Goal: Navigation & Orientation: Find specific page/section

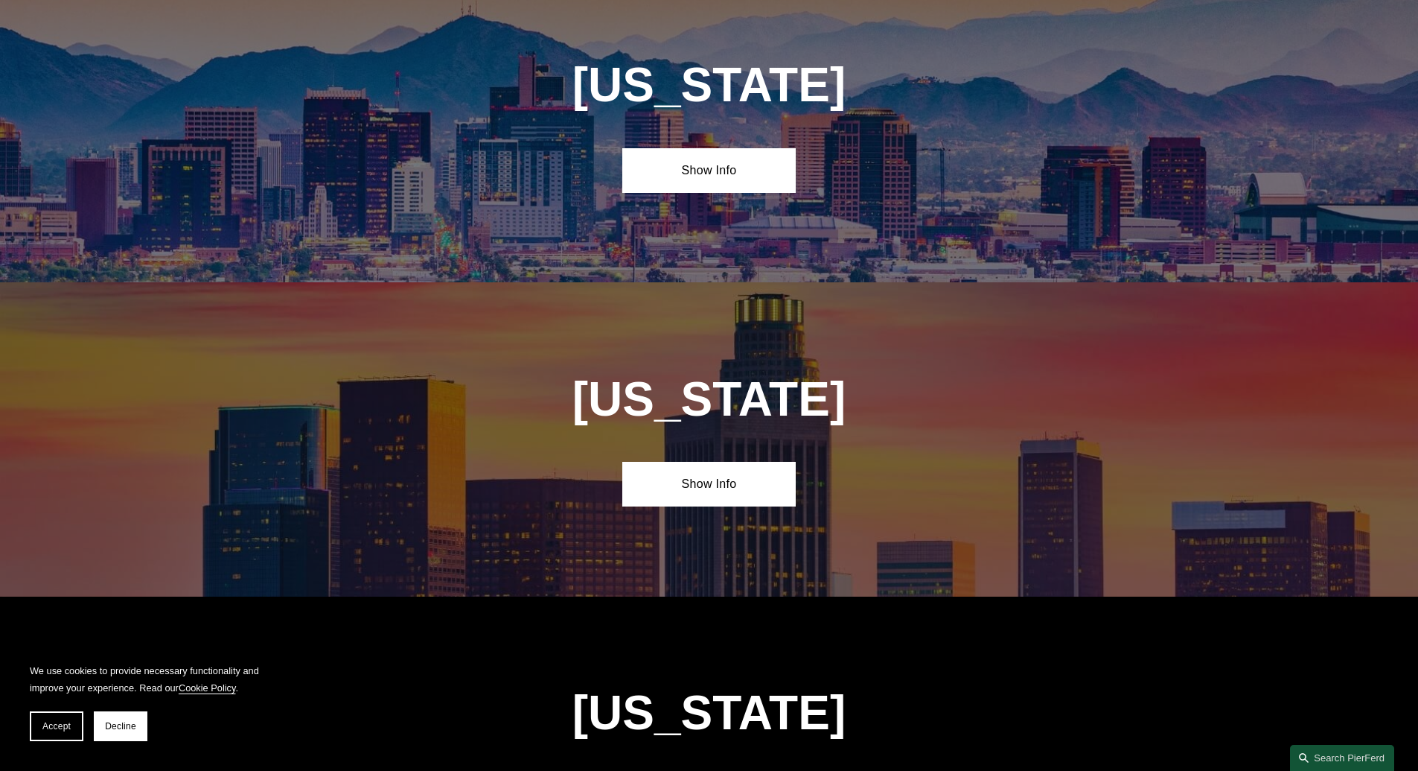
scroll to position [750, 0]
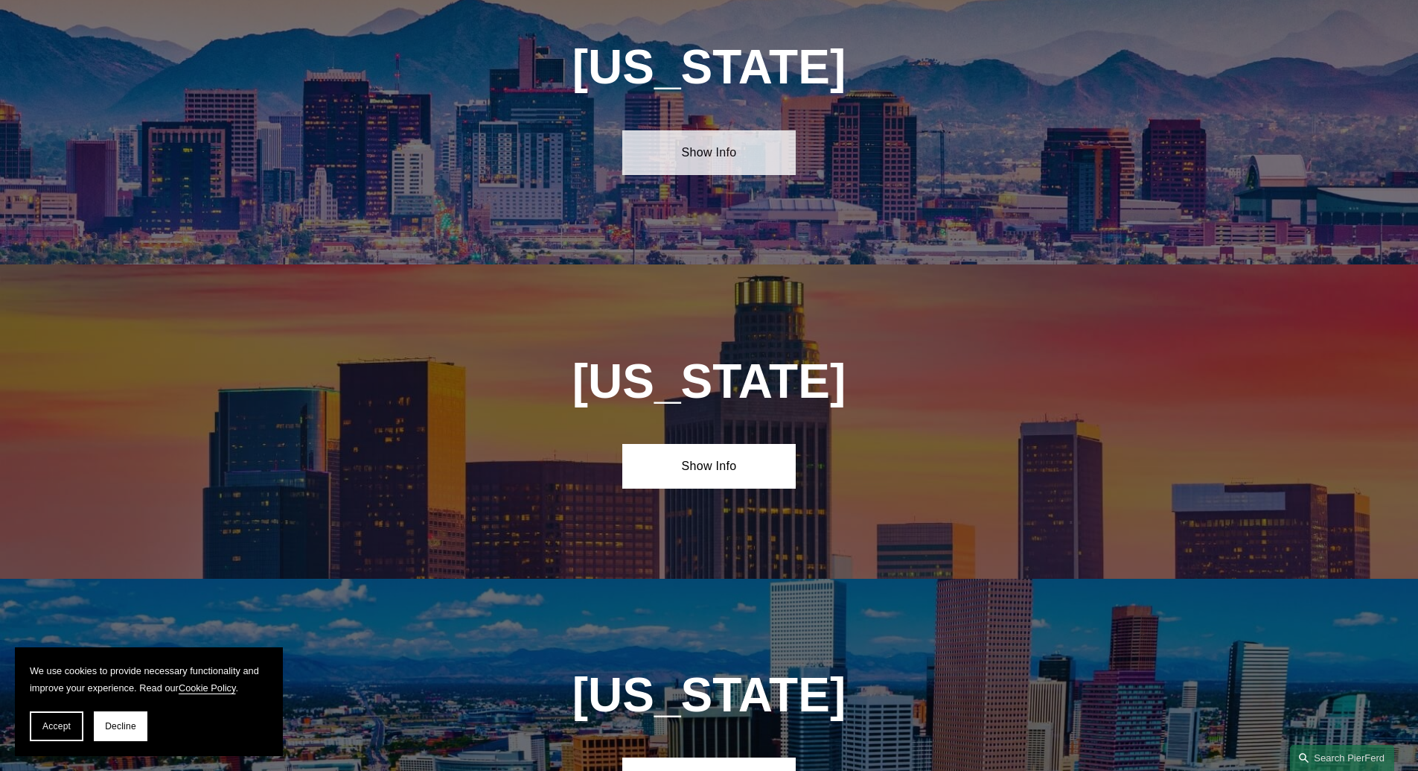
click at [746, 148] on link "Show Info" at bounding box center [708, 152] width 173 height 45
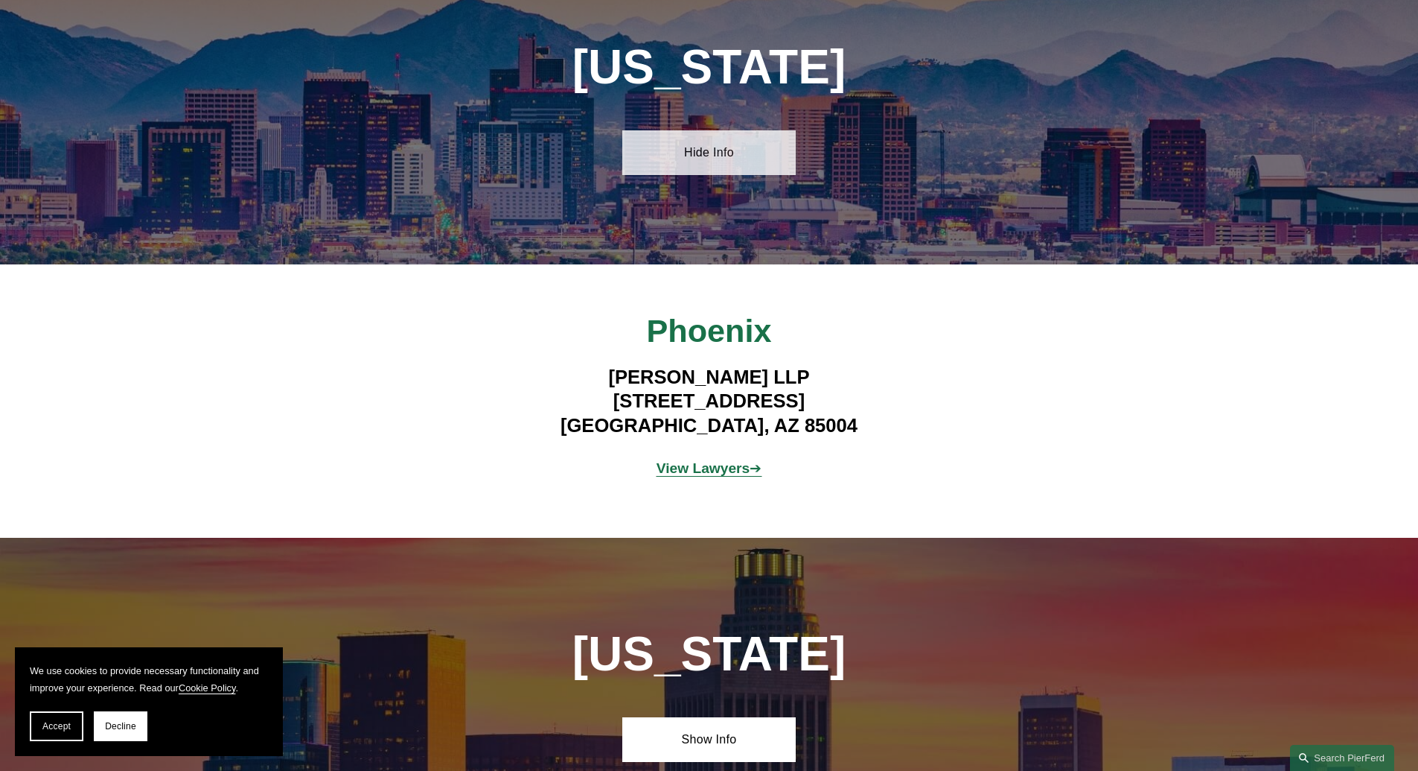
click at [746, 148] on link "Hide Info" at bounding box center [708, 152] width 173 height 45
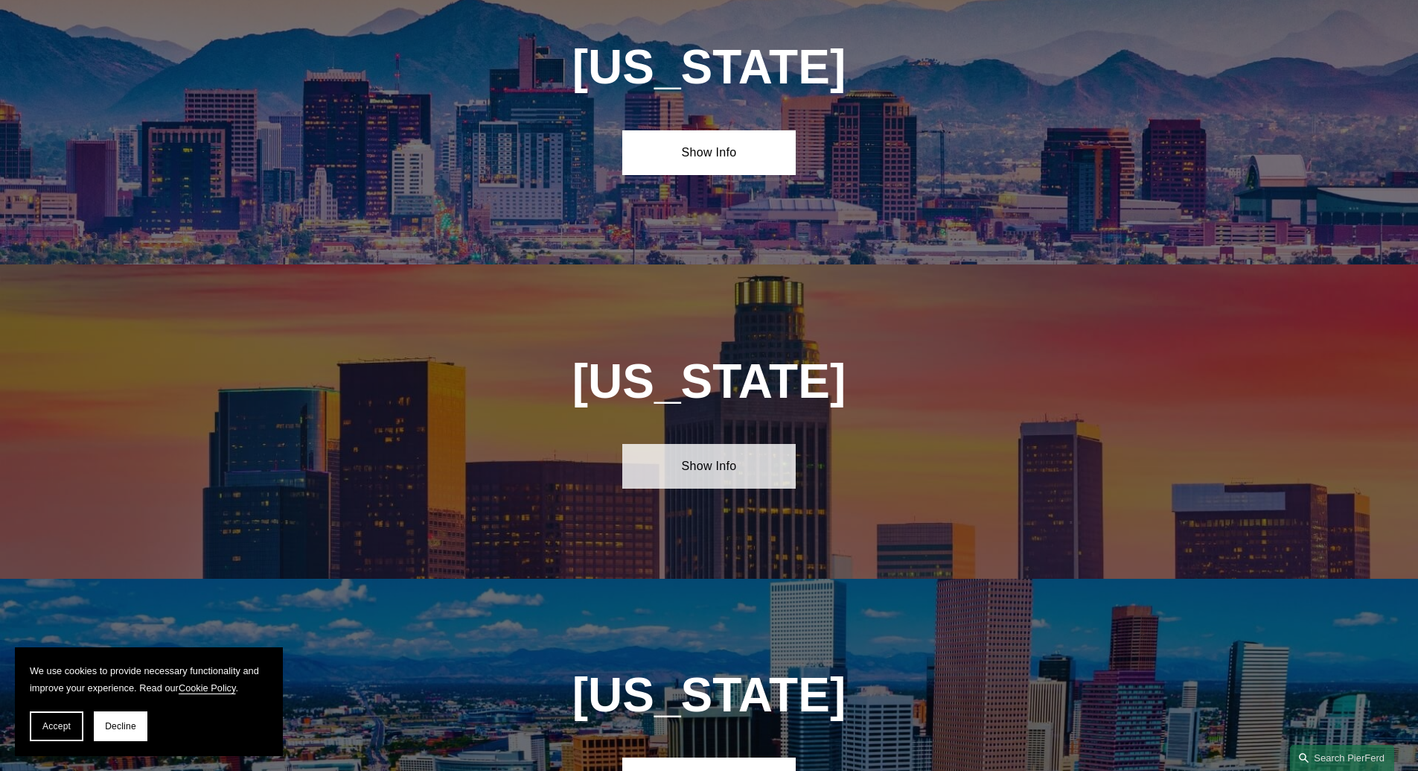
click at [735, 477] on link "Show Info" at bounding box center [708, 466] width 173 height 45
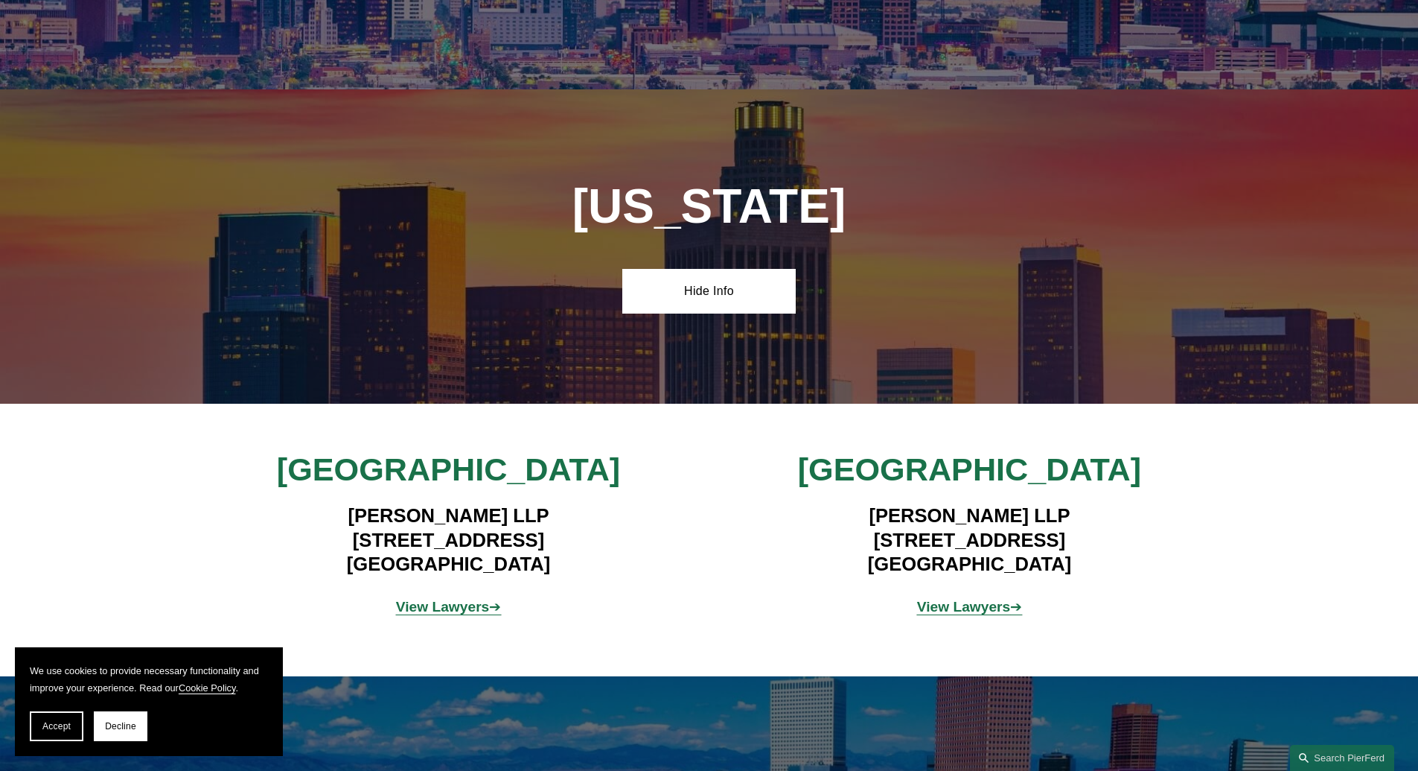
scroll to position [928, 0]
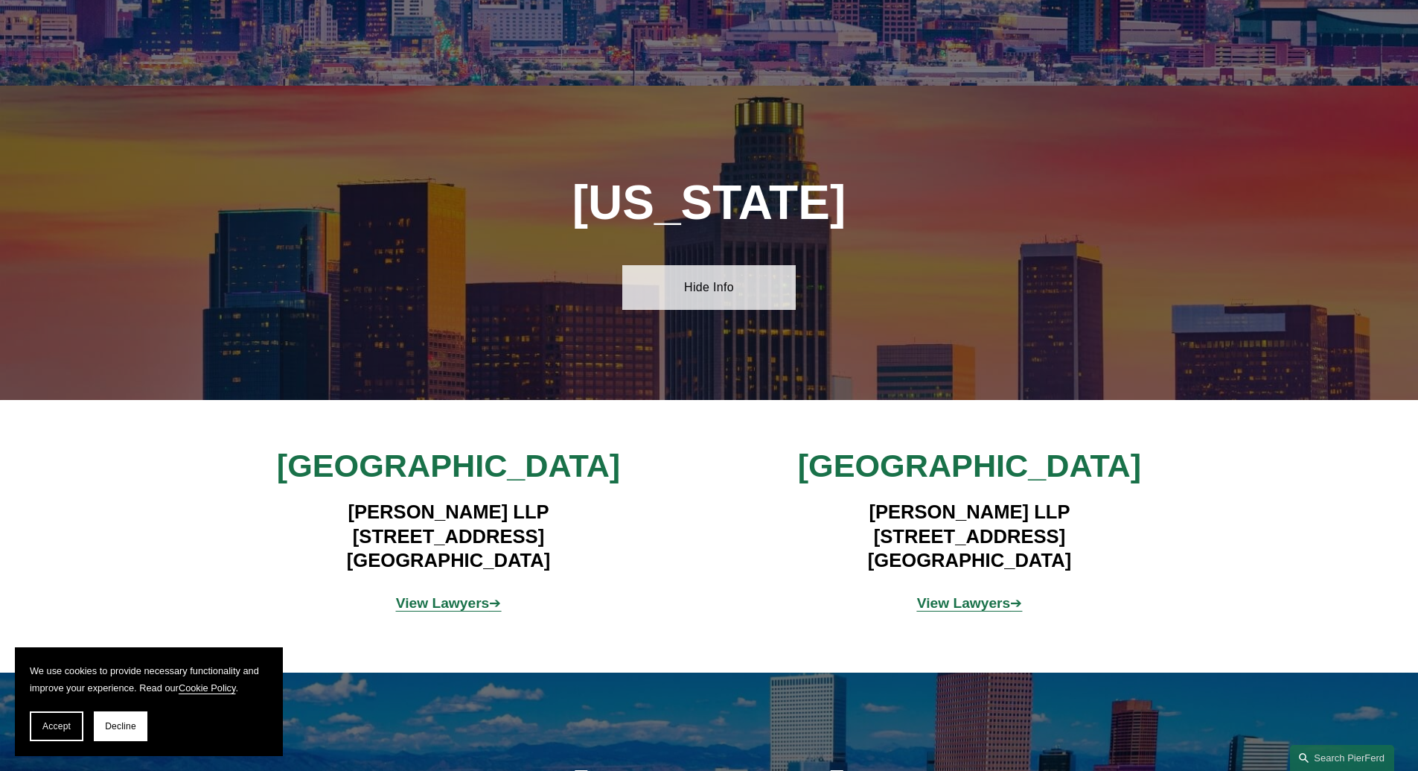
click at [736, 272] on link "Hide Info" at bounding box center [708, 287] width 173 height 45
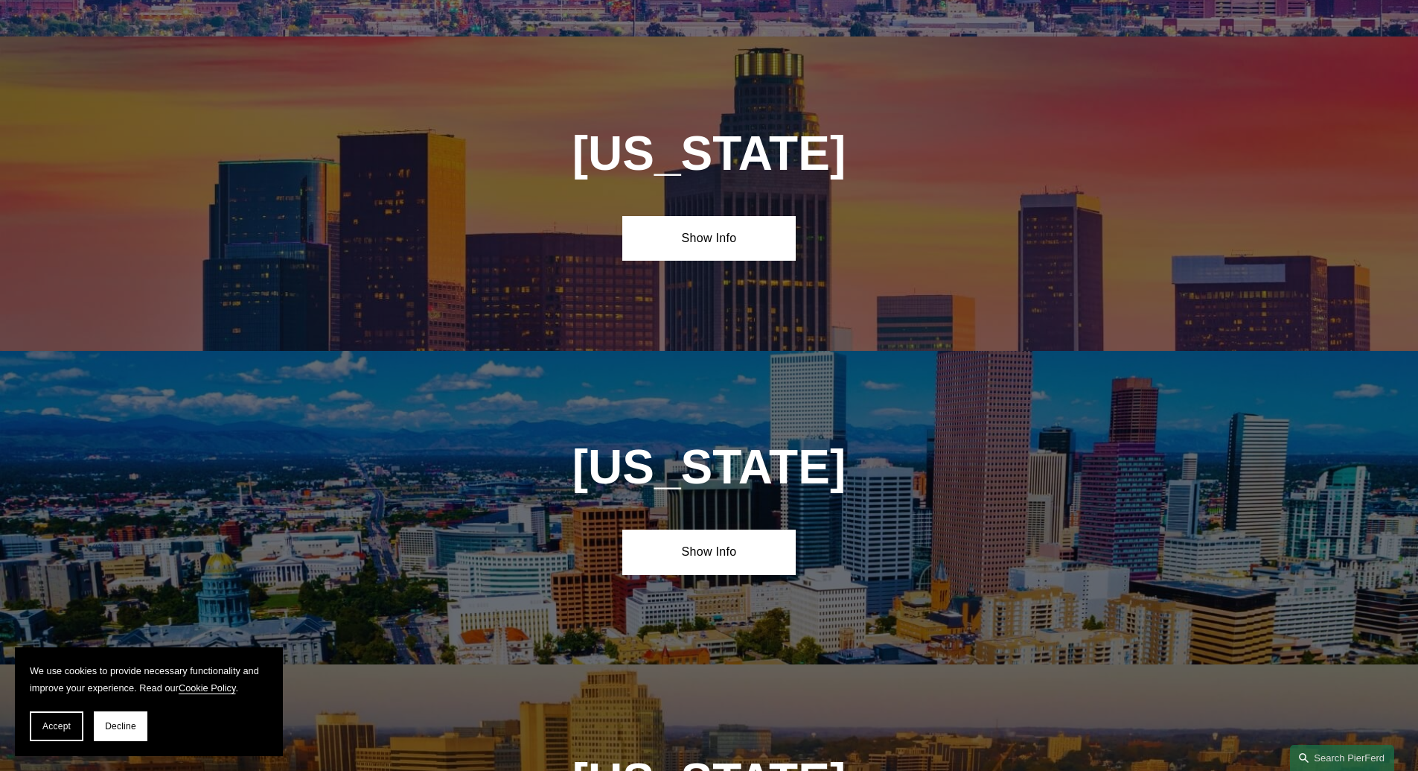
scroll to position [1018, 0]
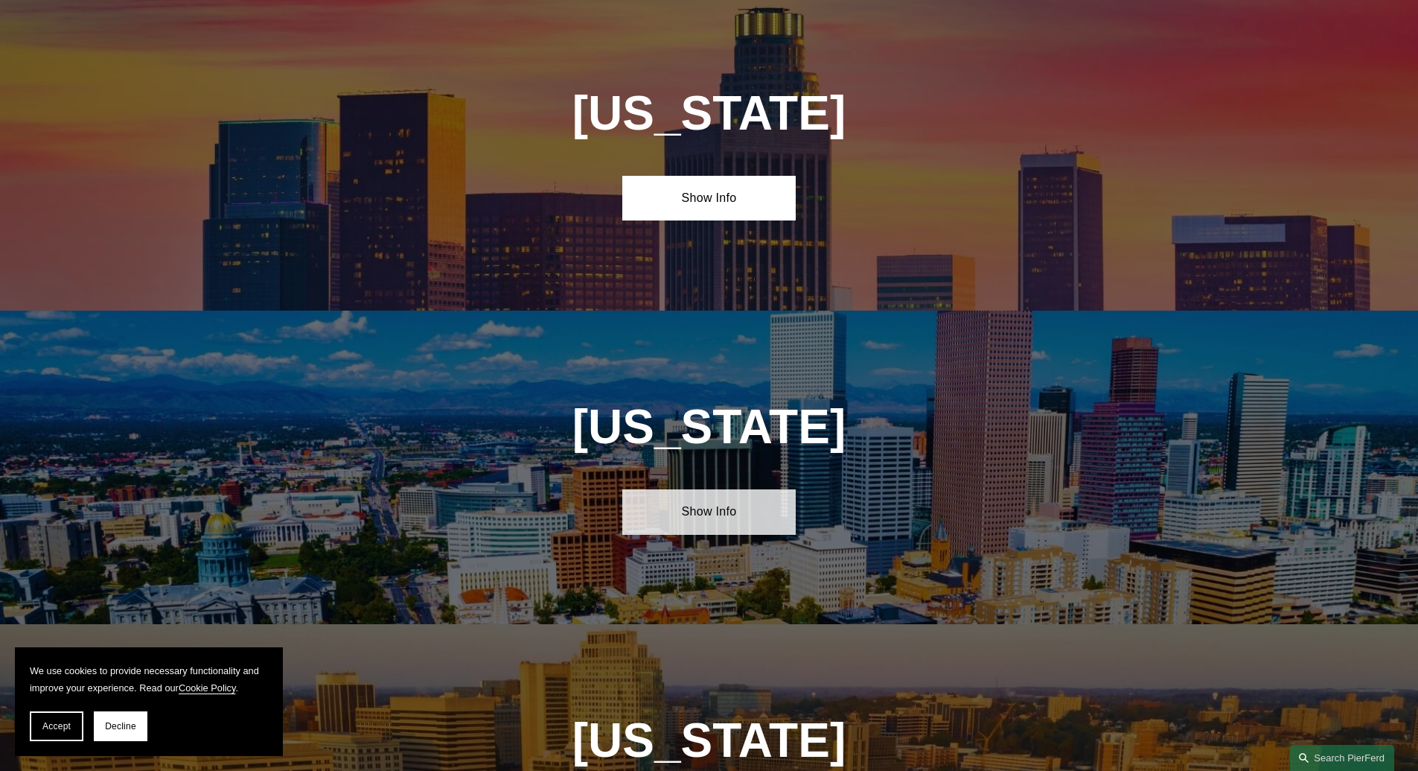
click at [728, 503] on link "Show Info" at bounding box center [708, 511] width 173 height 45
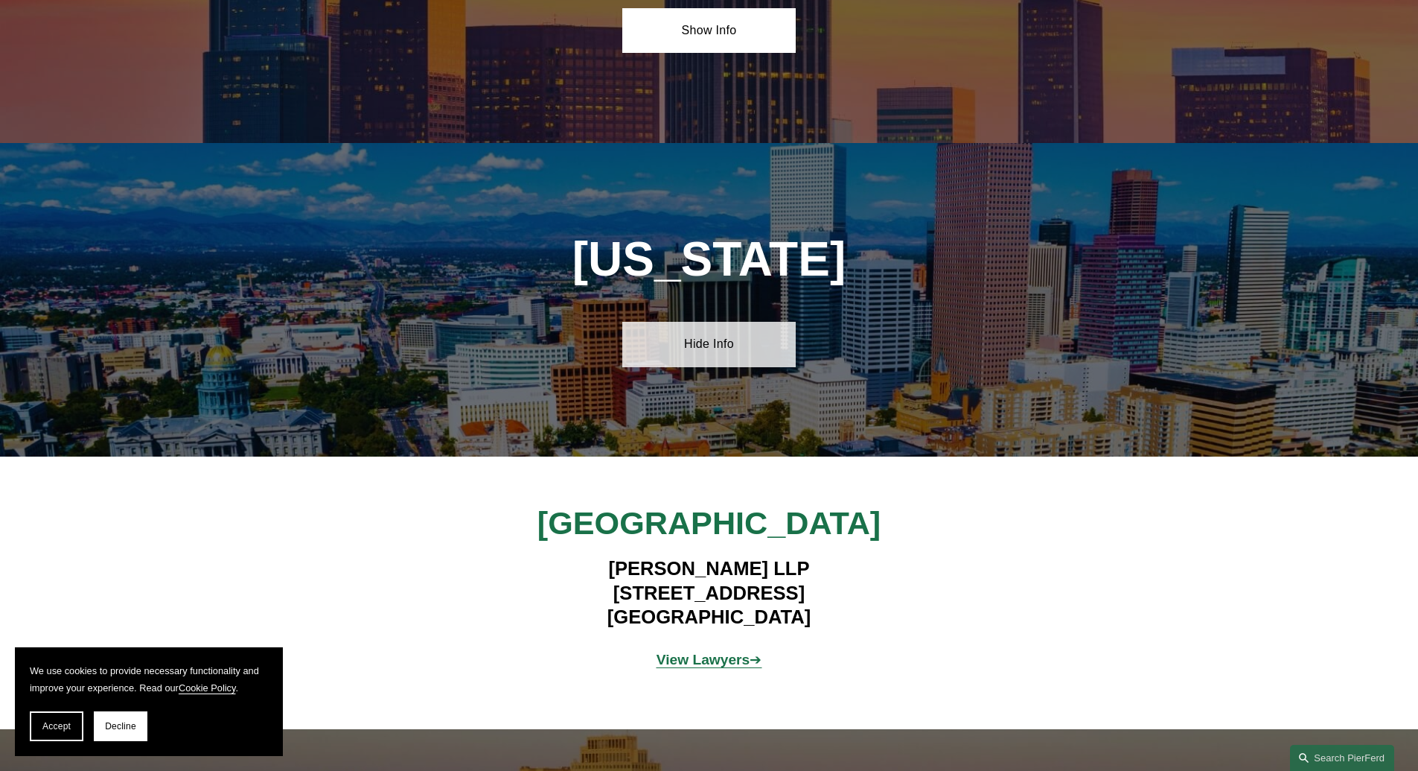
scroll to position [1196, 0]
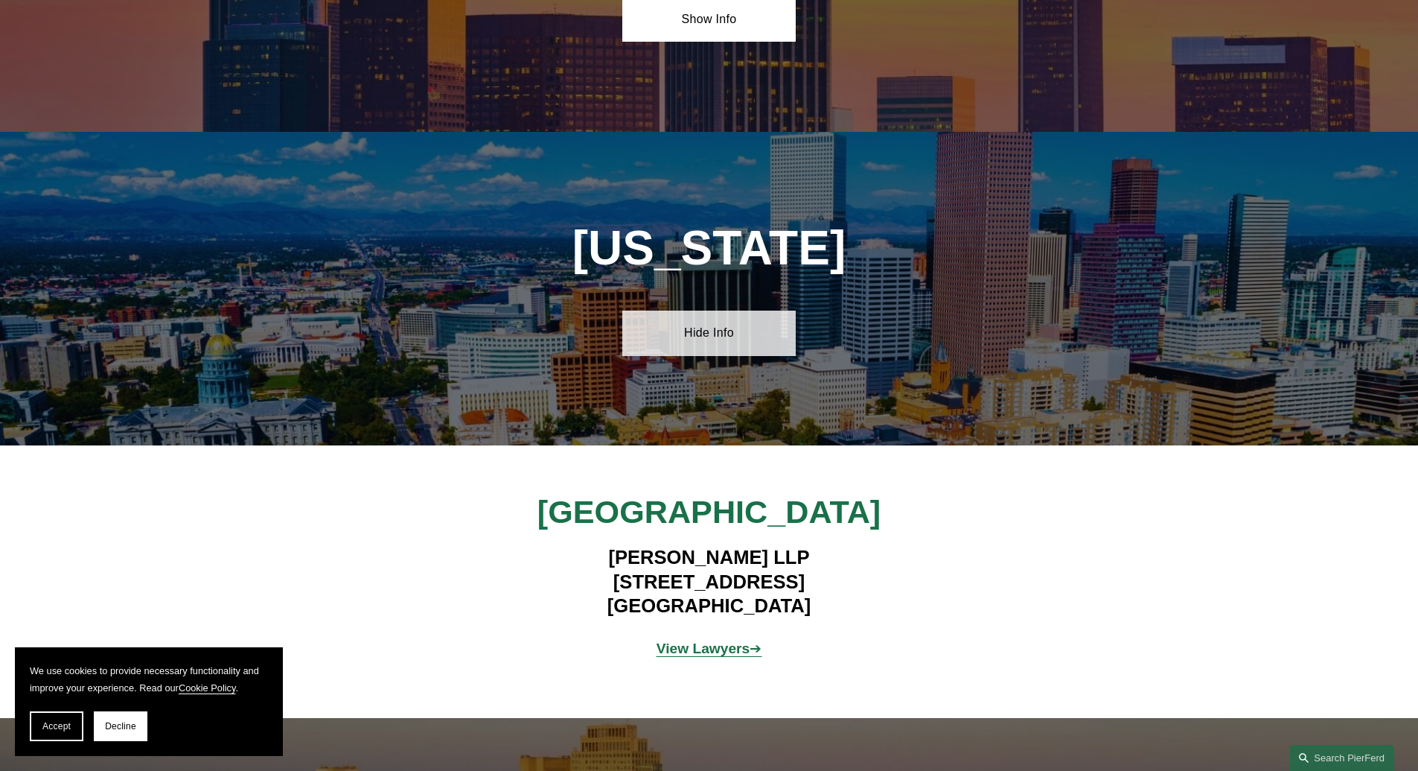
click at [711, 320] on link "Hide Info" at bounding box center [708, 332] width 173 height 45
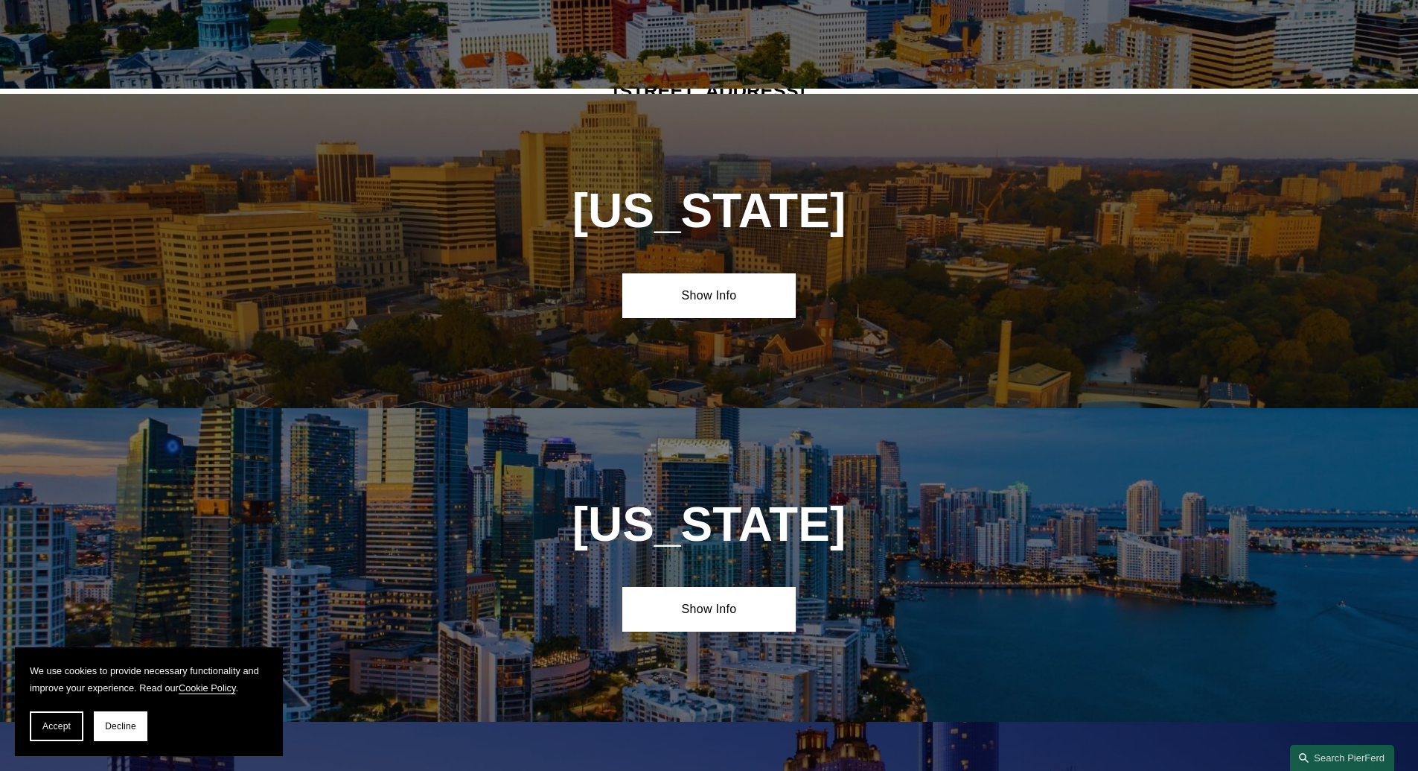
scroll to position [1554, 0]
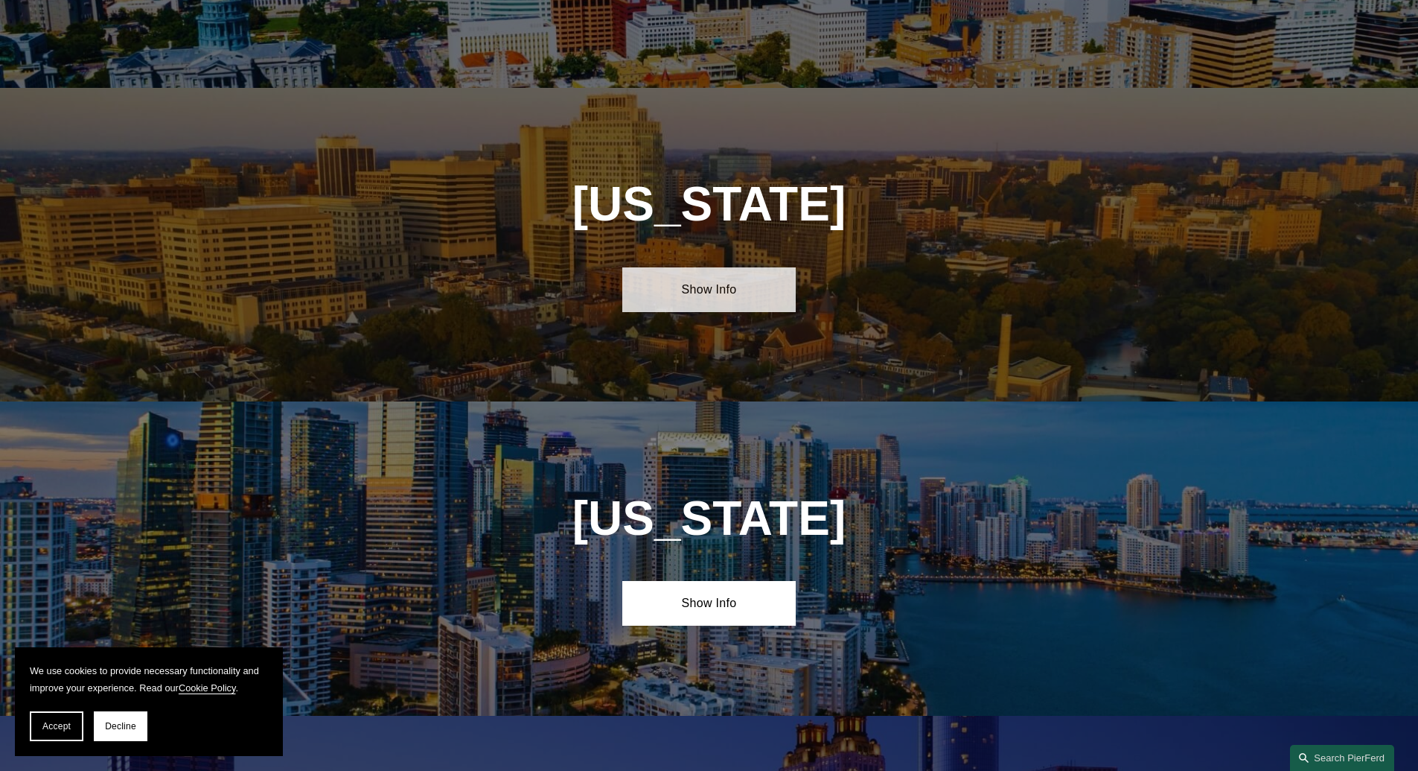
click at [707, 283] on link "Show Info" at bounding box center [708, 289] width 173 height 45
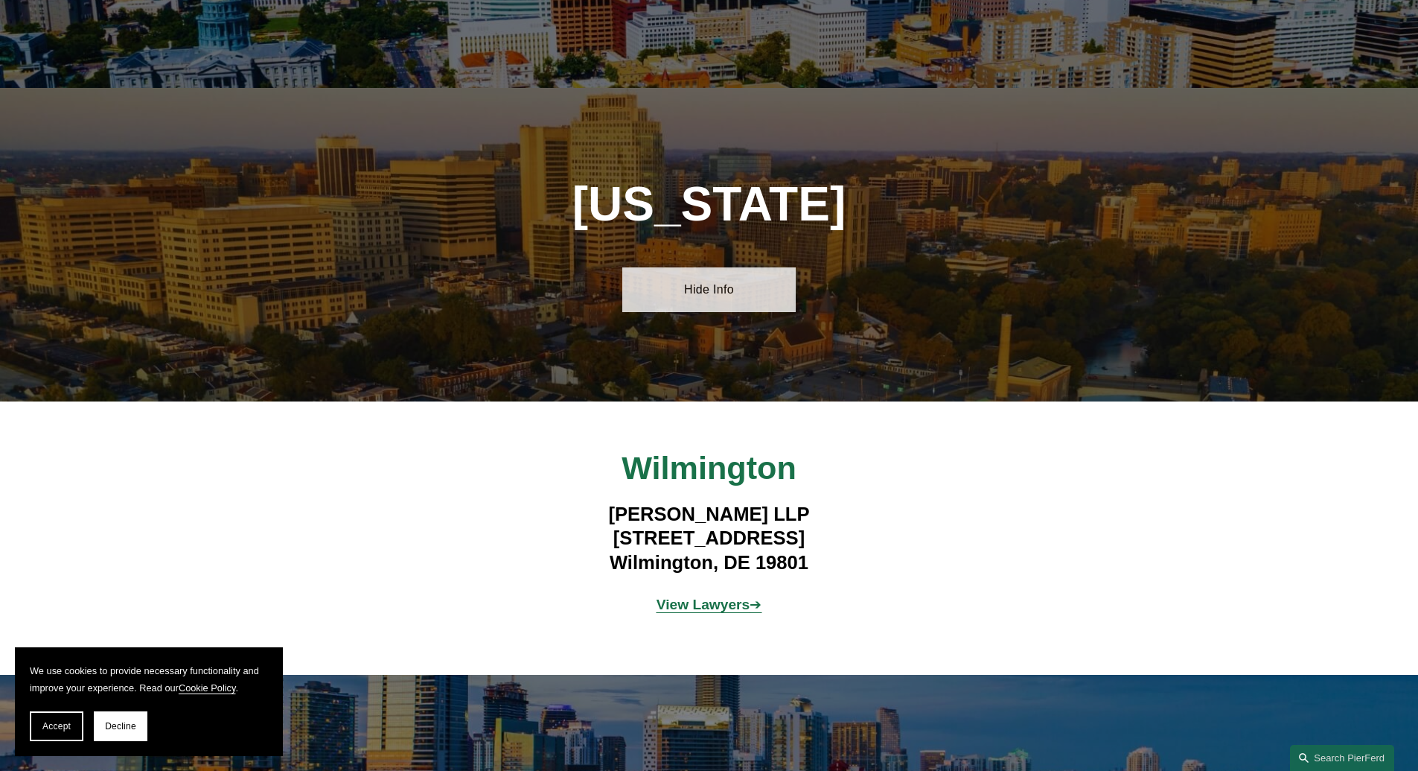
click at [704, 293] on link "Hide Info" at bounding box center [708, 289] width 173 height 45
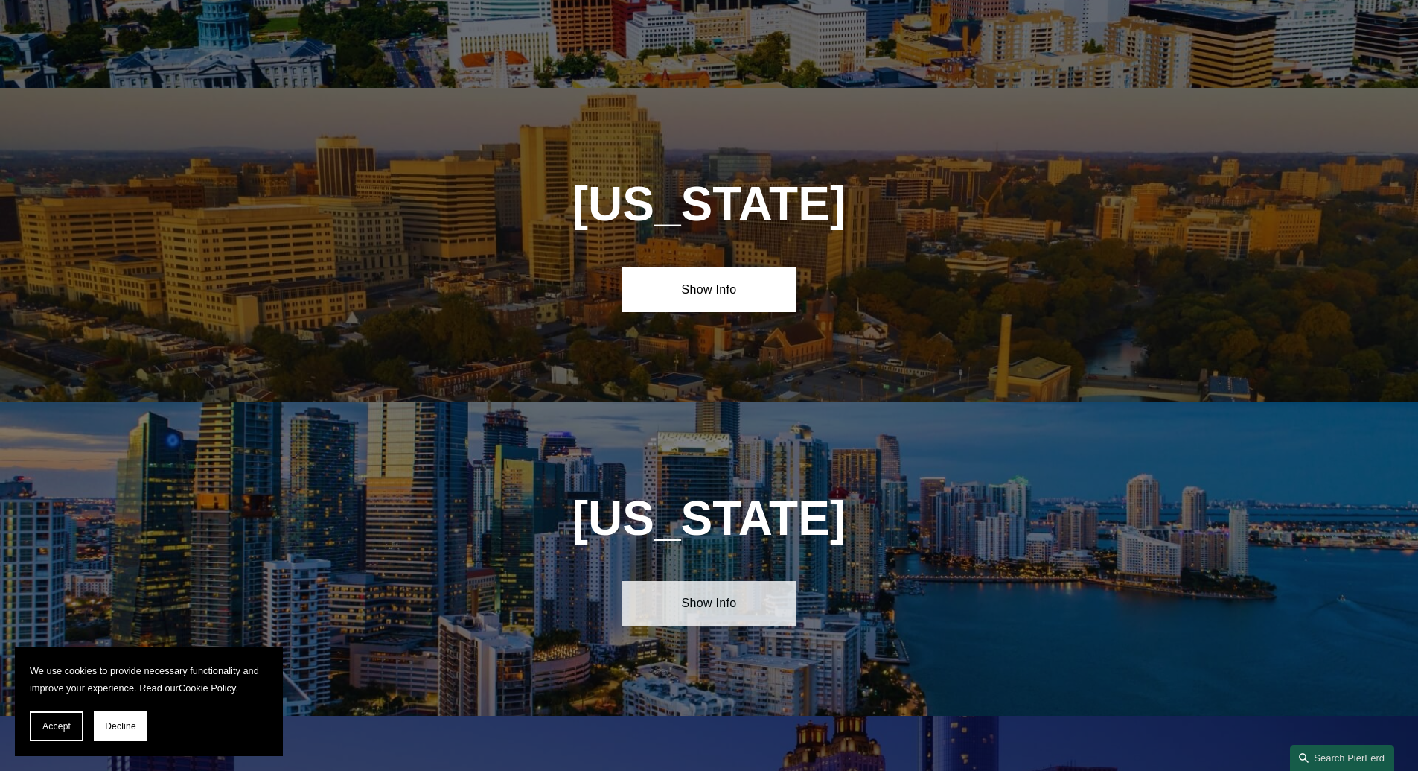
click at [713, 602] on link "Show Info" at bounding box center [708, 603] width 173 height 45
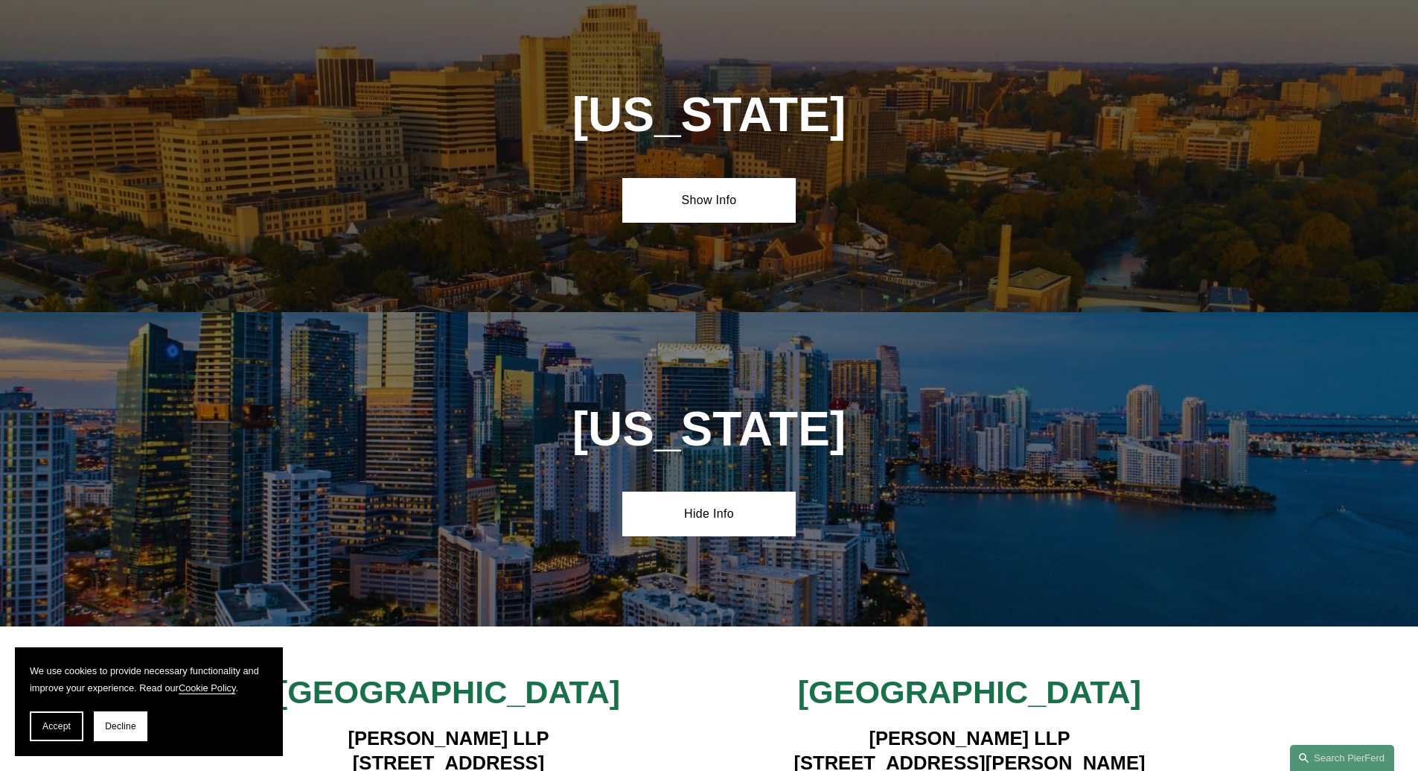
scroll to position [1911, 0]
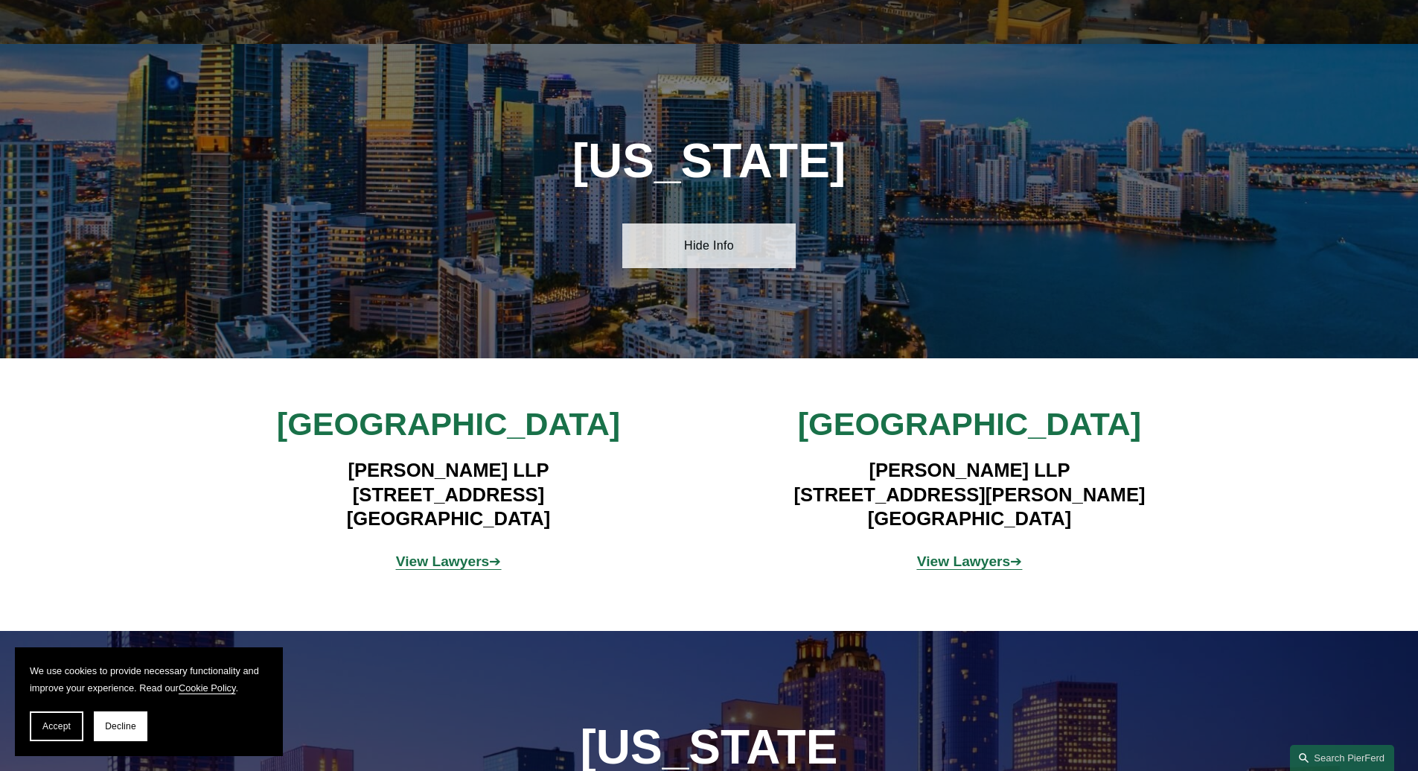
click at [720, 245] on link "Hide Info" at bounding box center [708, 245] width 173 height 45
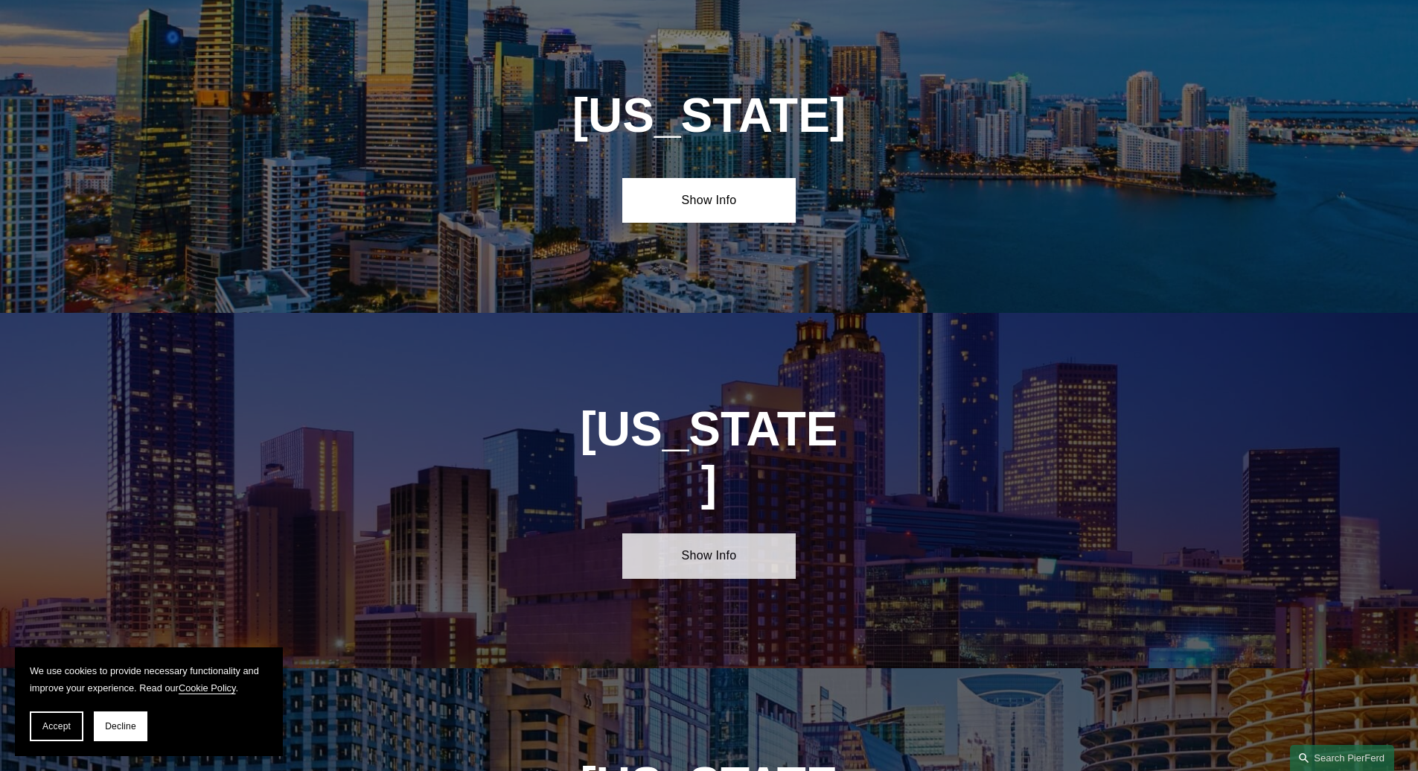
scroll to position [2000, 0]
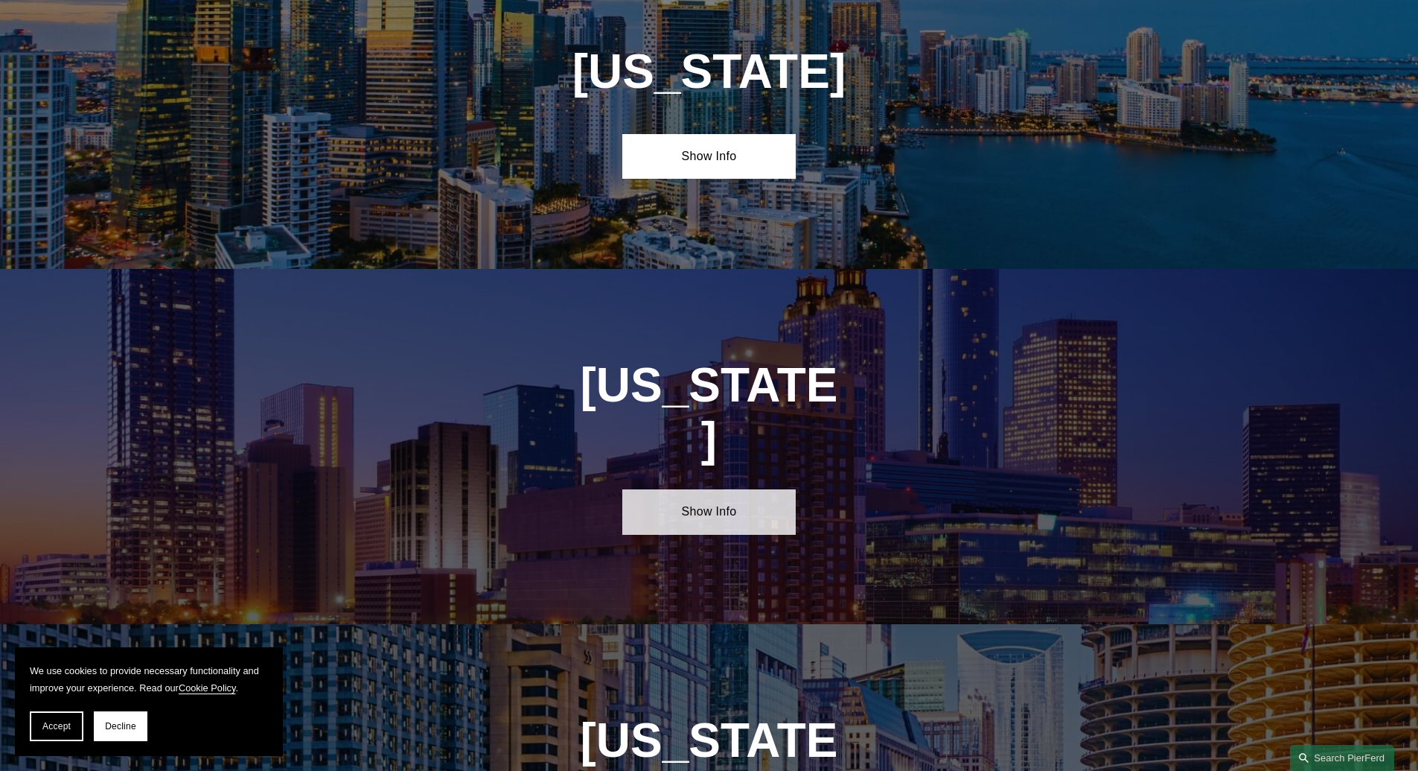
click at [718, 489] on link "Show Info" at bounding box center [708, 511] width 173 height 45
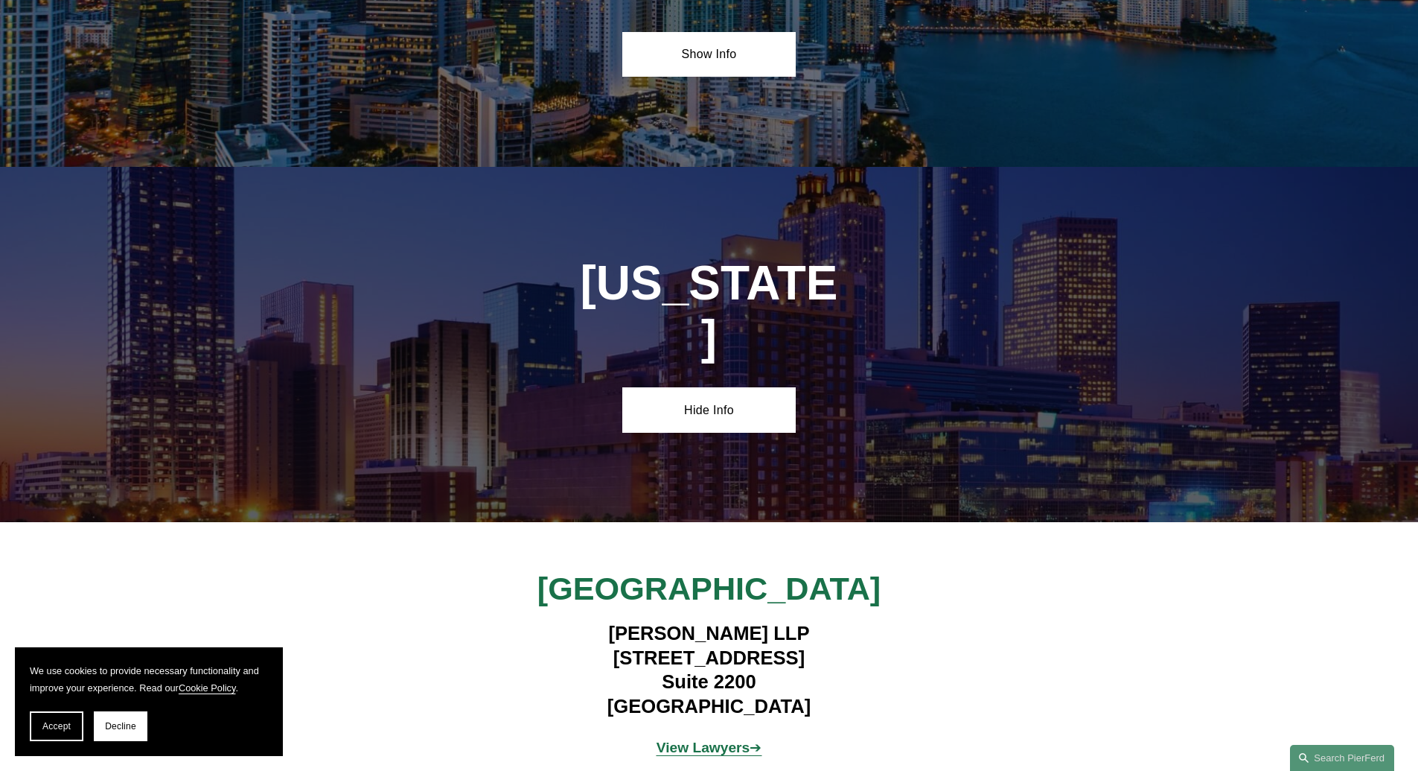
scroll to position [2179, 0]
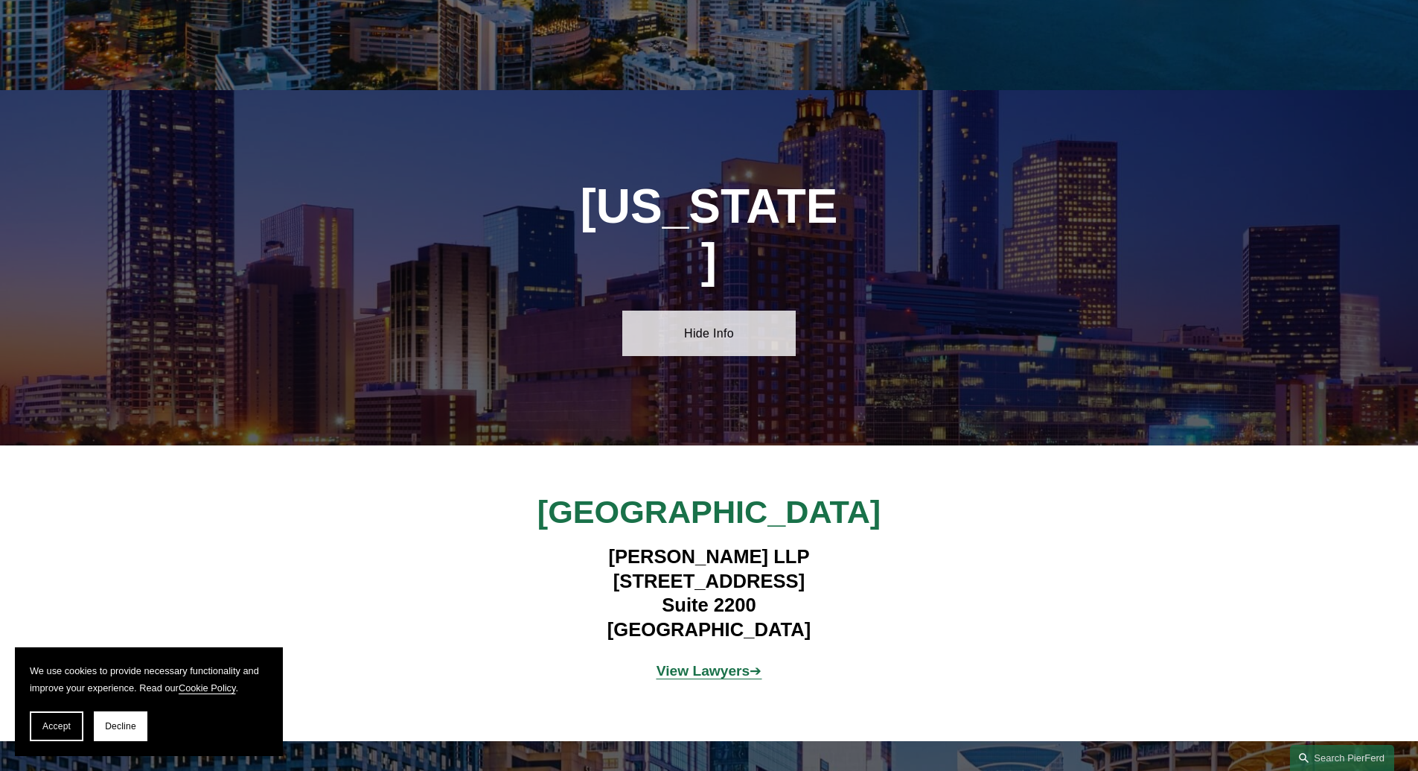
click at [718, 310] on link "Hide Info" at bounding box center [708, 332] width 173 height 45
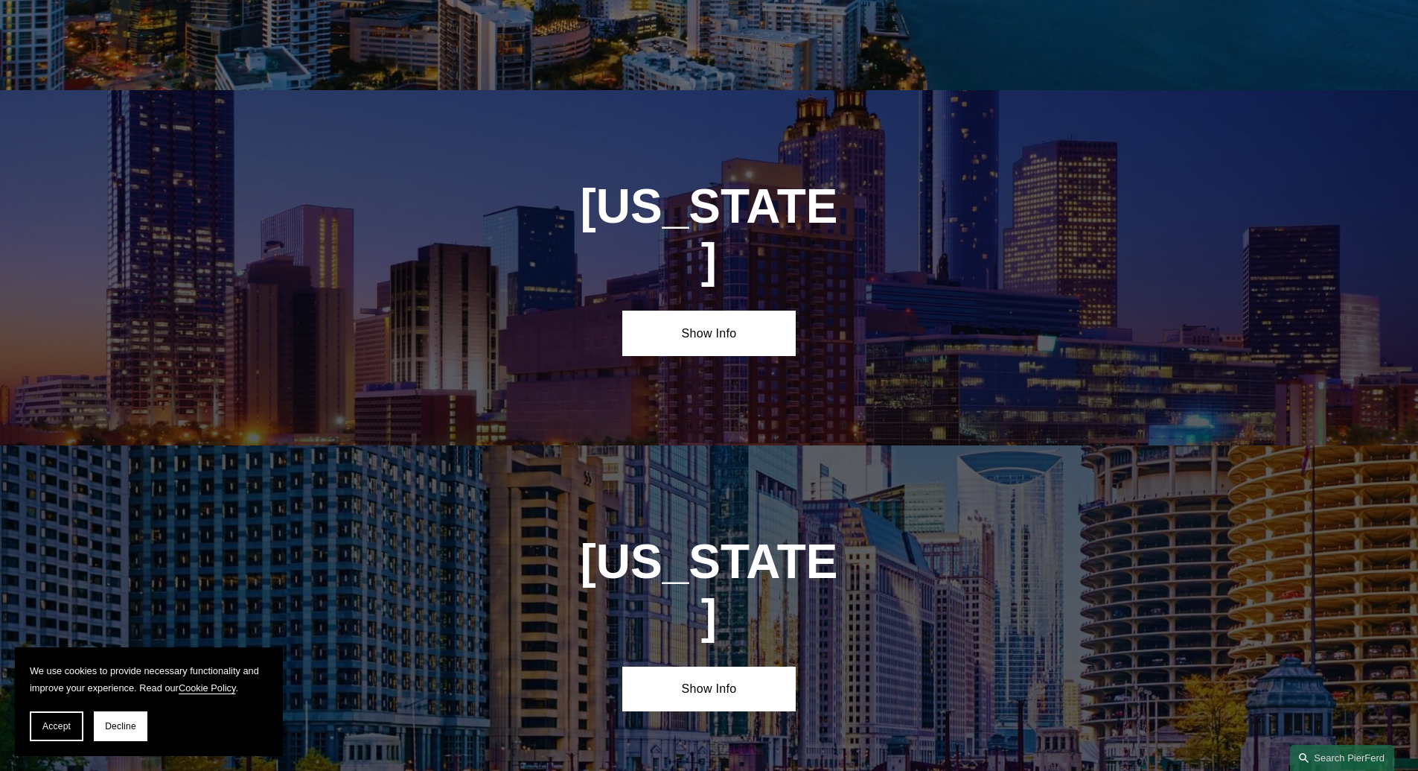
scroll to position [2358, 0]
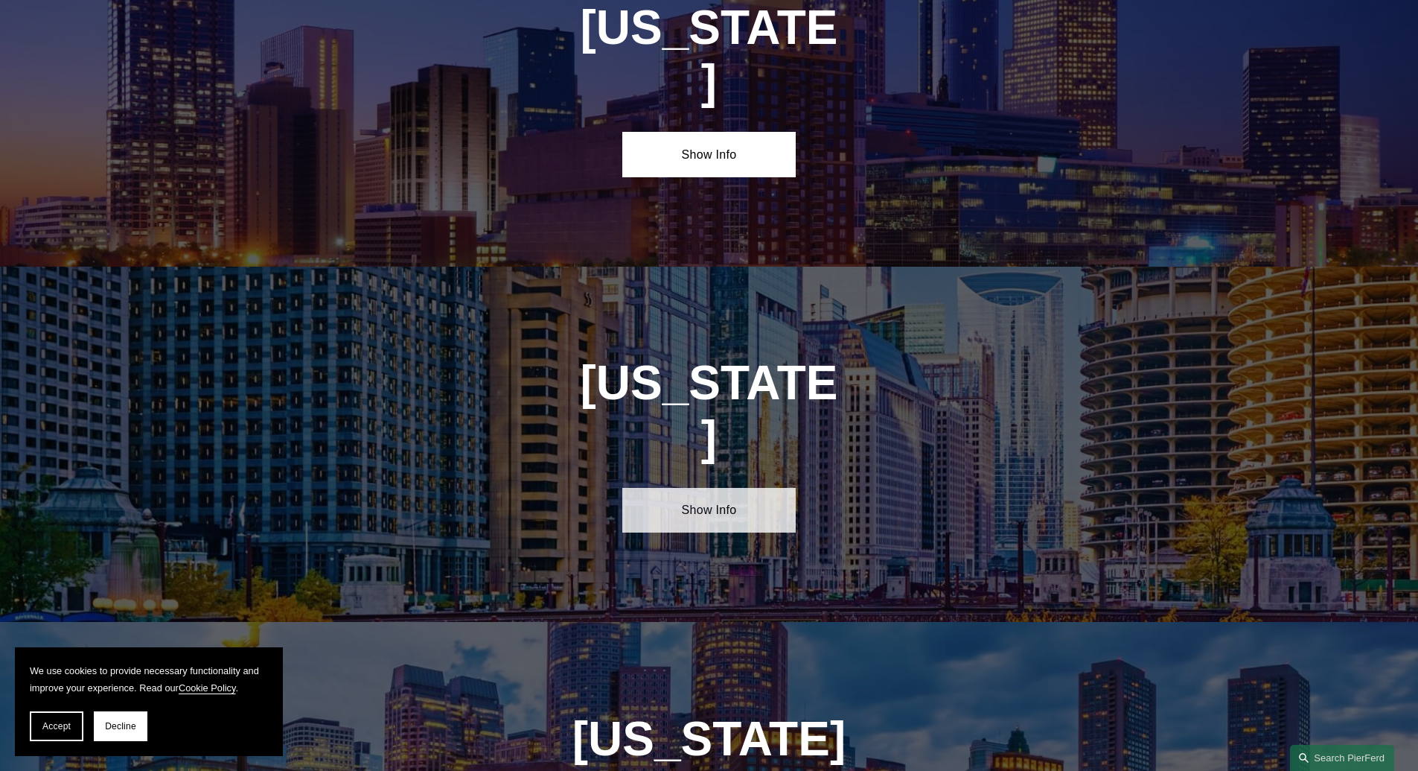
click at [721, 488] on link "Show Info" at bounding box center [708, 510] width 173 height 45
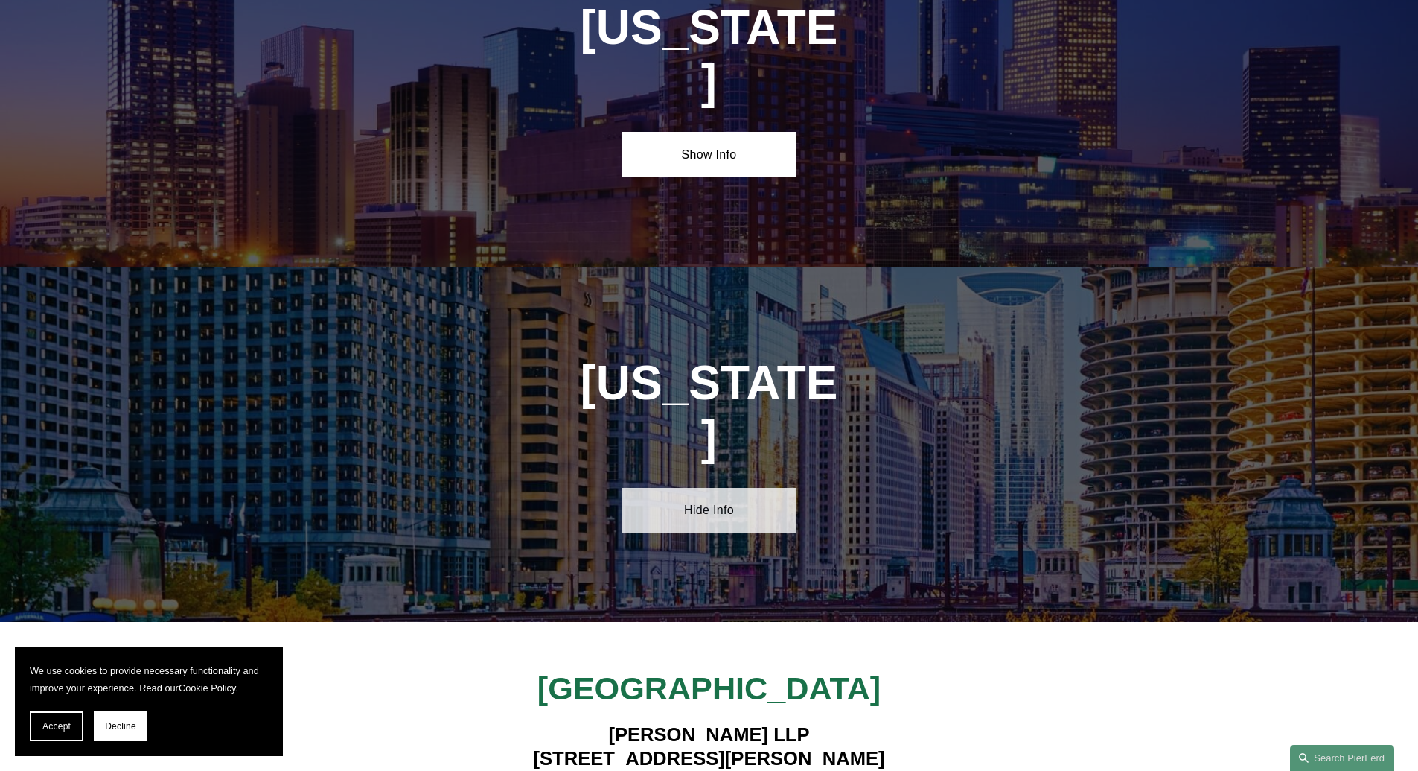
click at [721, 488] on link "Hide Info" at bounding box center [708, 510] width 173 height 45
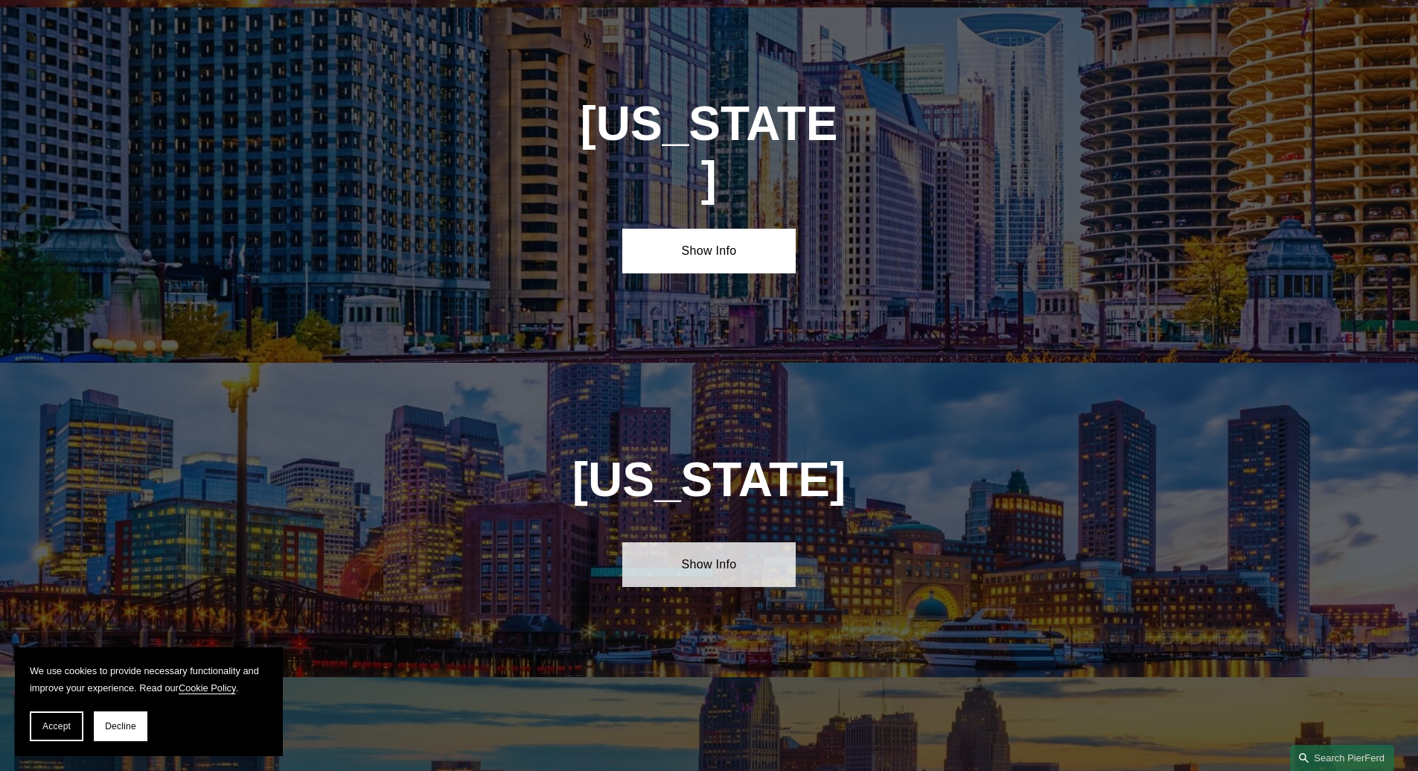
scroll to position [2626, 0]
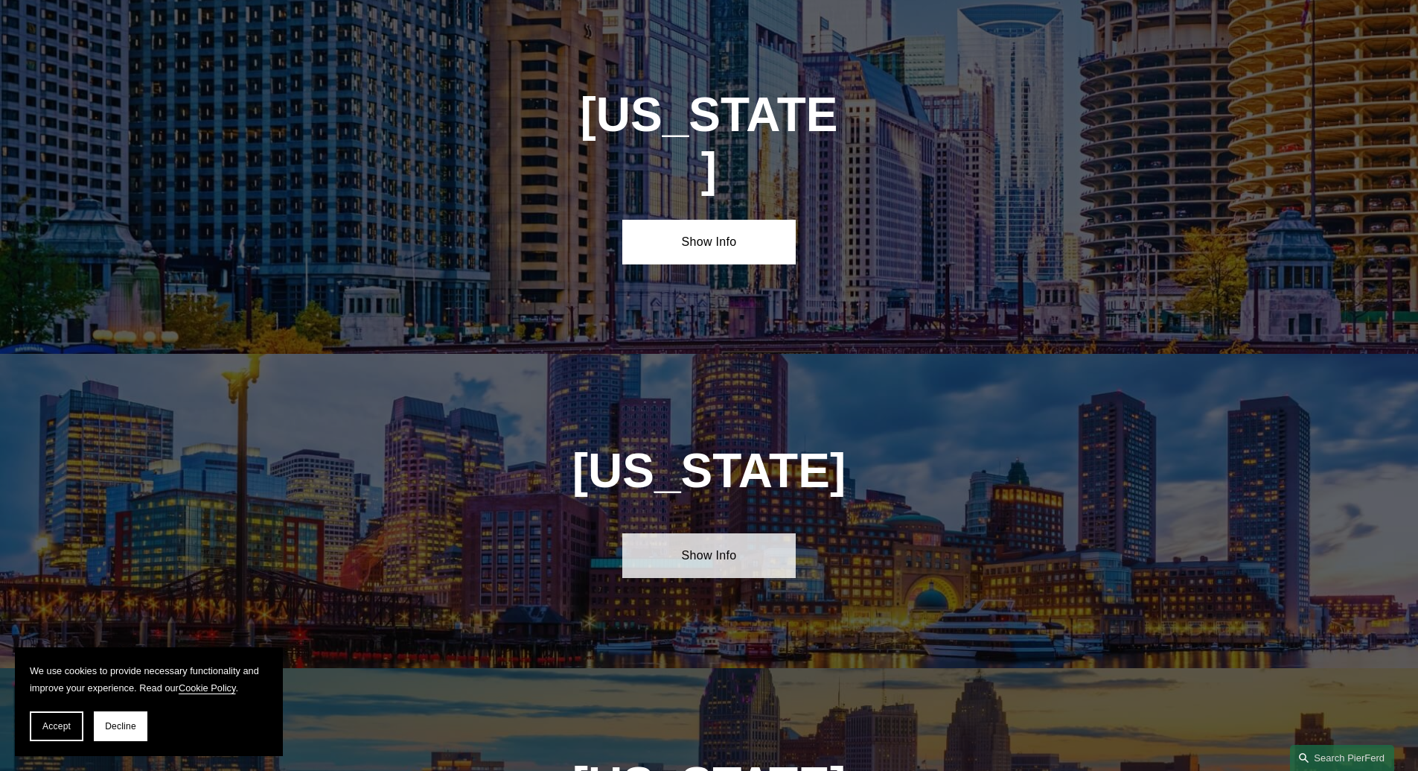
click at [707, 533] on link "Show Info" at bounding box center [708, 555] width 173 height 45
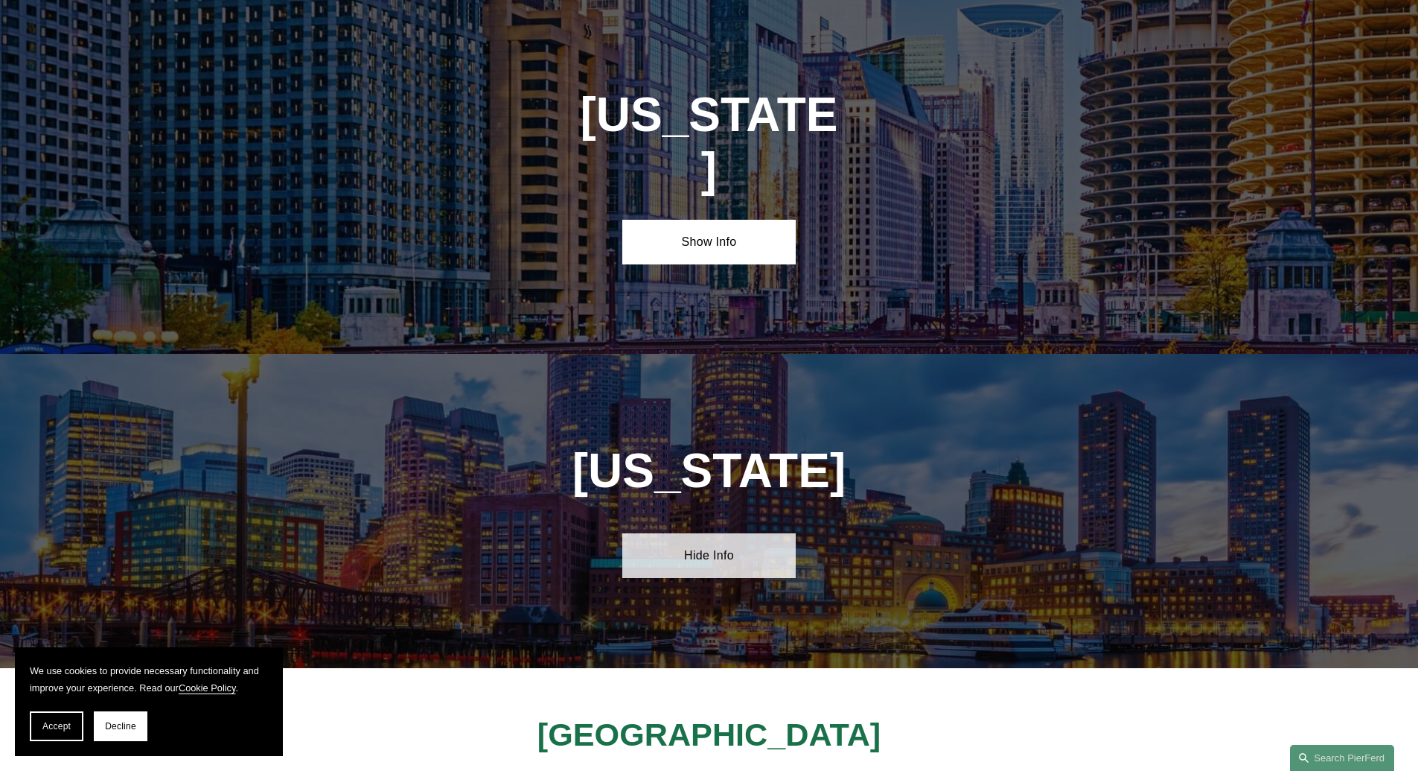
click at [701, 533] on link "Hide Info" at bounding box center [708, 555] width 173 height 45
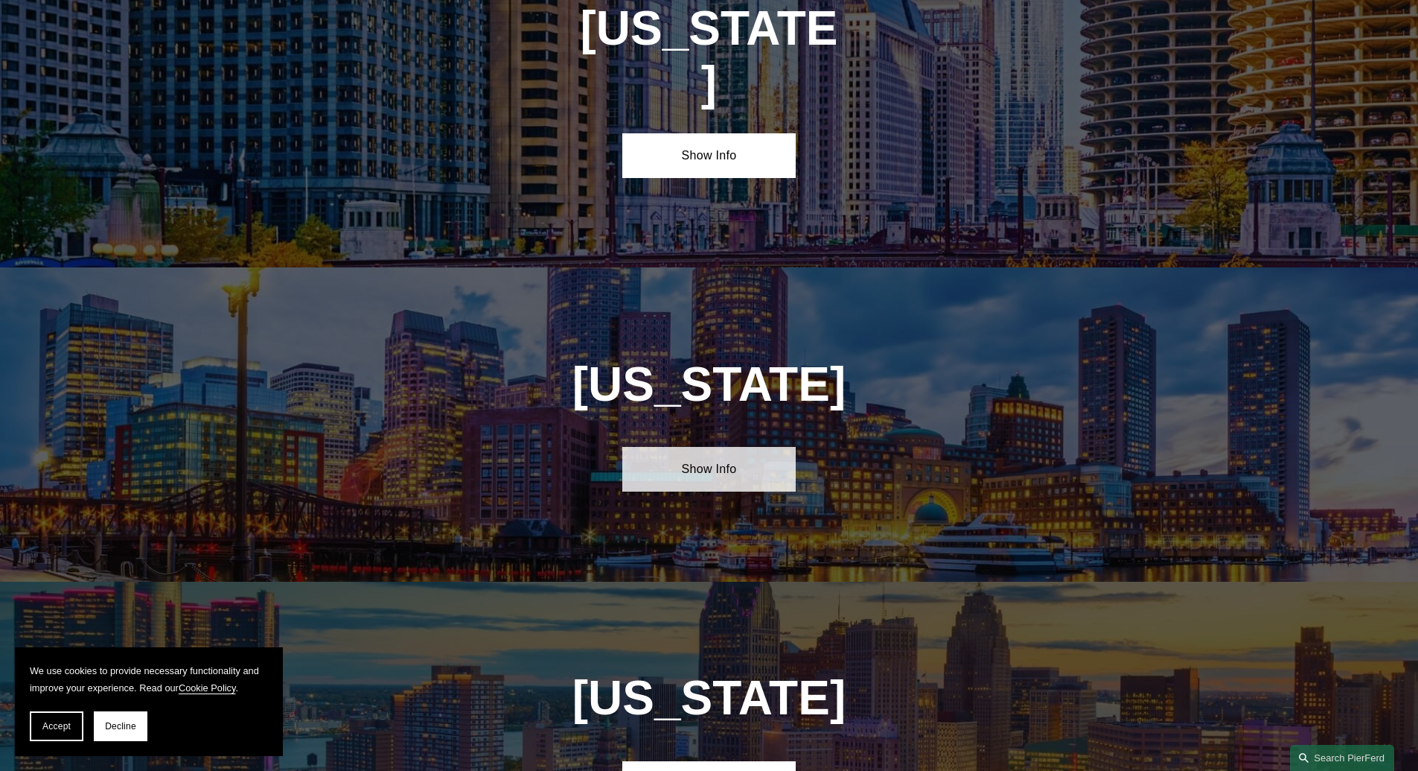
scroll to position [2804, 0]
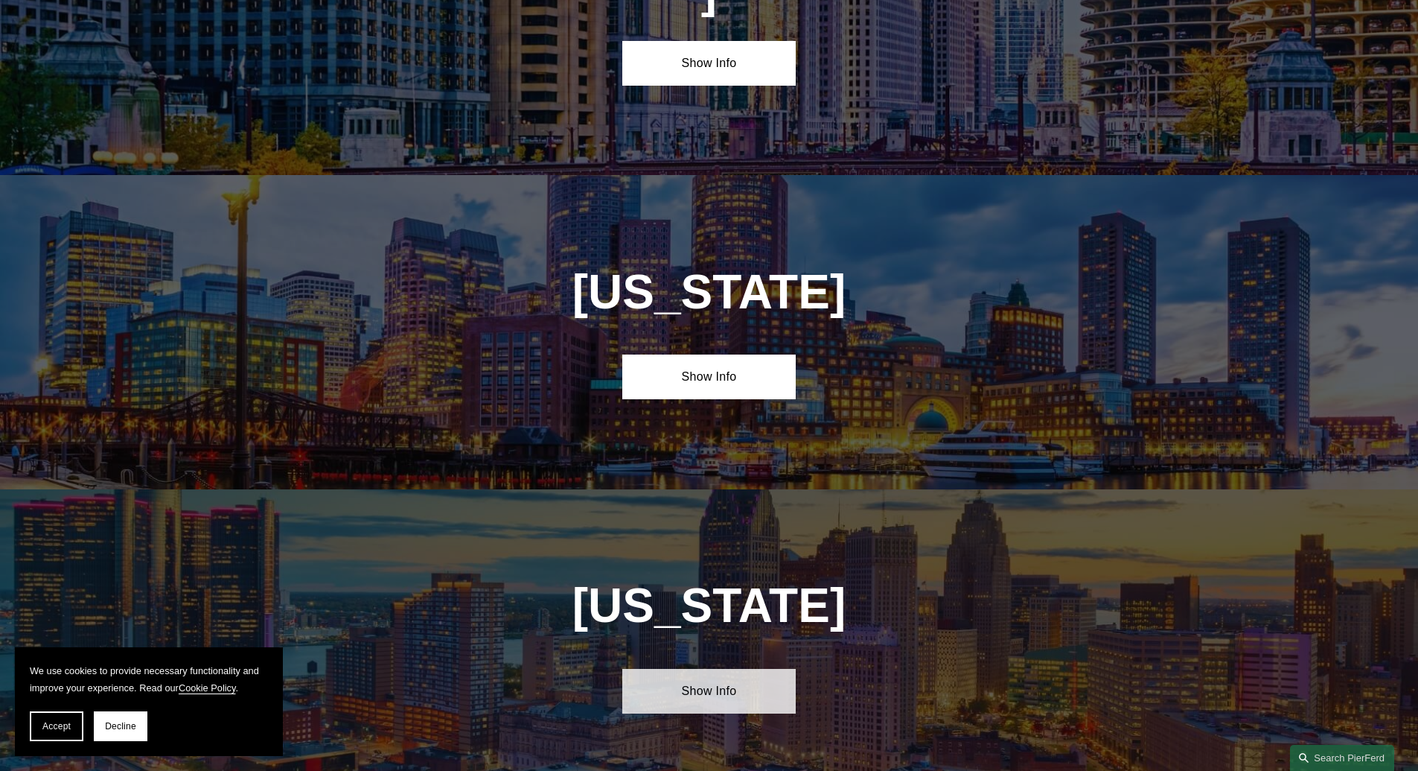
click at [675, 669] on link "Show Info" at bounding box center [708, 691] width 173 height 45
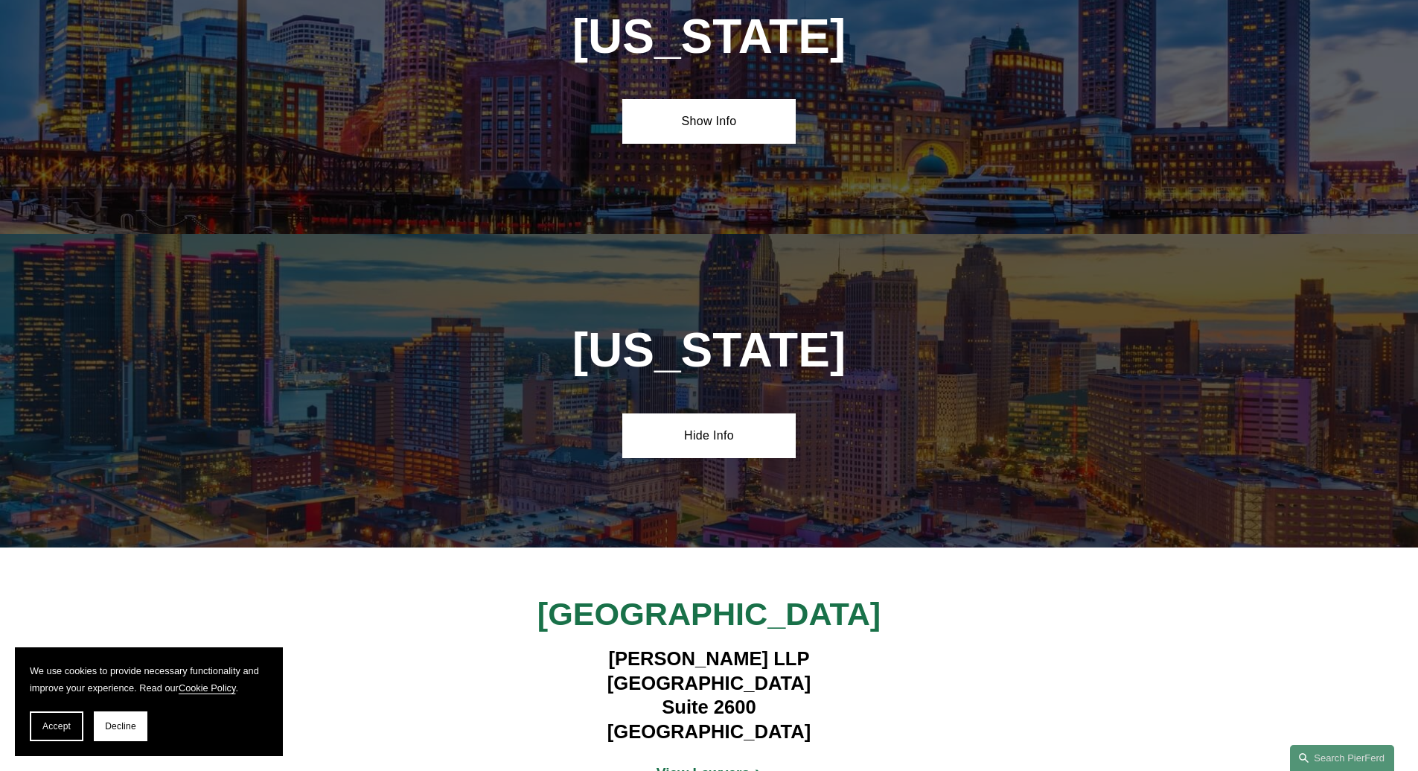
scroll to position [3073, 0]
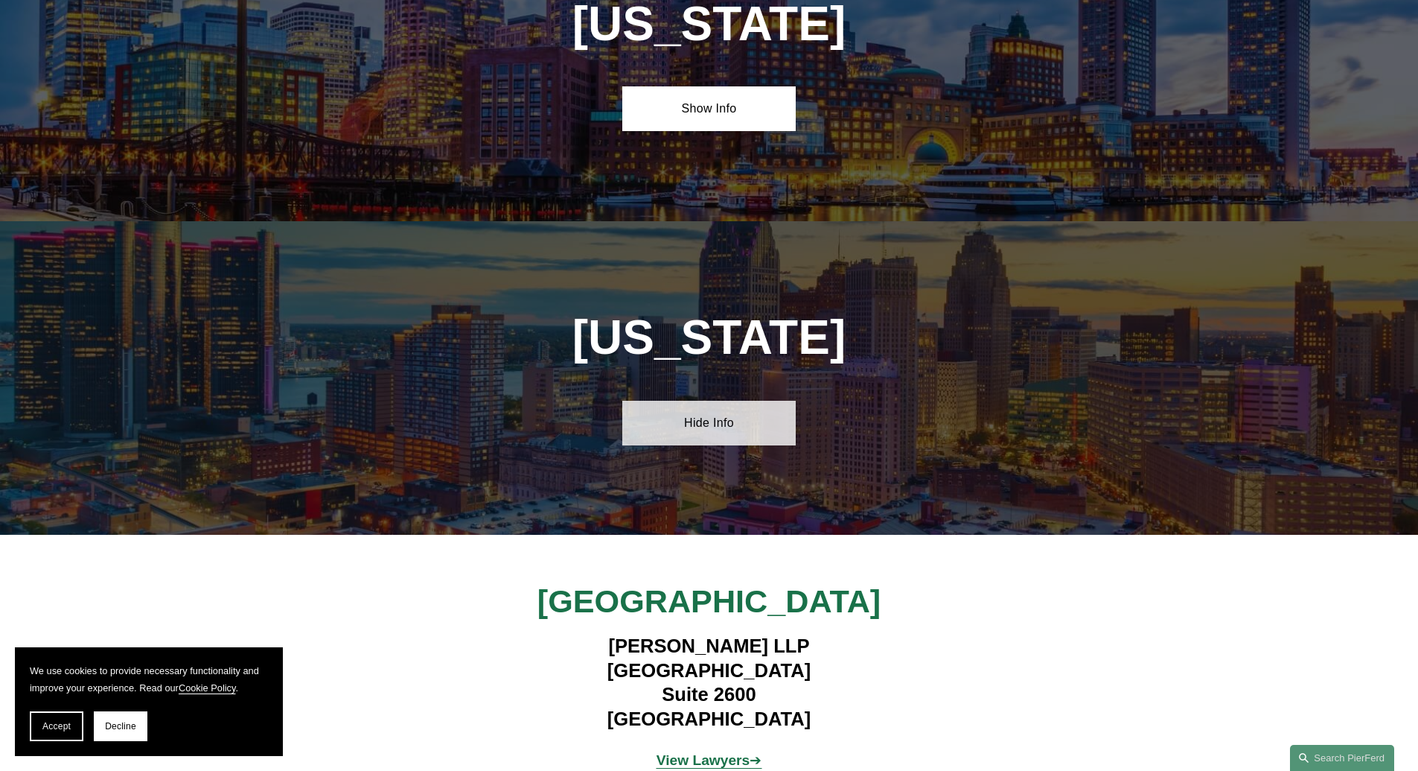
click at [695, 401] on link "Hide Info" at bounding box center [708, 423] width 173 height 45
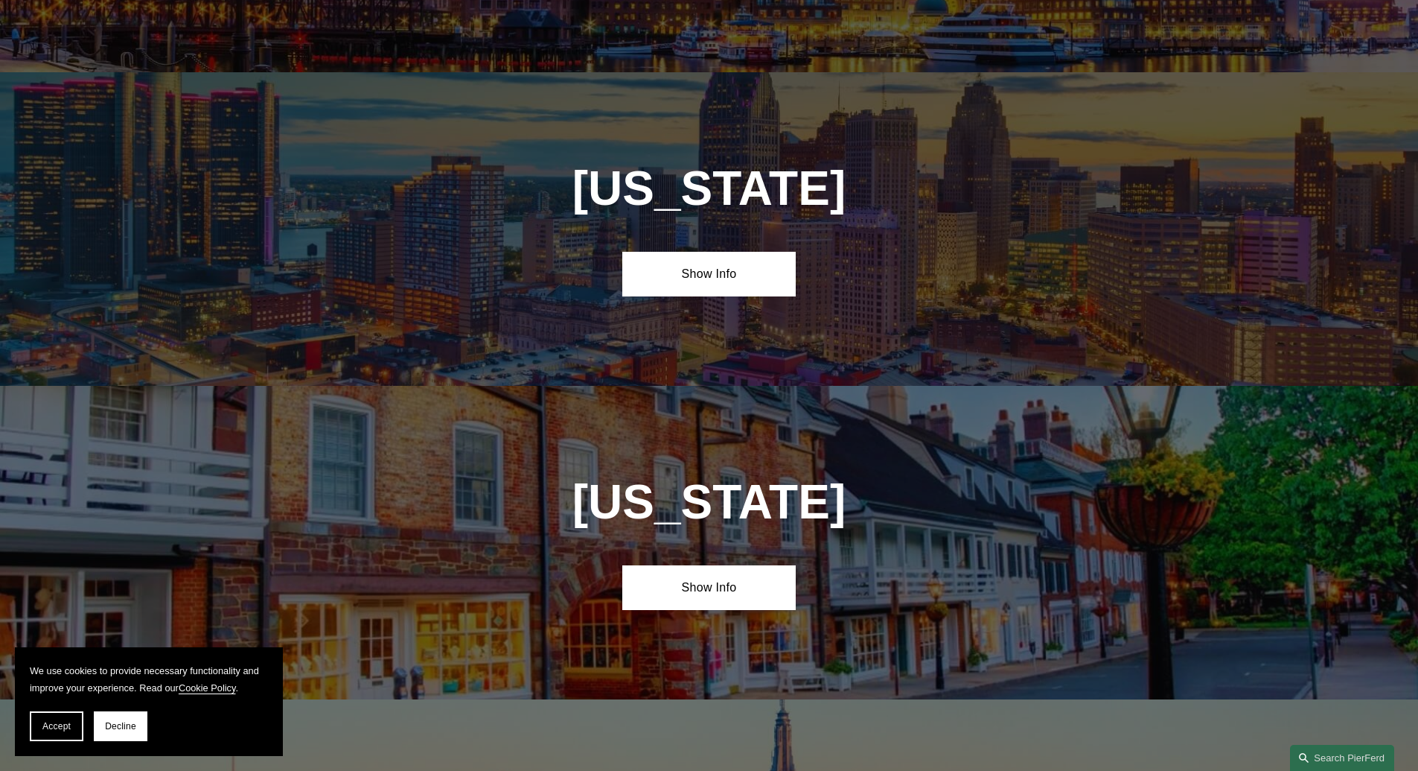
scroll to position [3341, 0]
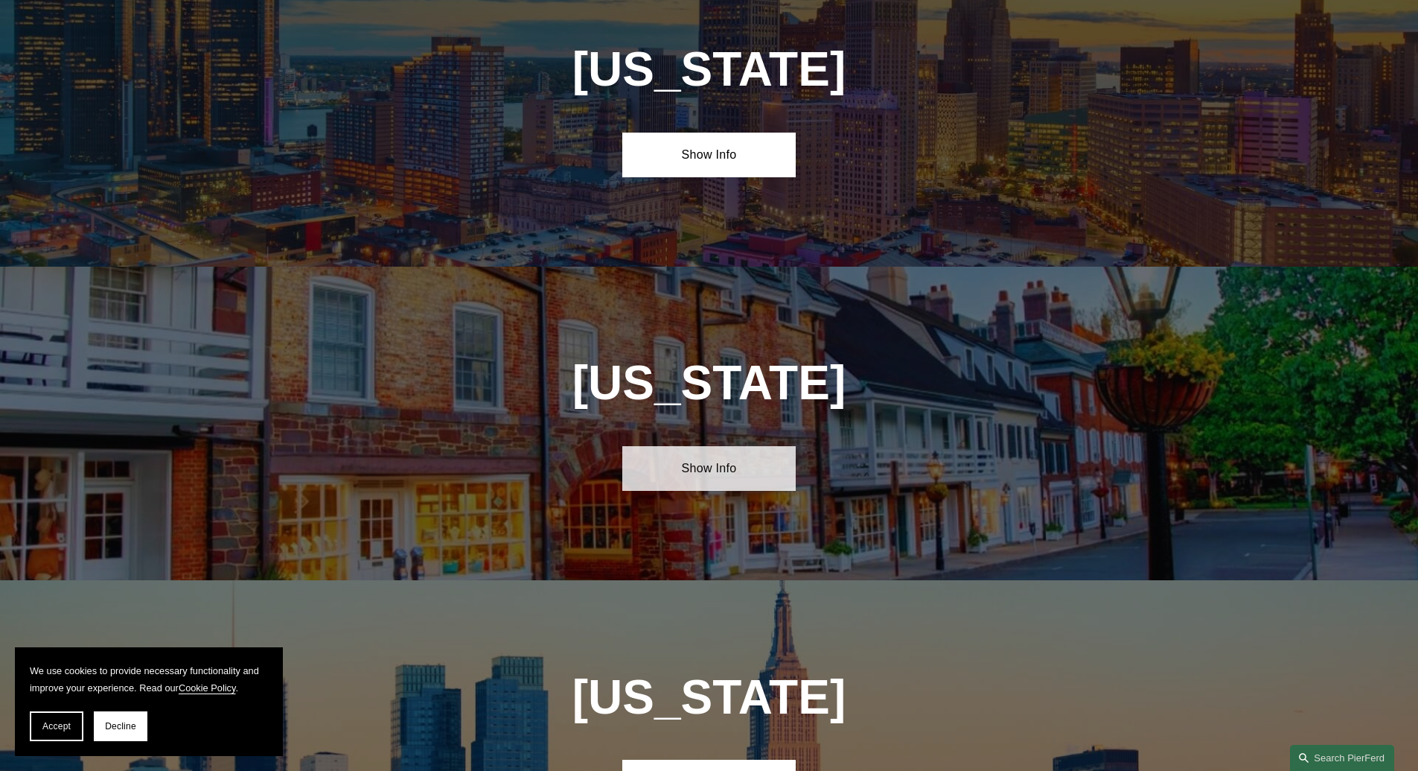
click at [704, 446] on link "Show Info" at bounding box center [708, 468] width 173 height 45
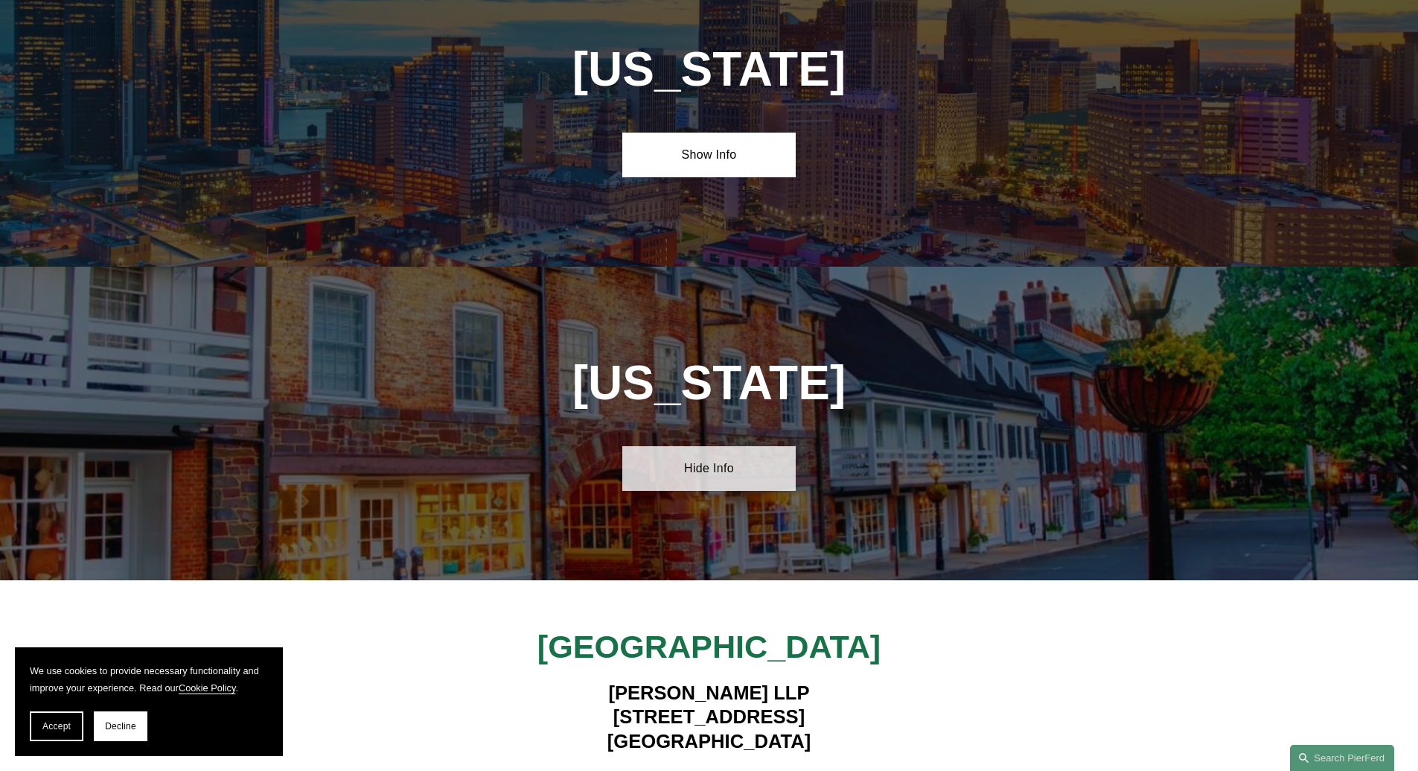
click at [704, 446] on link "Hide Info" at bounding box center [708, 468] width 173 height 45
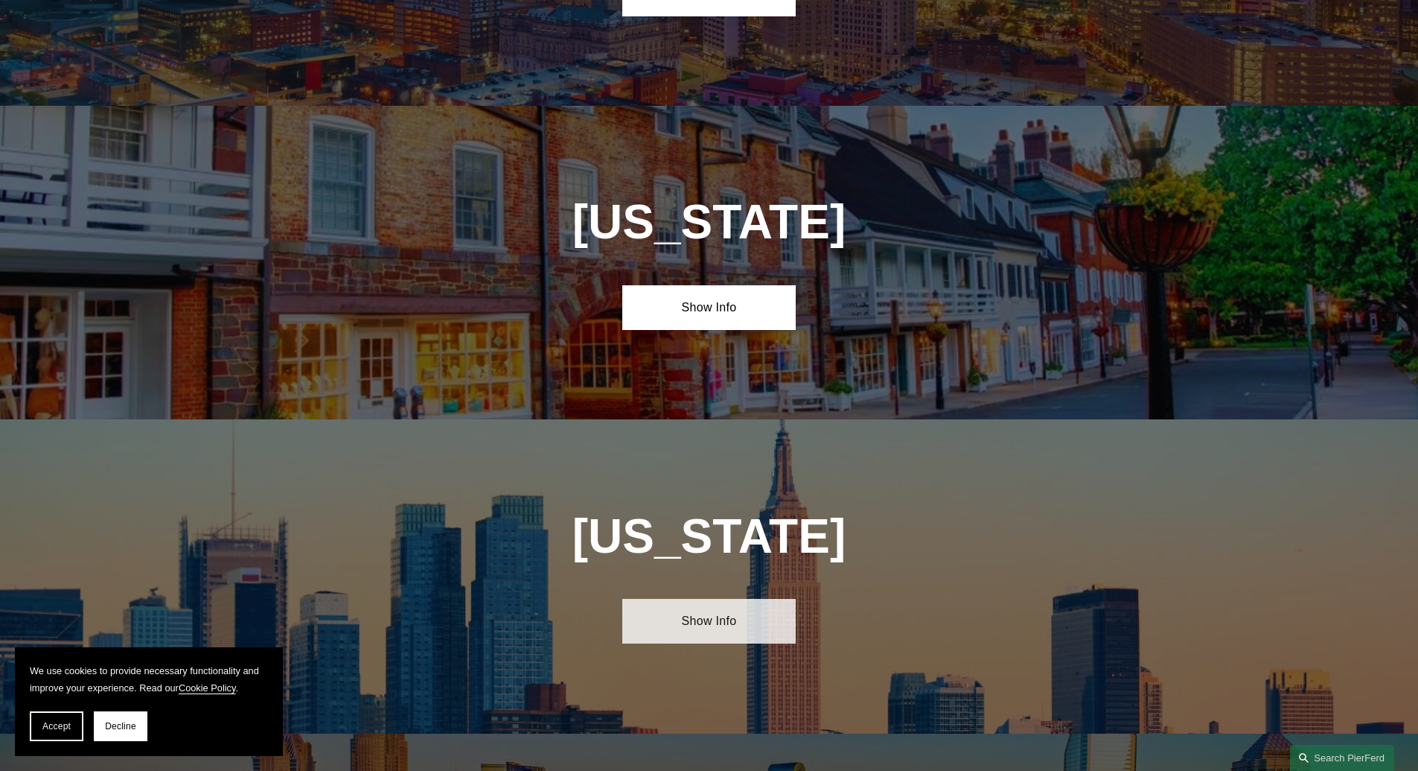
scroll to position [3519, 0]
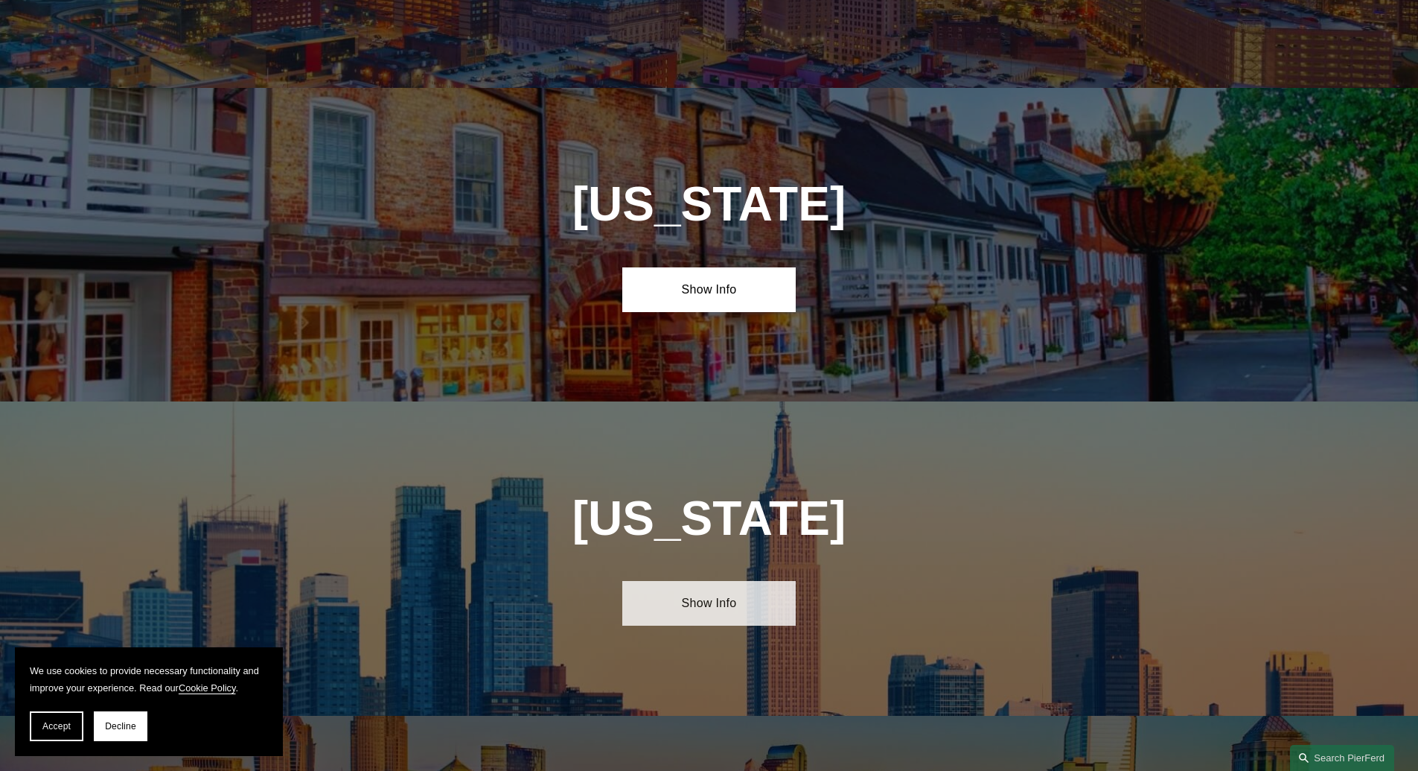
click at [719, 581] on link "Show Info" at bounding box center [708, 603] width 173 height 45
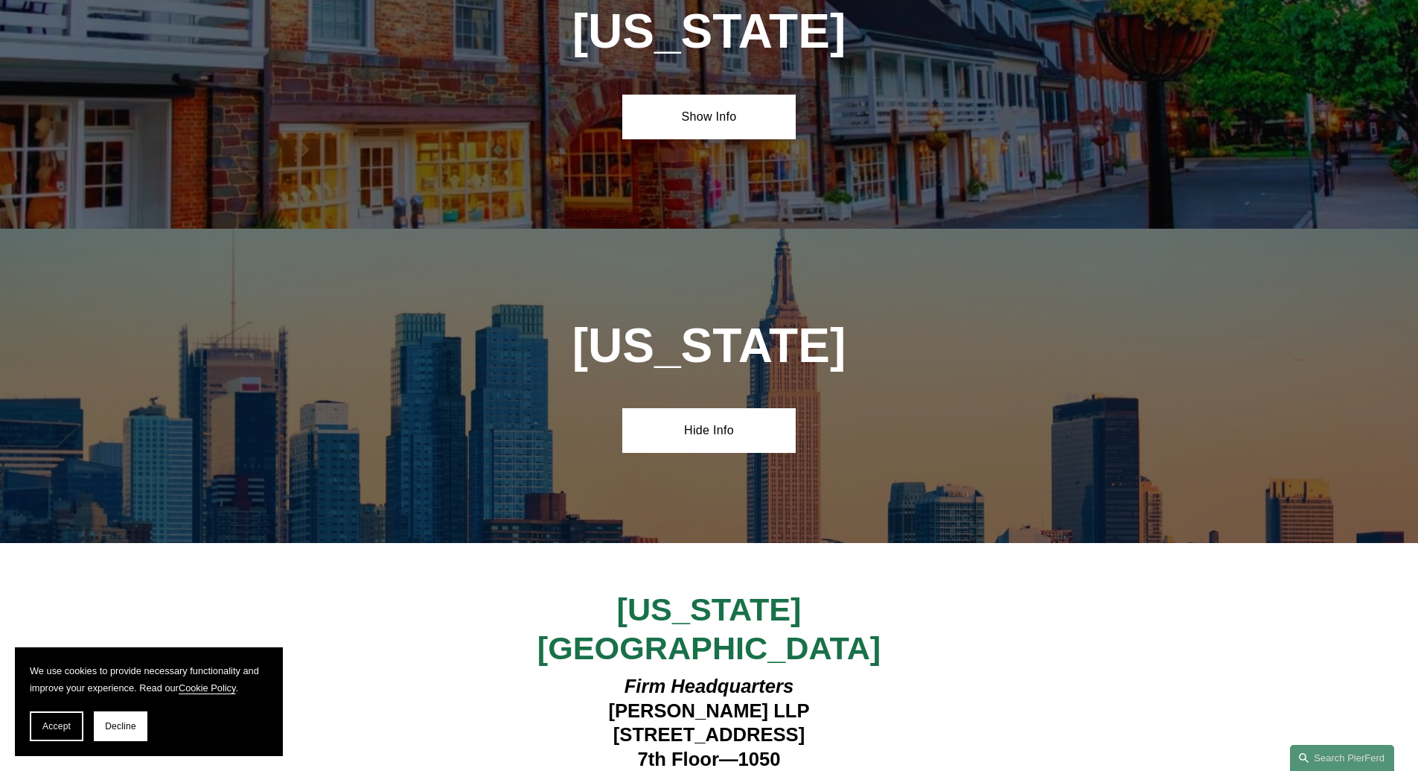
scroll to position [3698, 0]
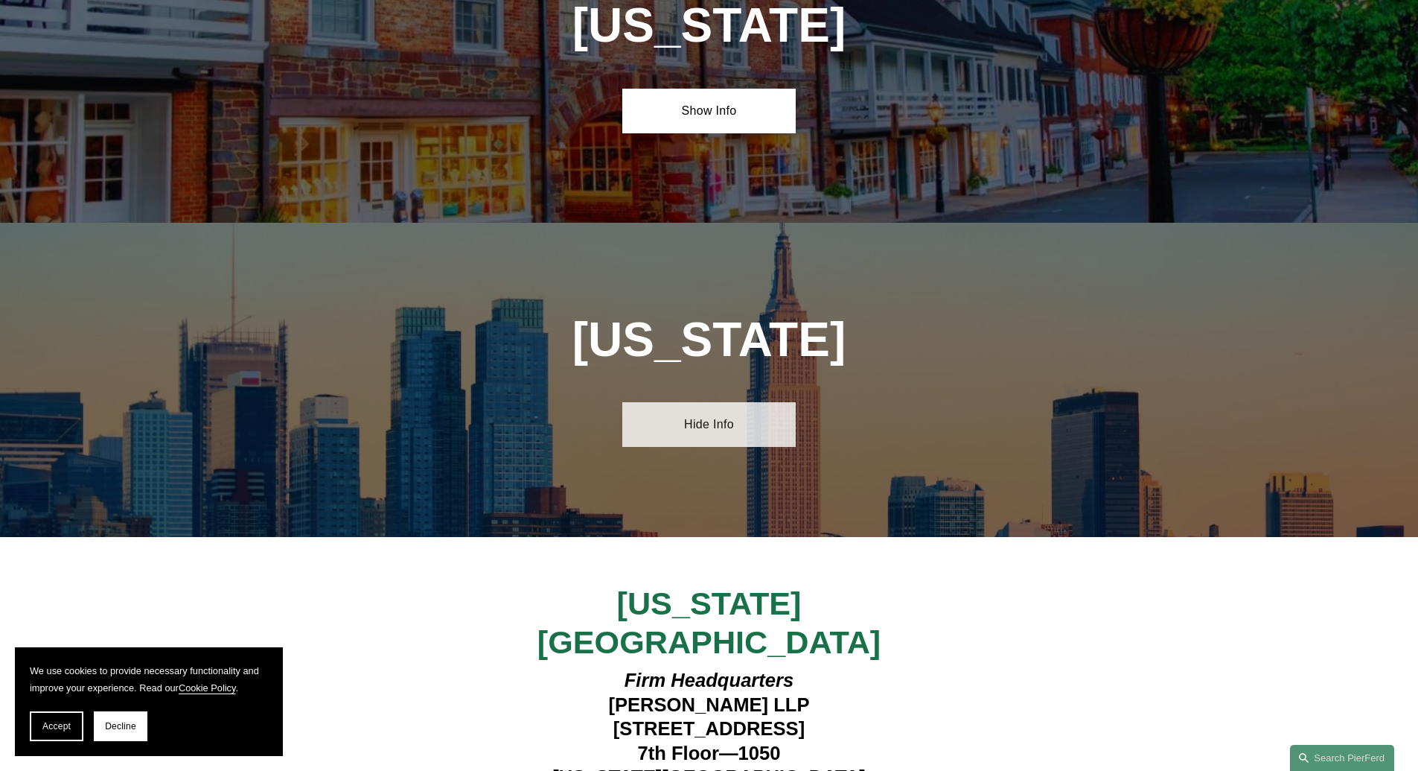
click at [678, 402] on link "Hide Info" at bounding box center [708, 424] width 173 height 45
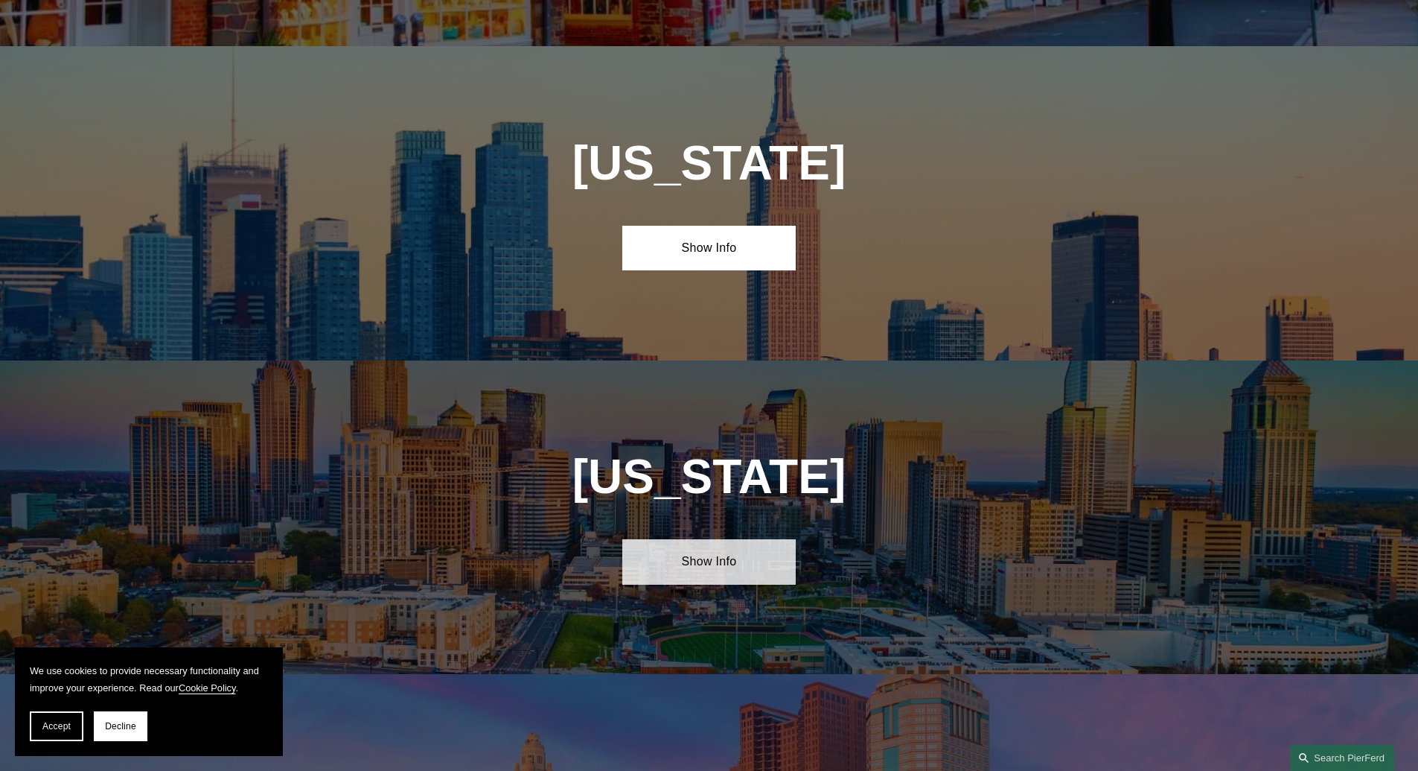
scroll to position [3877, 0]
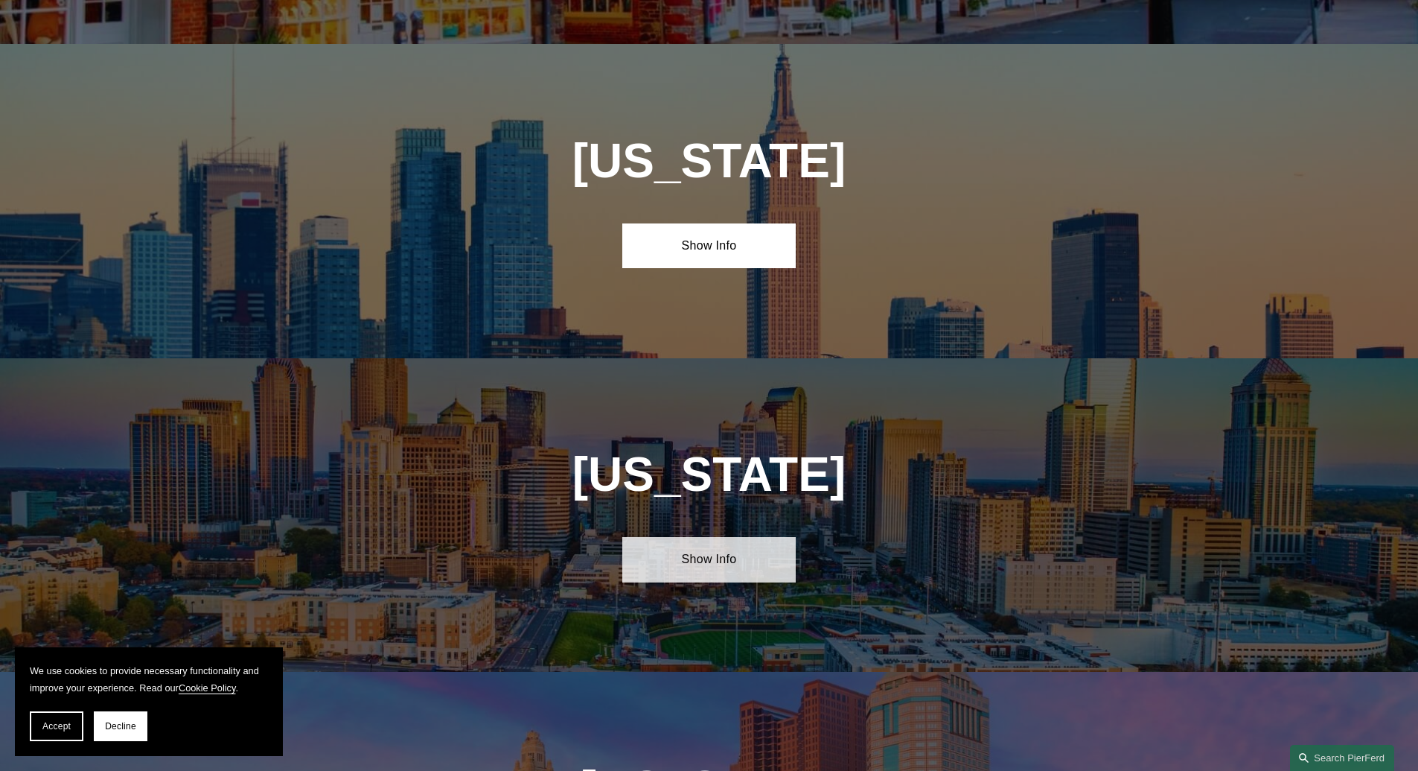
click at [718, 537] on link "Show Info" at bounding box center [708, 559] width 173 height 45
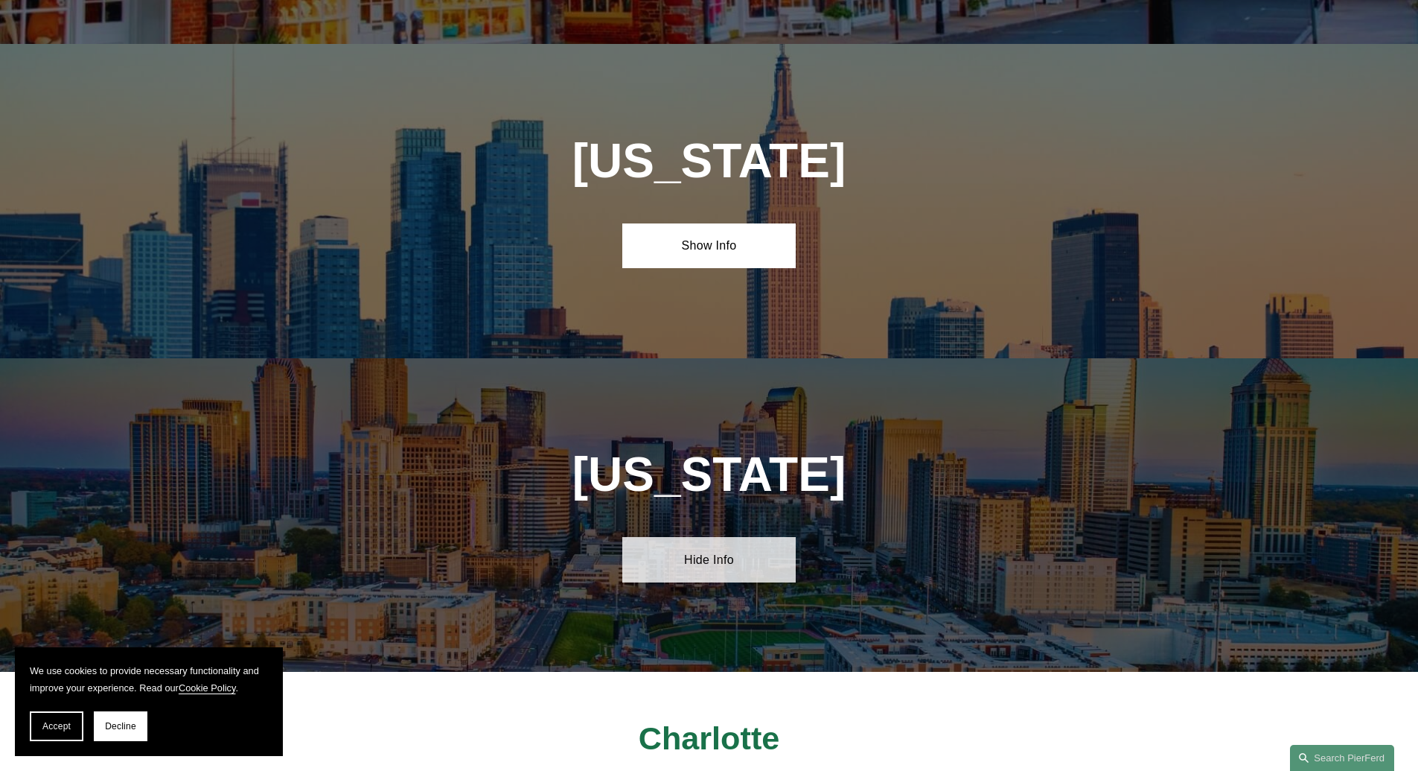
click at [718, 537] on link "Hide Info" at bounding box center [708, 559] width 173 height 45
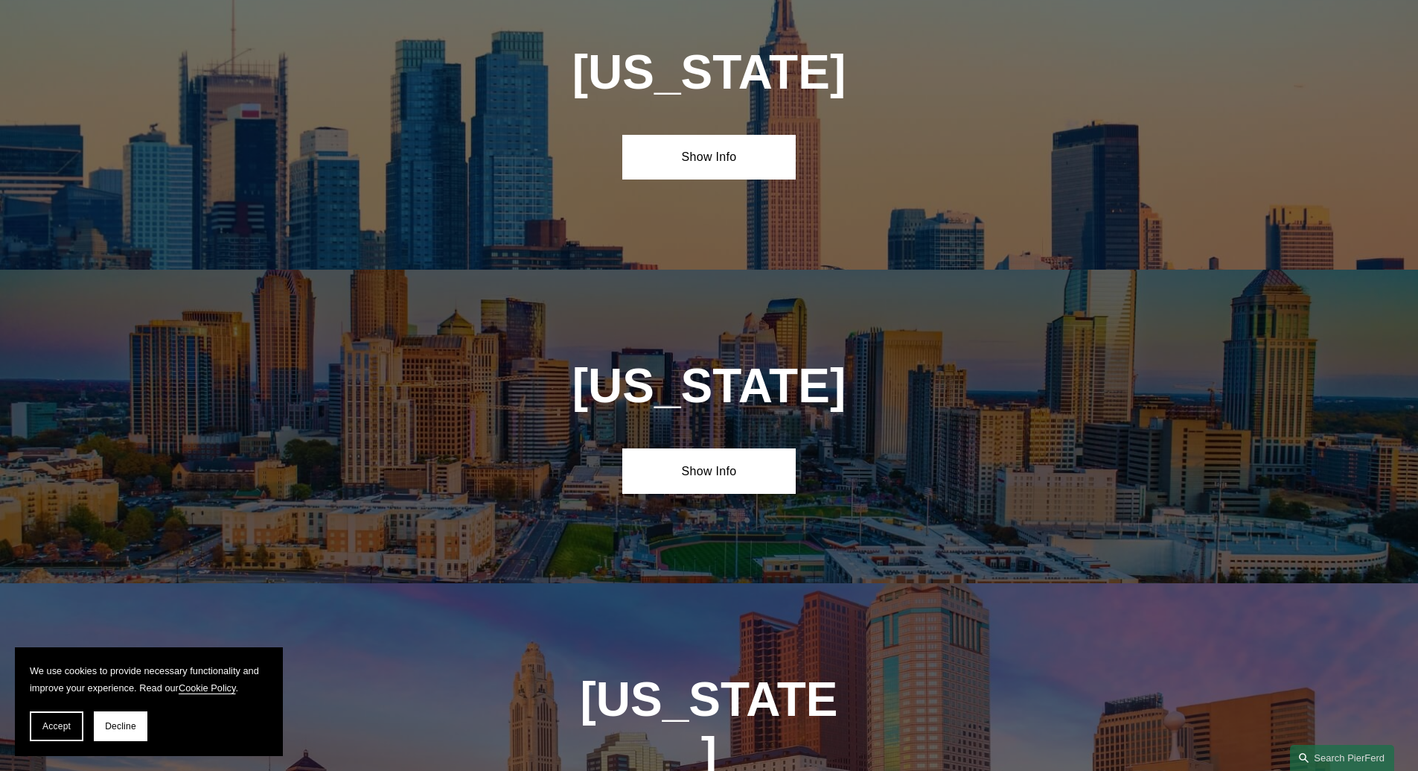
scroll to position [4055, 0]
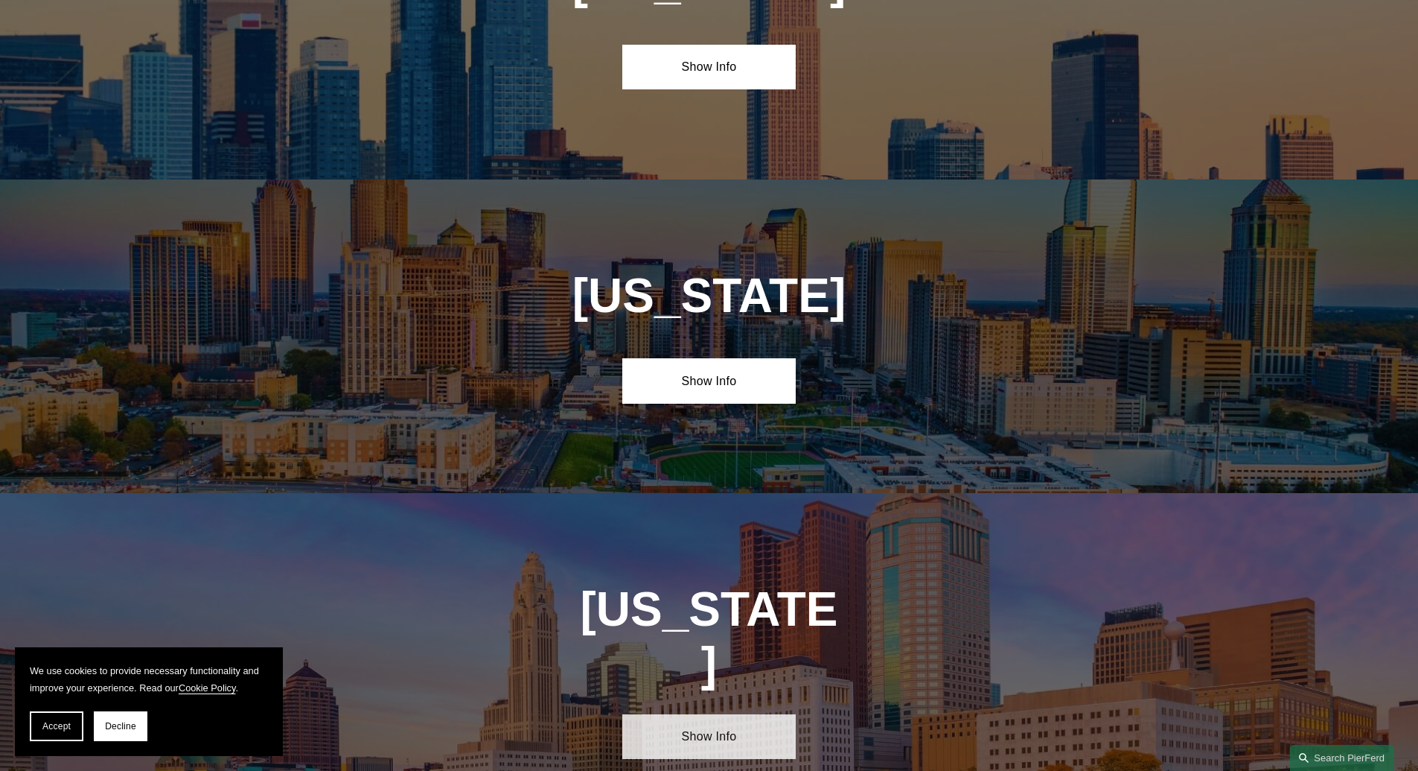
click at [693, 714] on link "Show Info" at bounding box center [708, 736] width 173 height 45
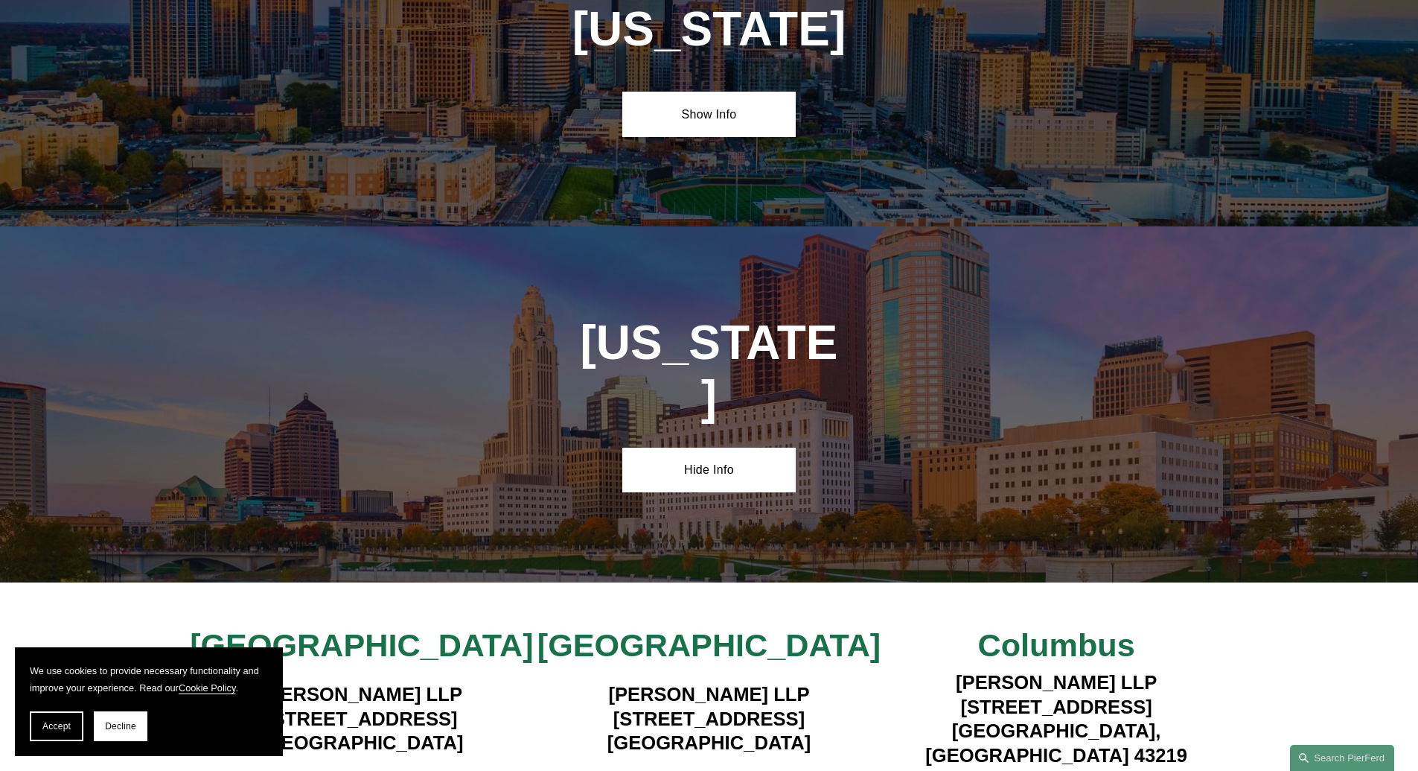
scroll to position [4323, 0]
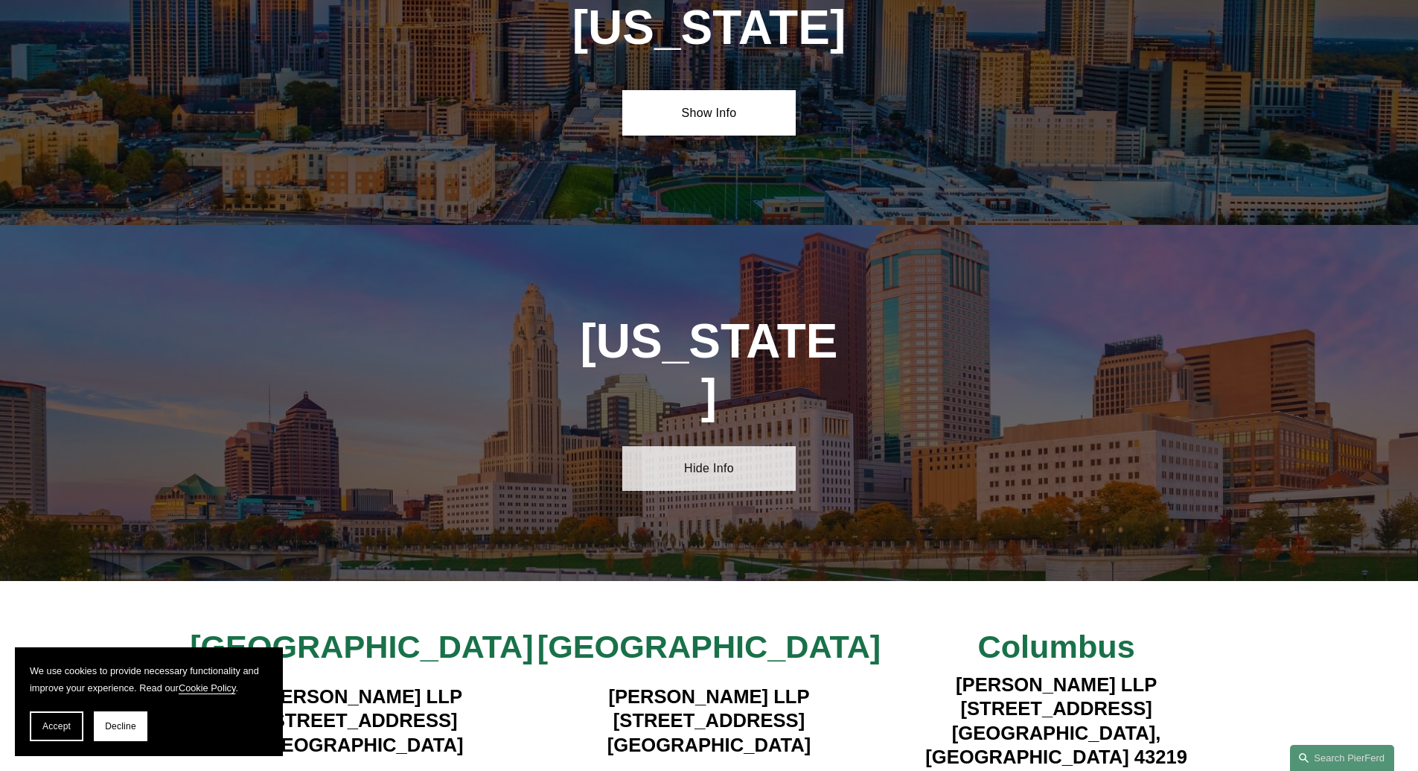
click at [718, 446] on link "Hide Info" at bounding box center [708, 468] width 173 height 45
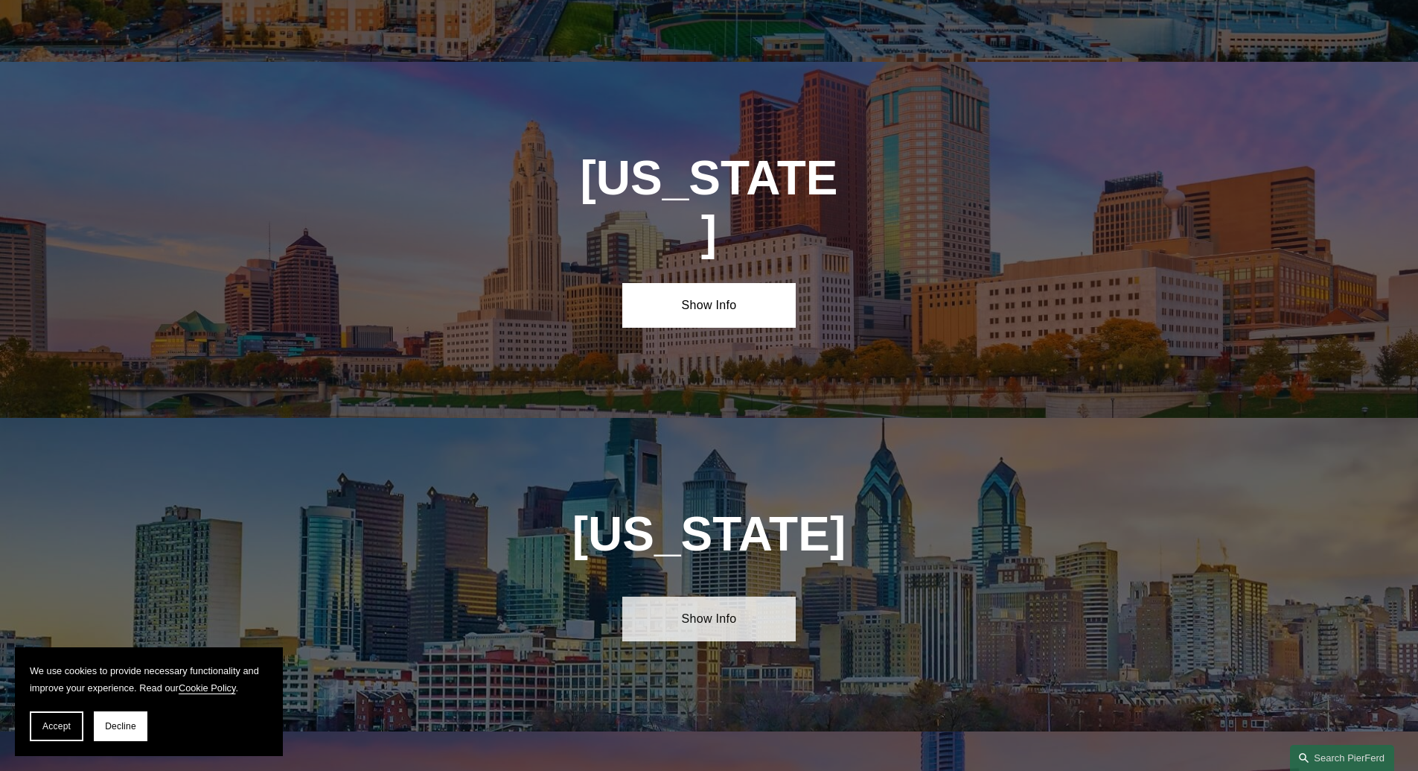
scroll to position [4502, 0]
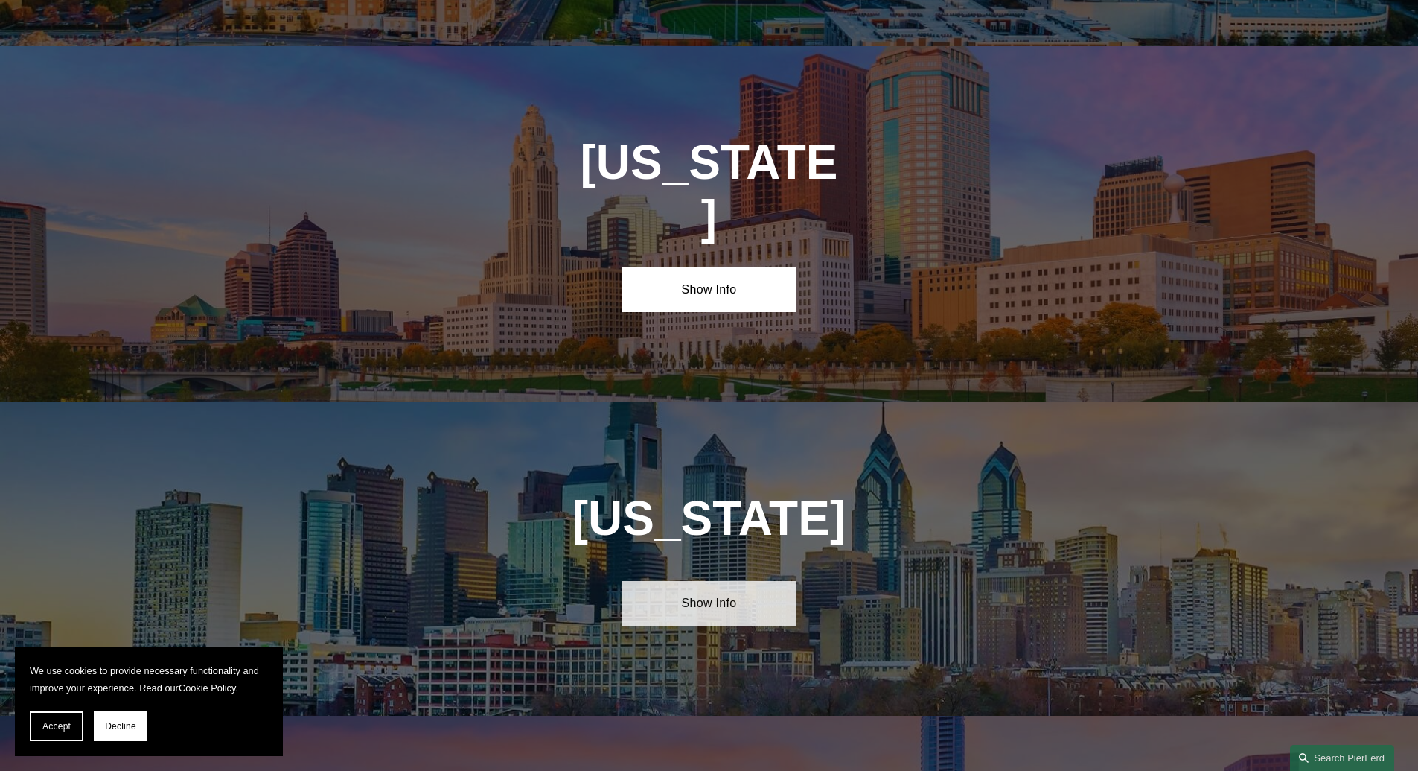
click at [714, 581] on link "Show Info" at bounding box center [708, 603] width 173 height 45
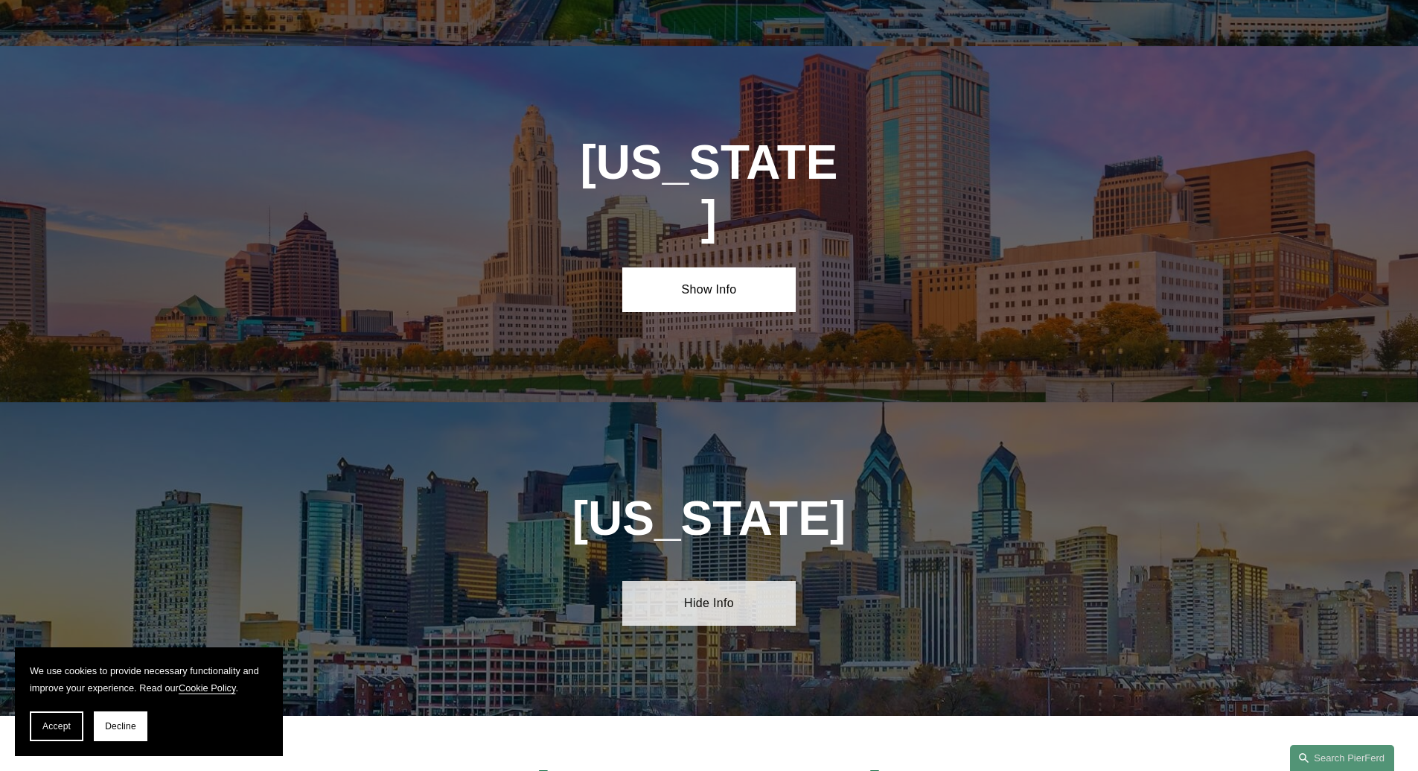
click at [728, 581] on link "Hide Info" at bounding box center [708, 603] width 173 height 45
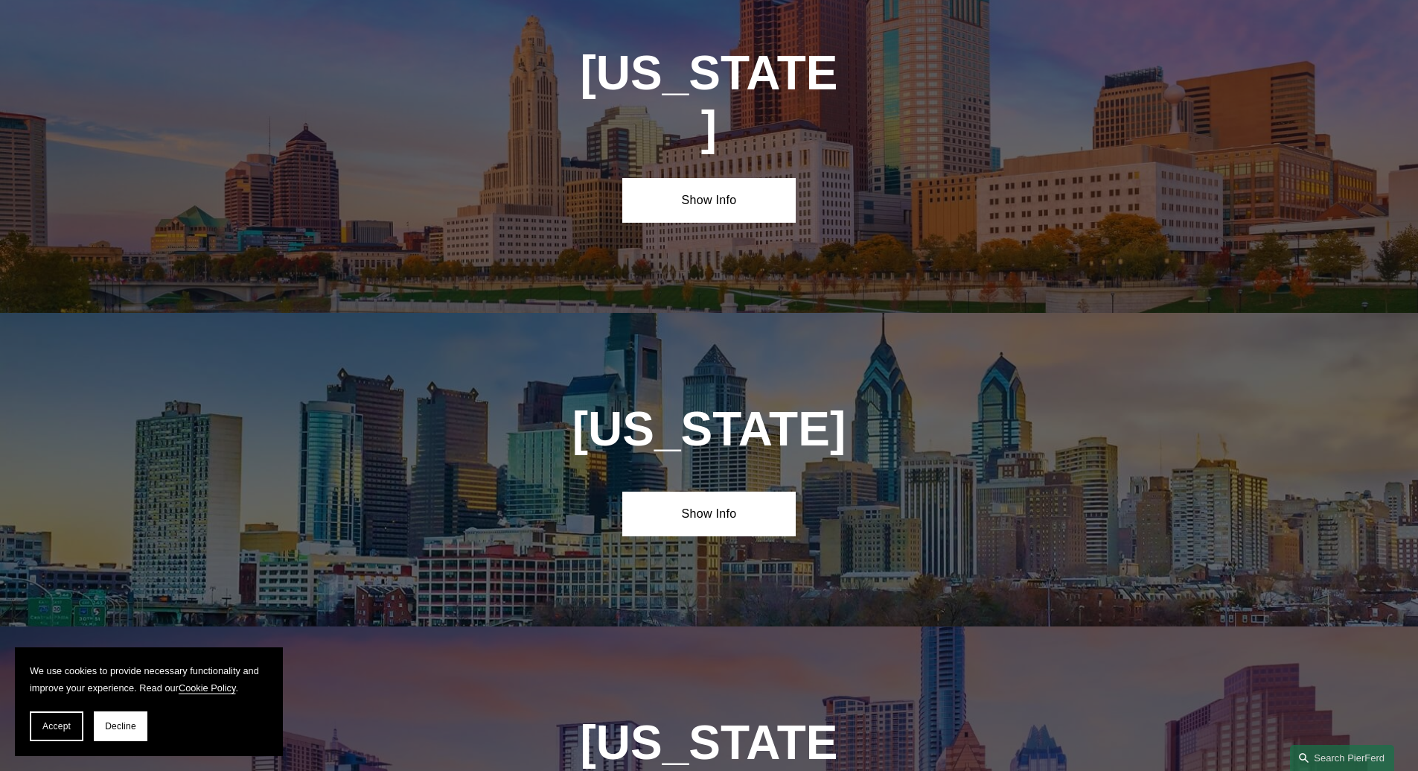
scroll to position [4681, 0]
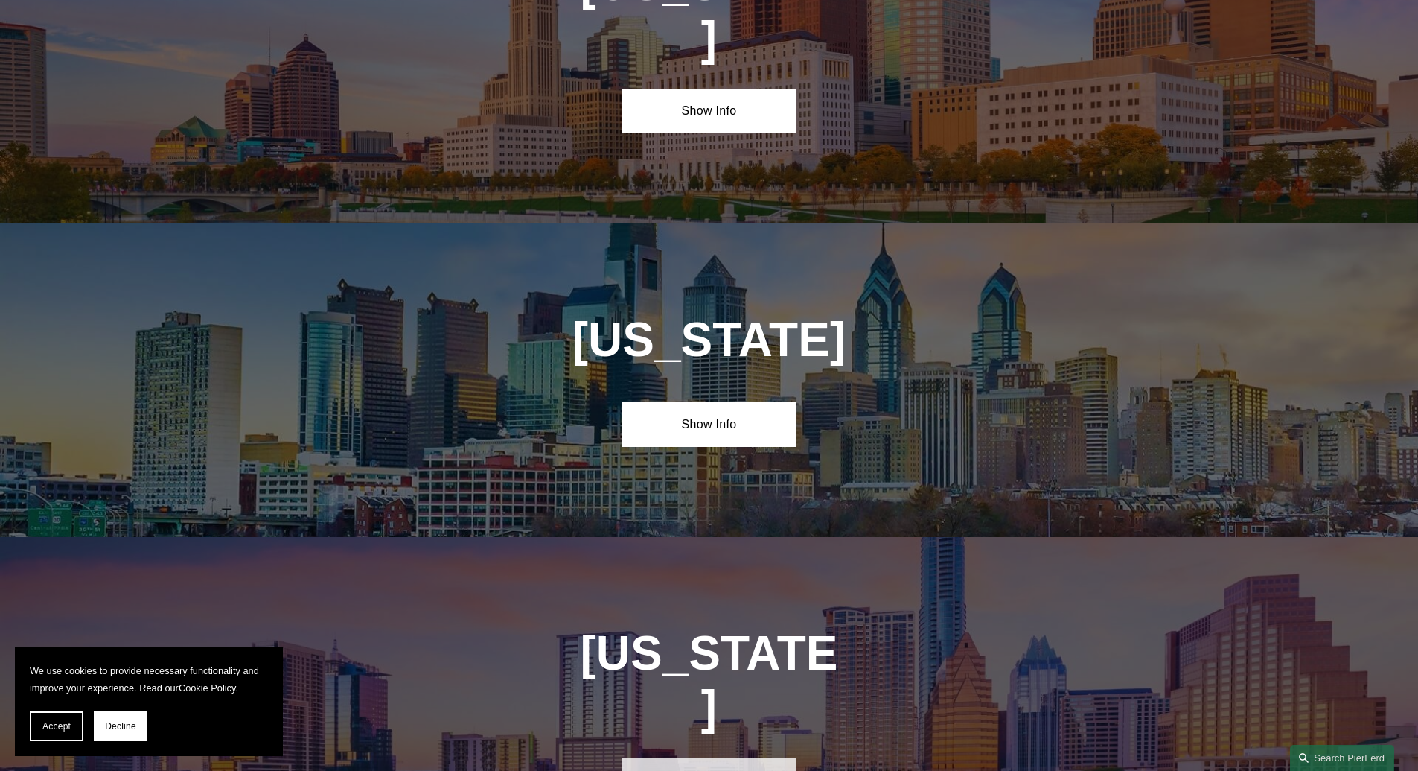
click at [713, 758] on link "Hide Info" at bounding box center [708, 780] width 173 height 45
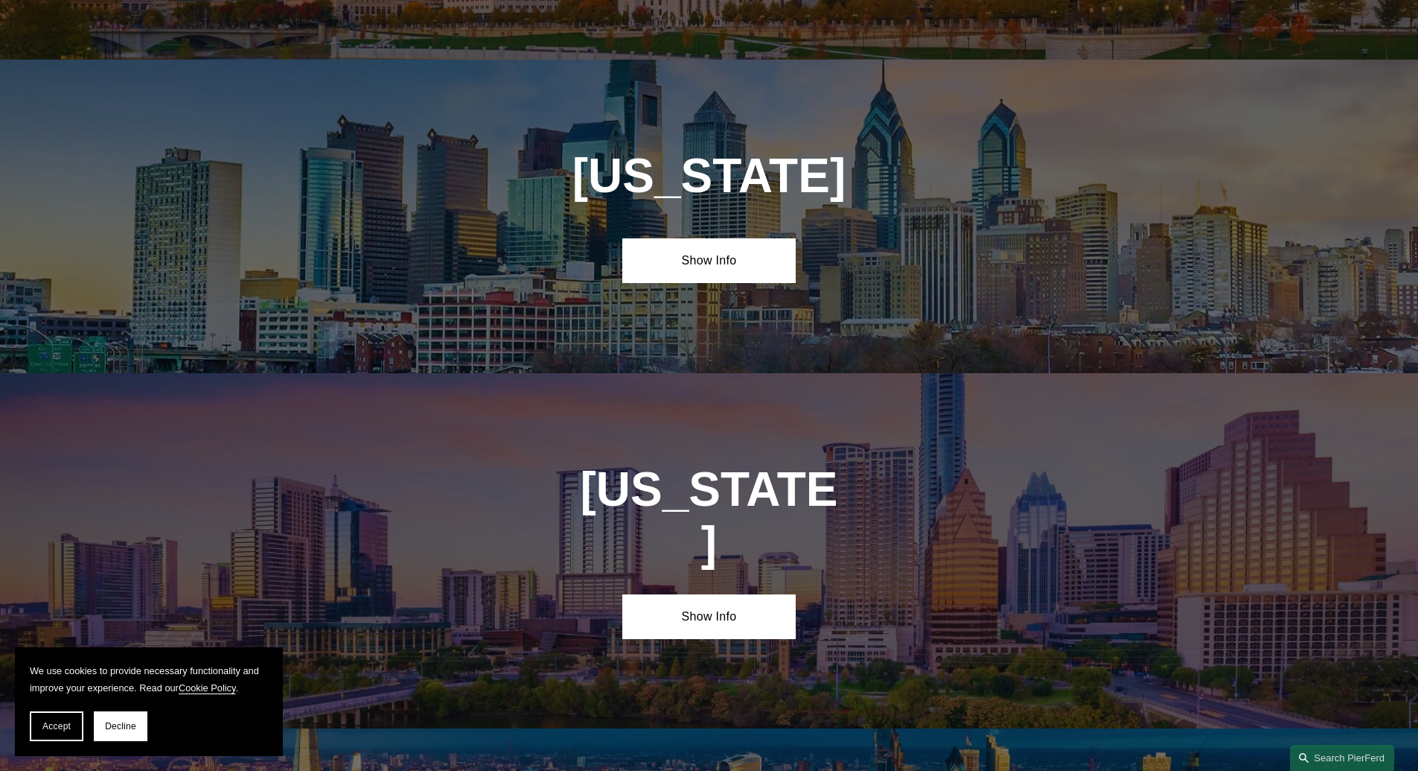
scroll to position [4859, 0]
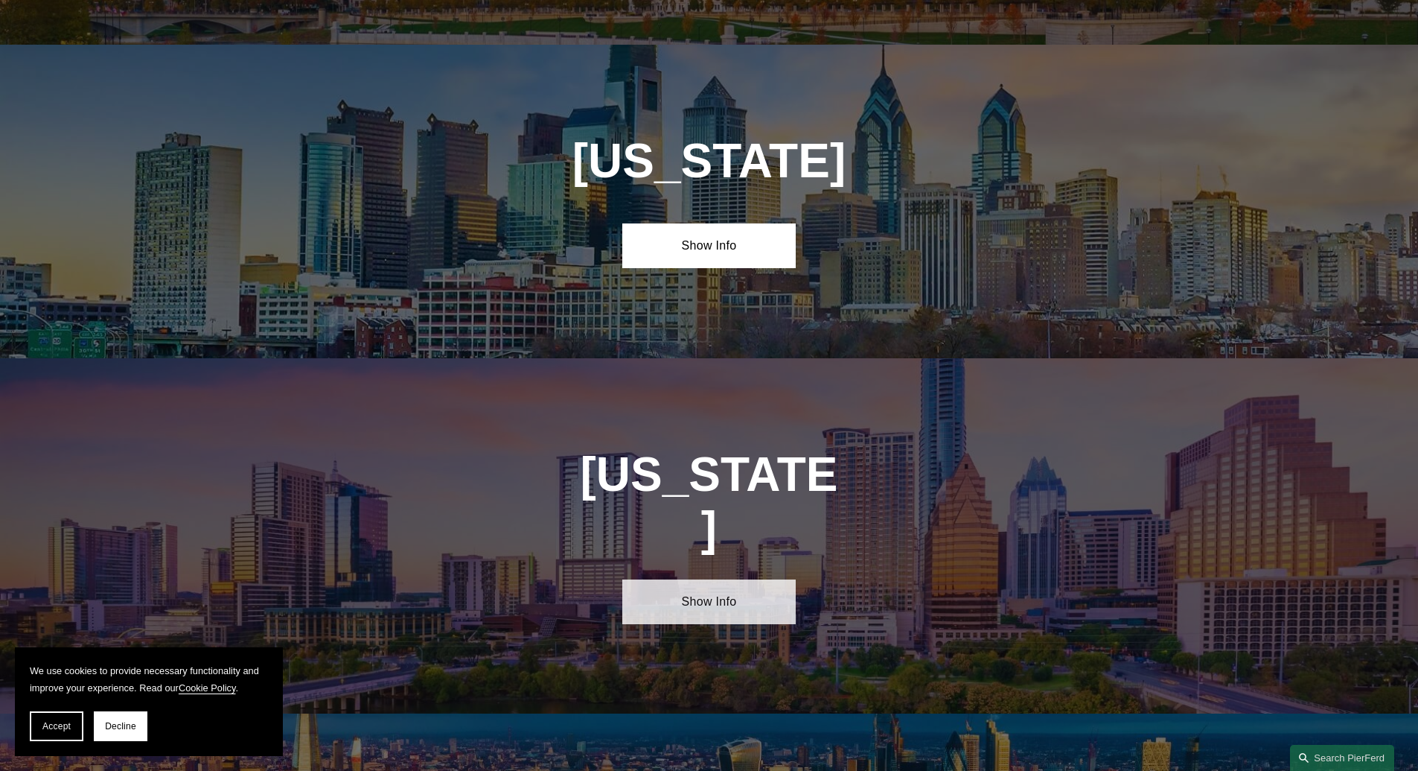
click at [702, 579] on link "Show Info" at bounding box center [708, 601] width 173 height 45
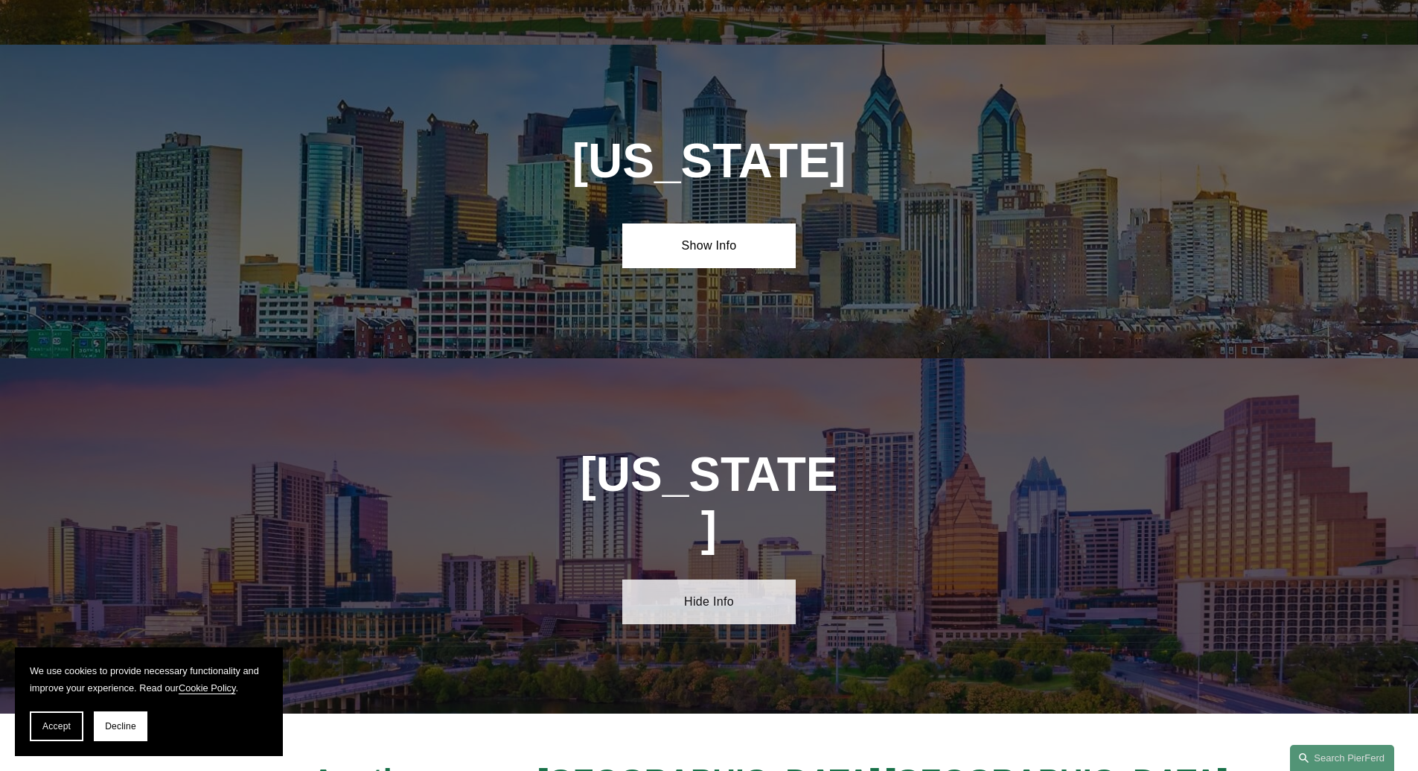
click at [689, 579] on link "Hide Info" at bounding box center [708, 601] width 173 height 45
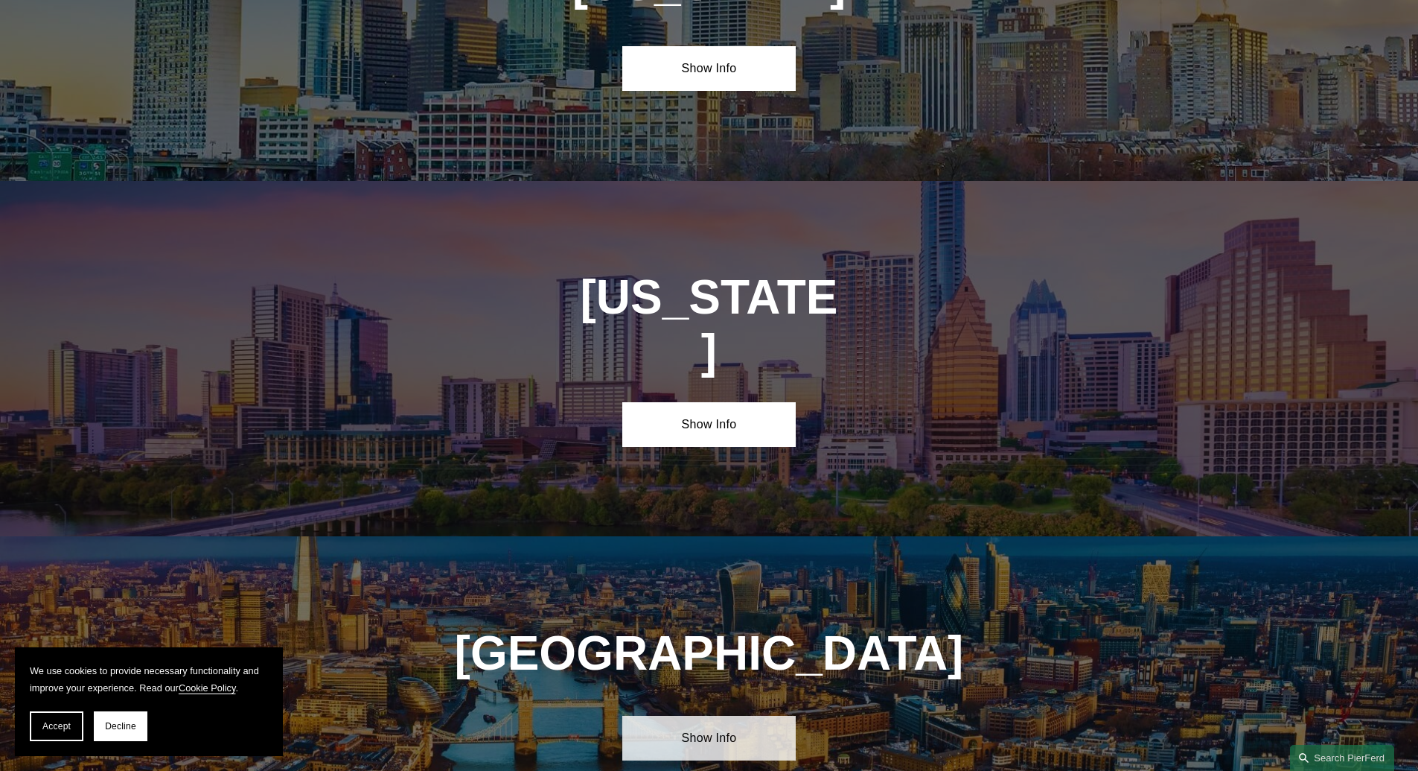
scroll to position [5038, 0]
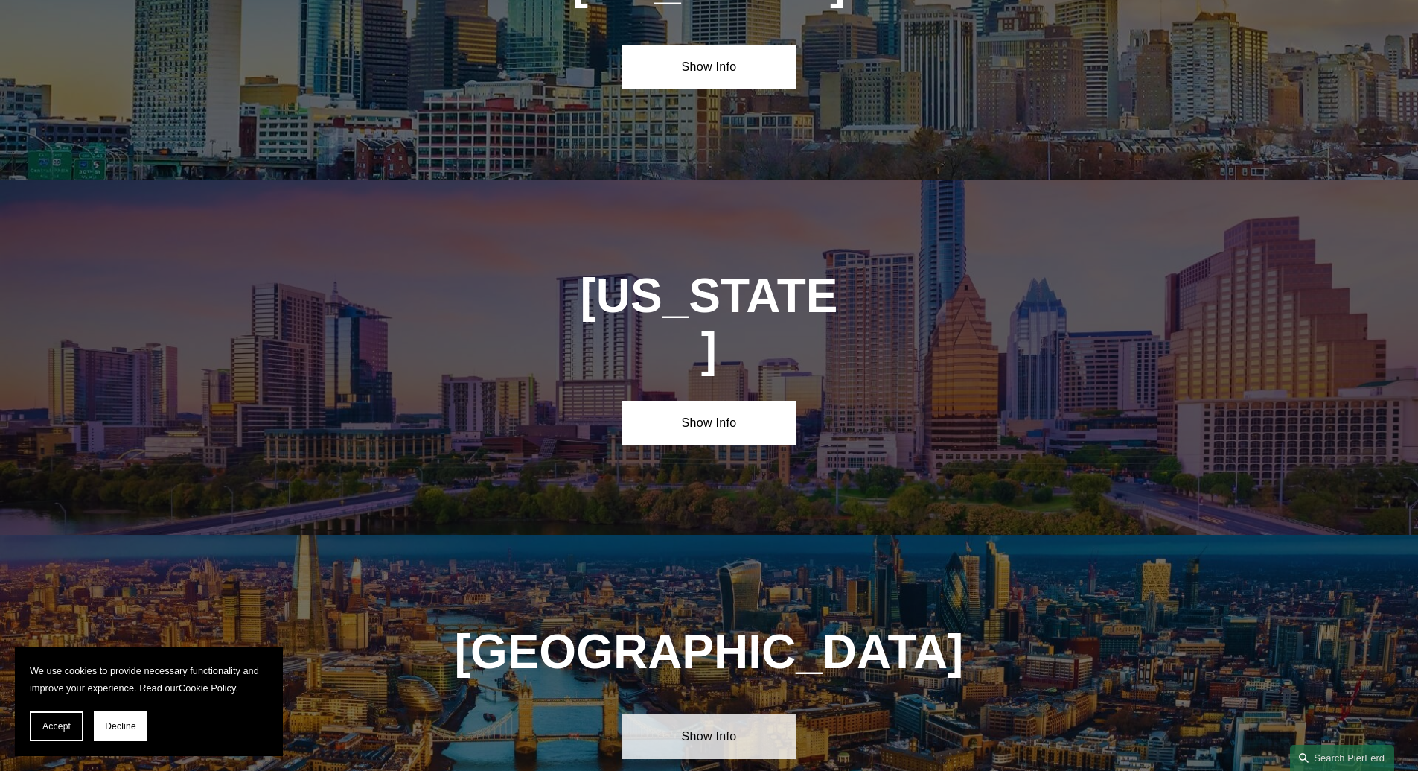
click at [695, 714] on link "Show Info" at bounding box center [708, 736] width 173 height 45
click at [700, 714] on link "Hide Info" at bounding box center [708, 736] width 173 height 45
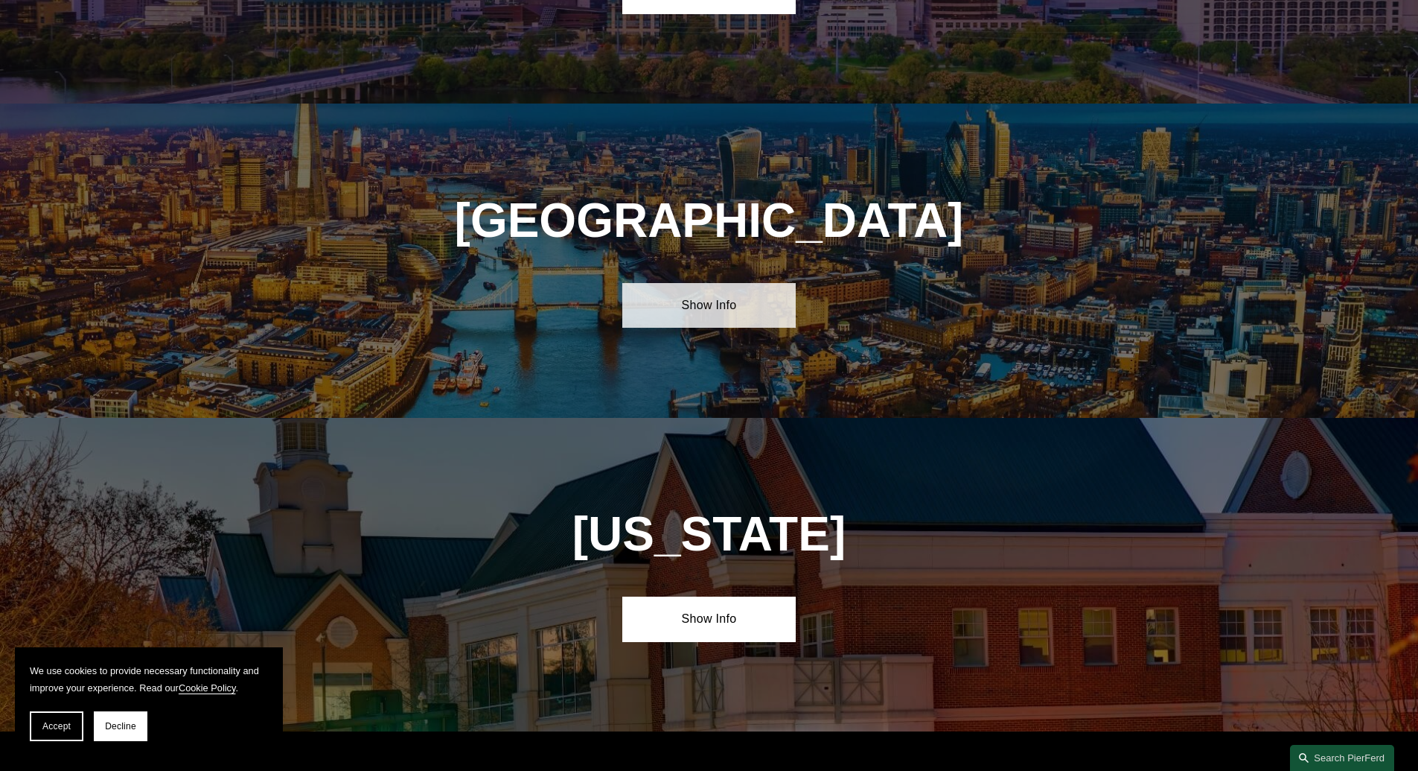
scroll to position [5485, 0]
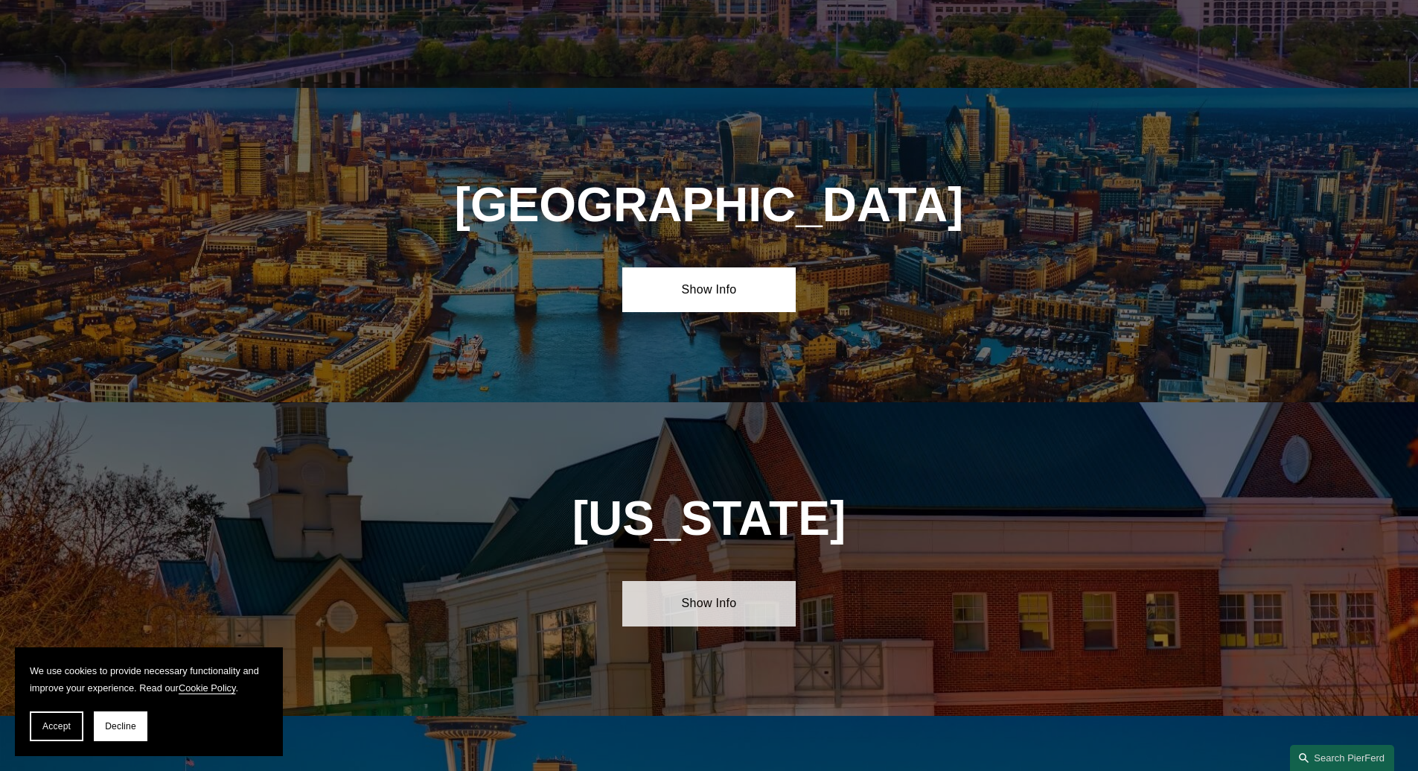
click at [712, 581] on link "Show Info" at bounding box center [708, 603] width 173 height 45
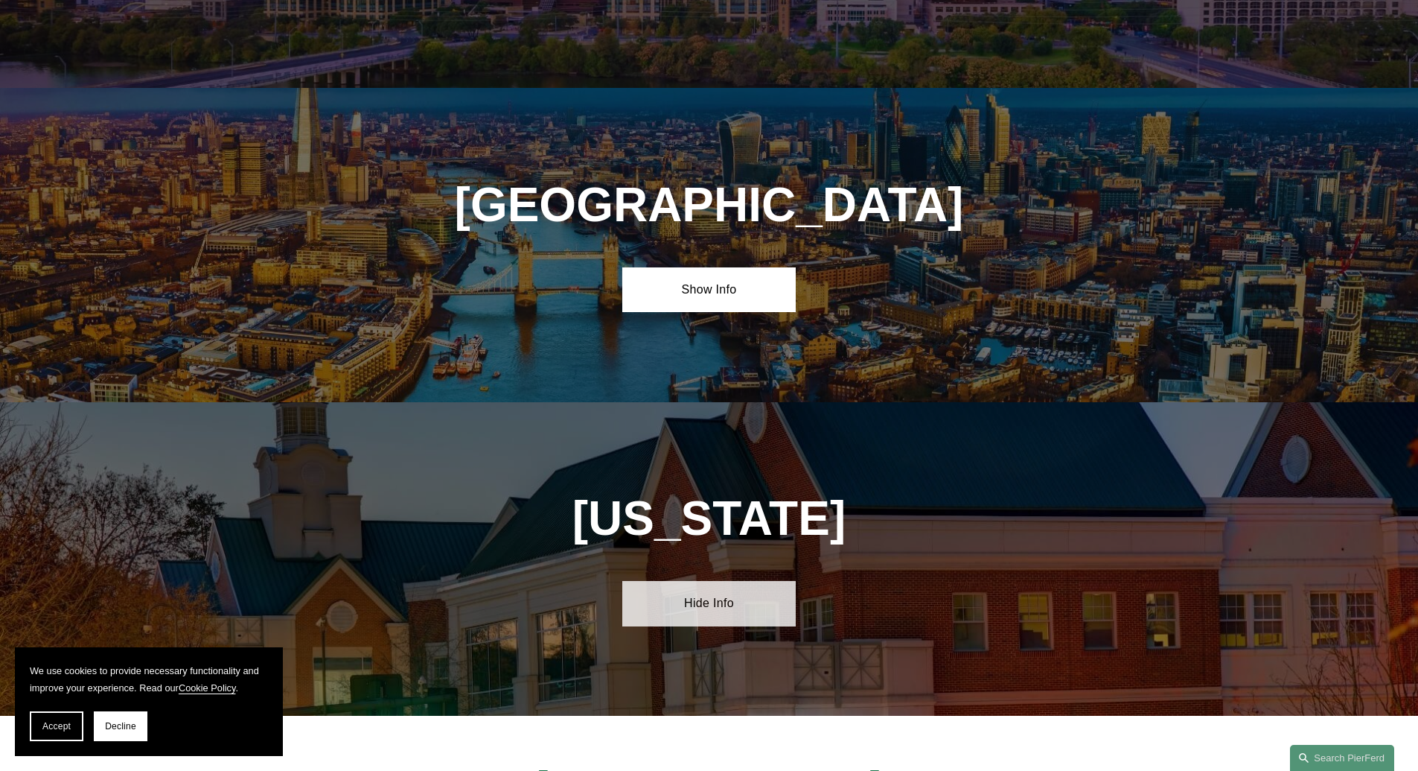
click at [712, 581] on link "Hide Info" at bounding box center [708, 603] width 173 height 45
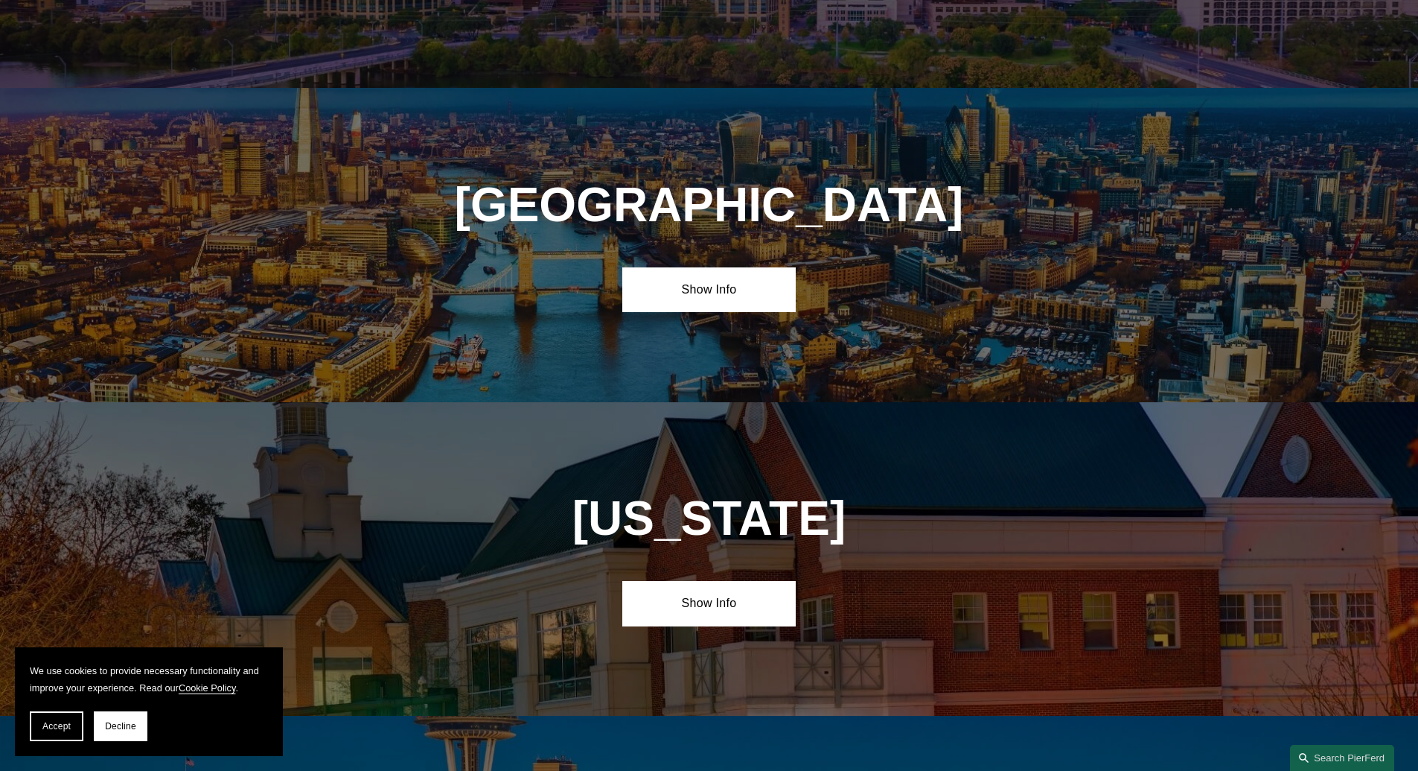
scroll to position [5663, 0]
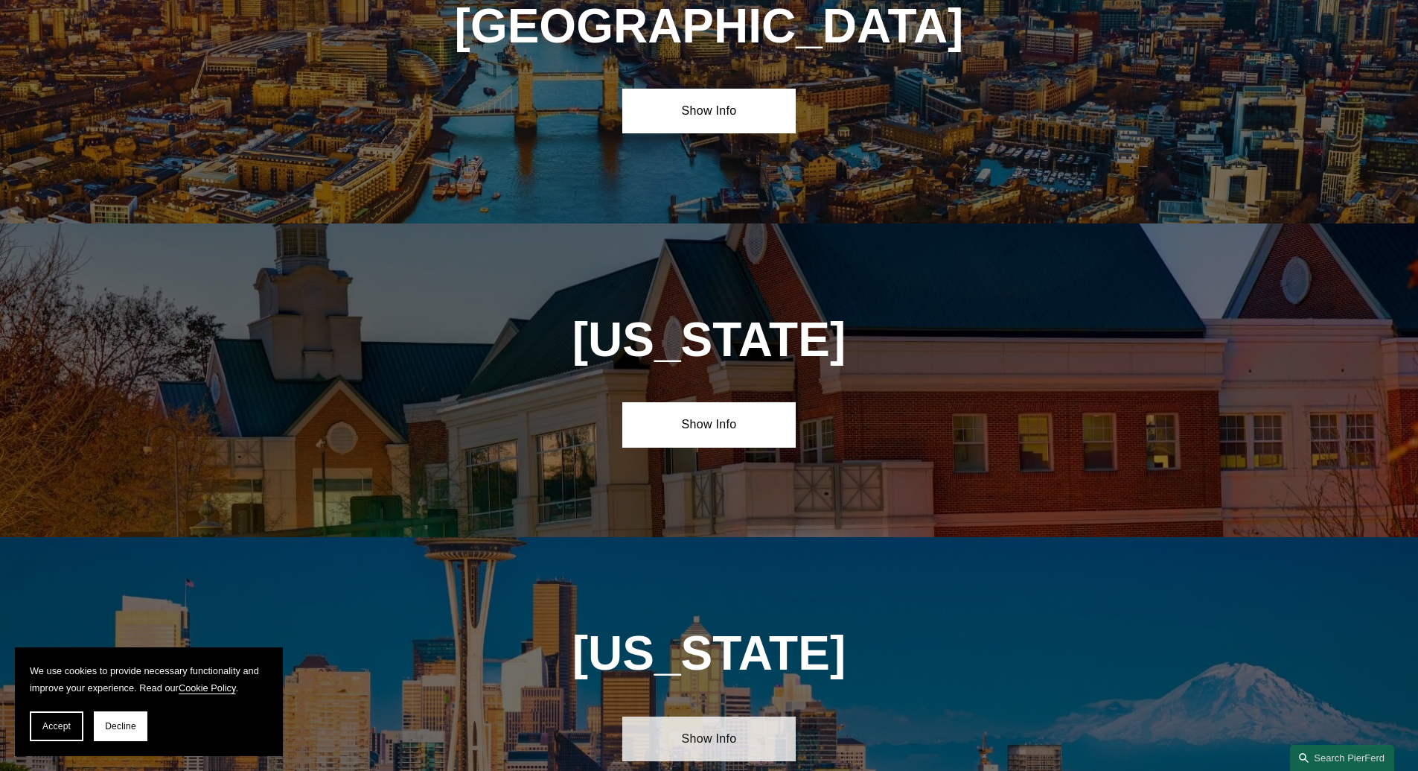
click at [681, 716] on link "Show Info" at bounding box center [708, 738] width 173 height 45
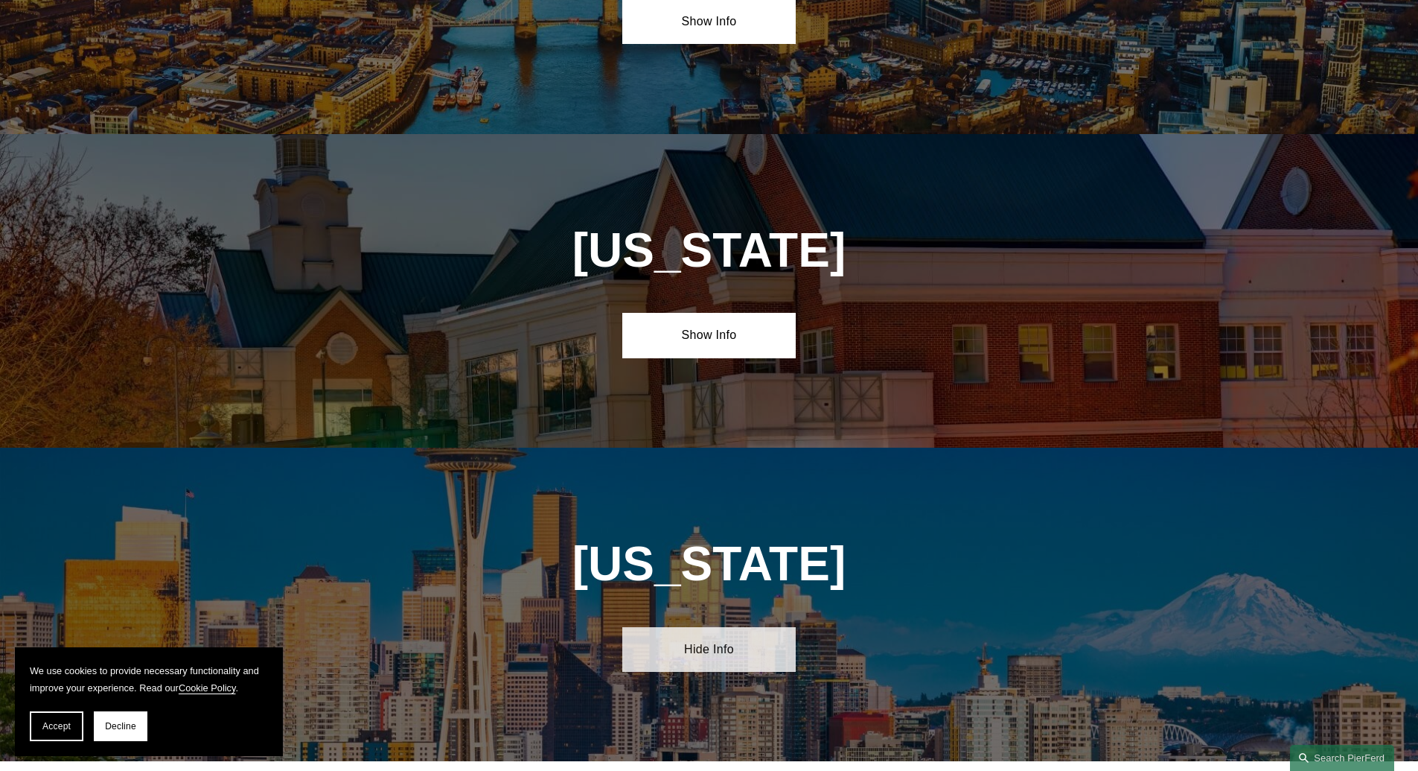
click at [712, 627] on link "Hide Info" at bounding box center [708, 649] width 173 height 45
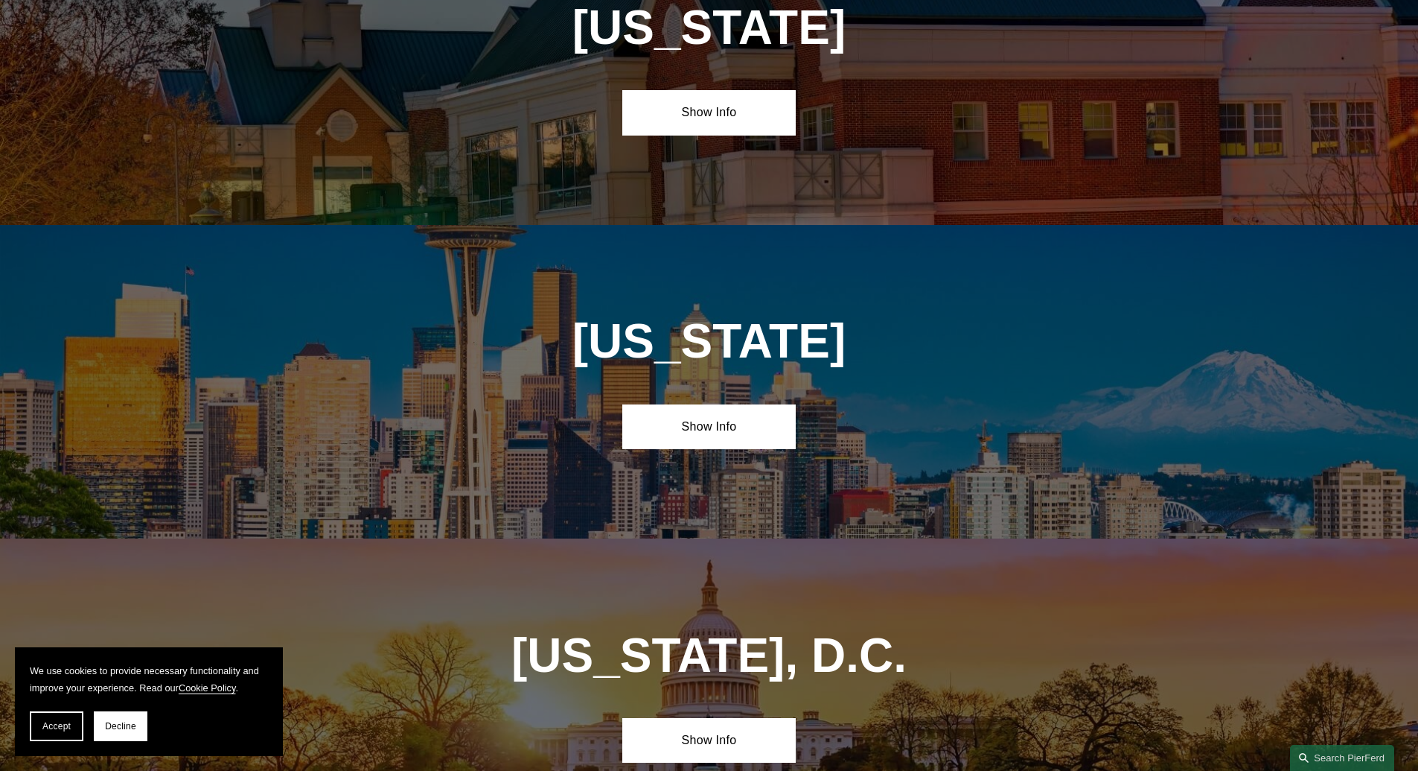
scroll to position [6021, 0]
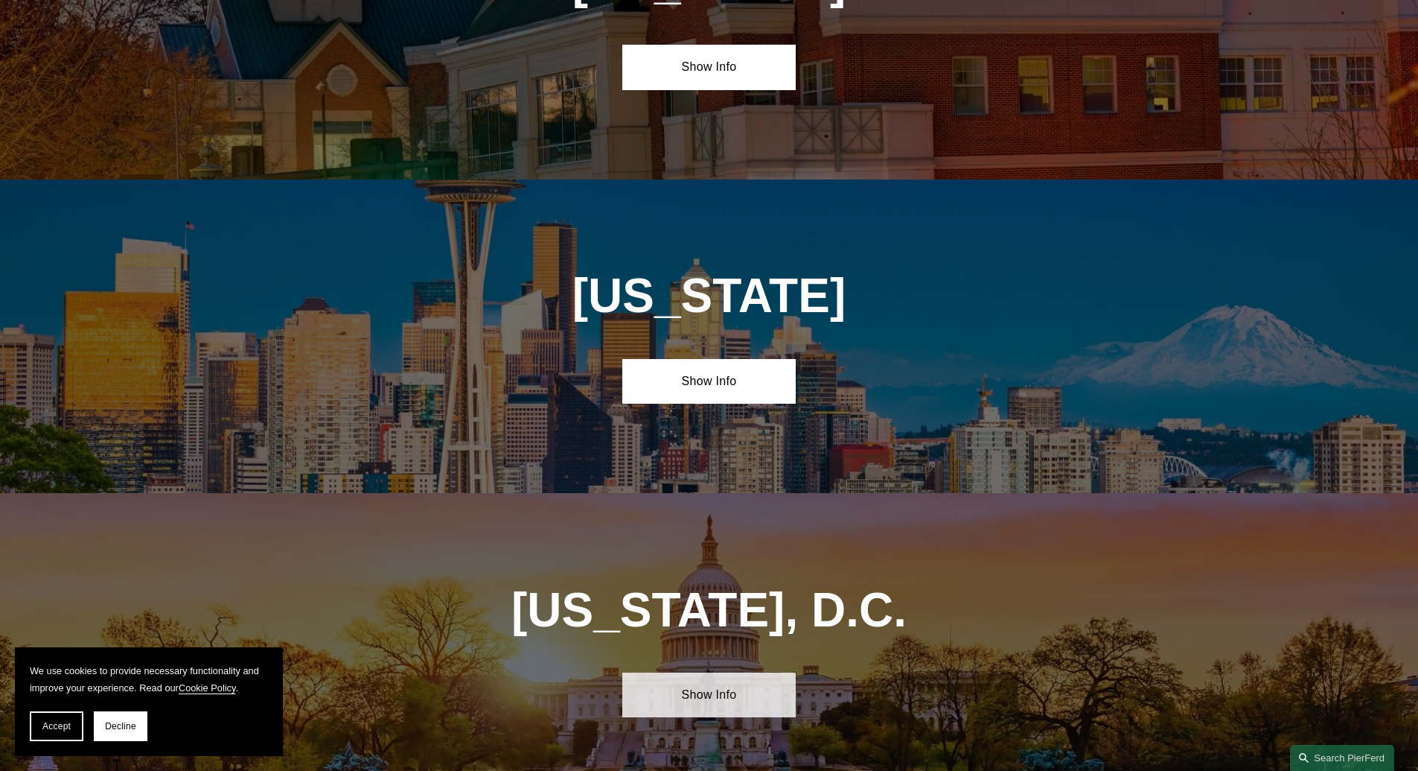
click at [707, 672] on link "Show Info" at bounding box center [708, 694] width 173 height 45
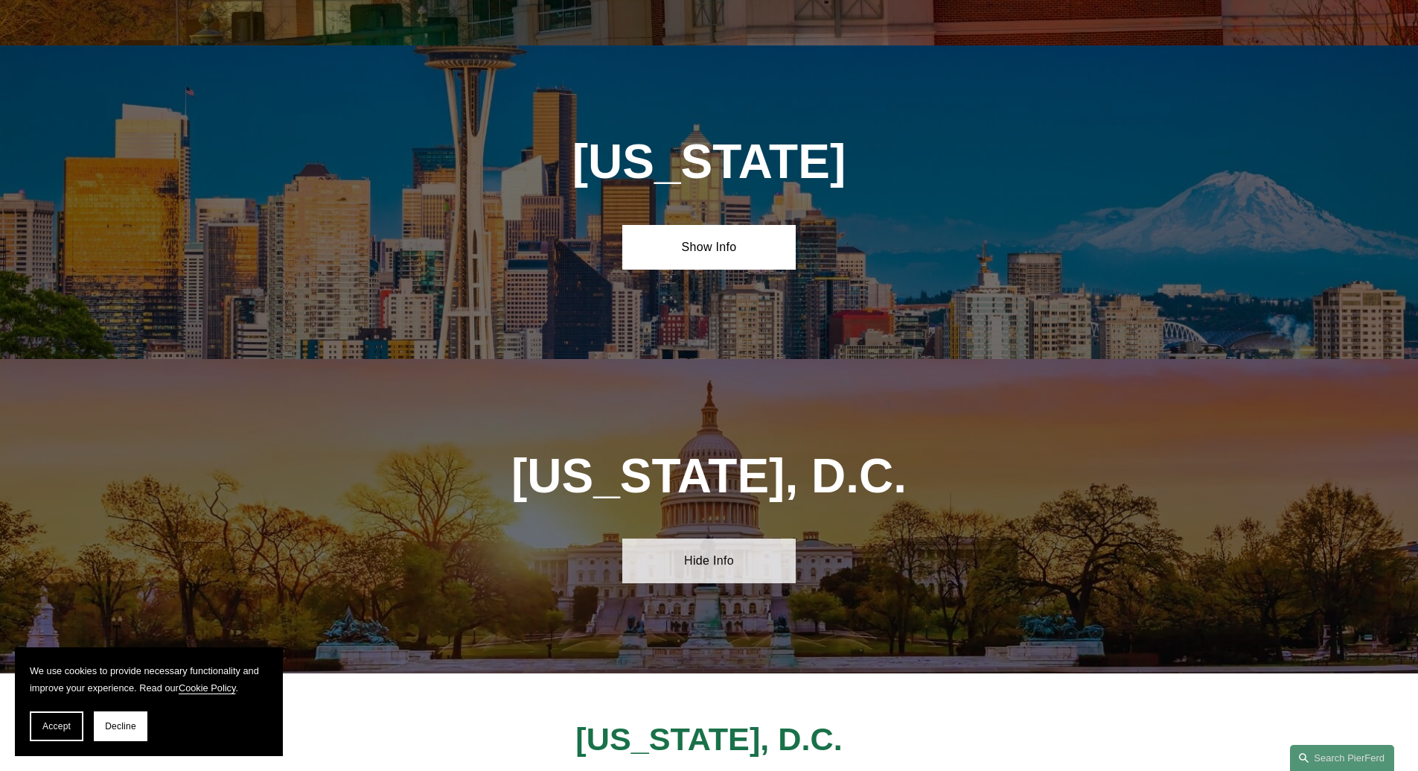
scroll to position [6199, 0]
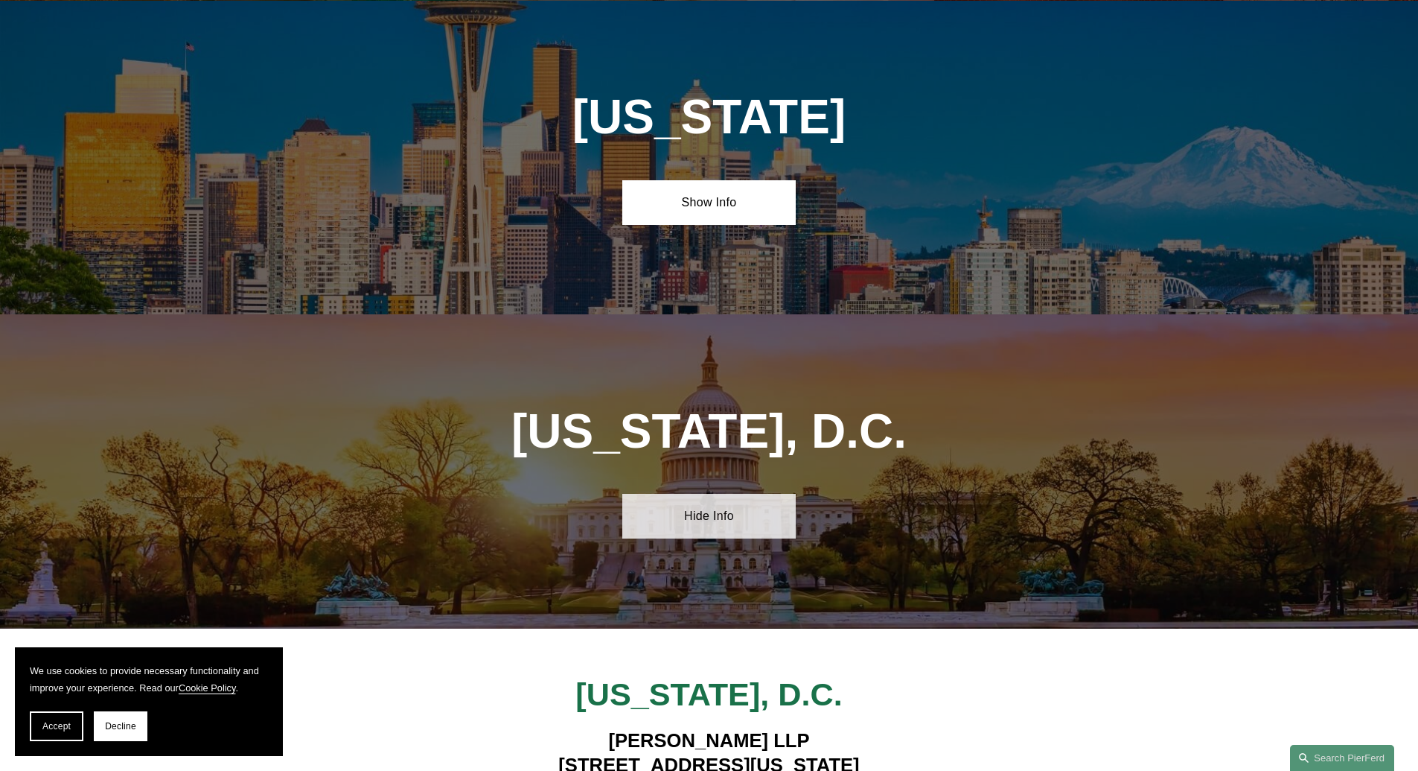
click at [680, 494] on link "Hide Info" at bounding box center [708, 516] width 173 height 45
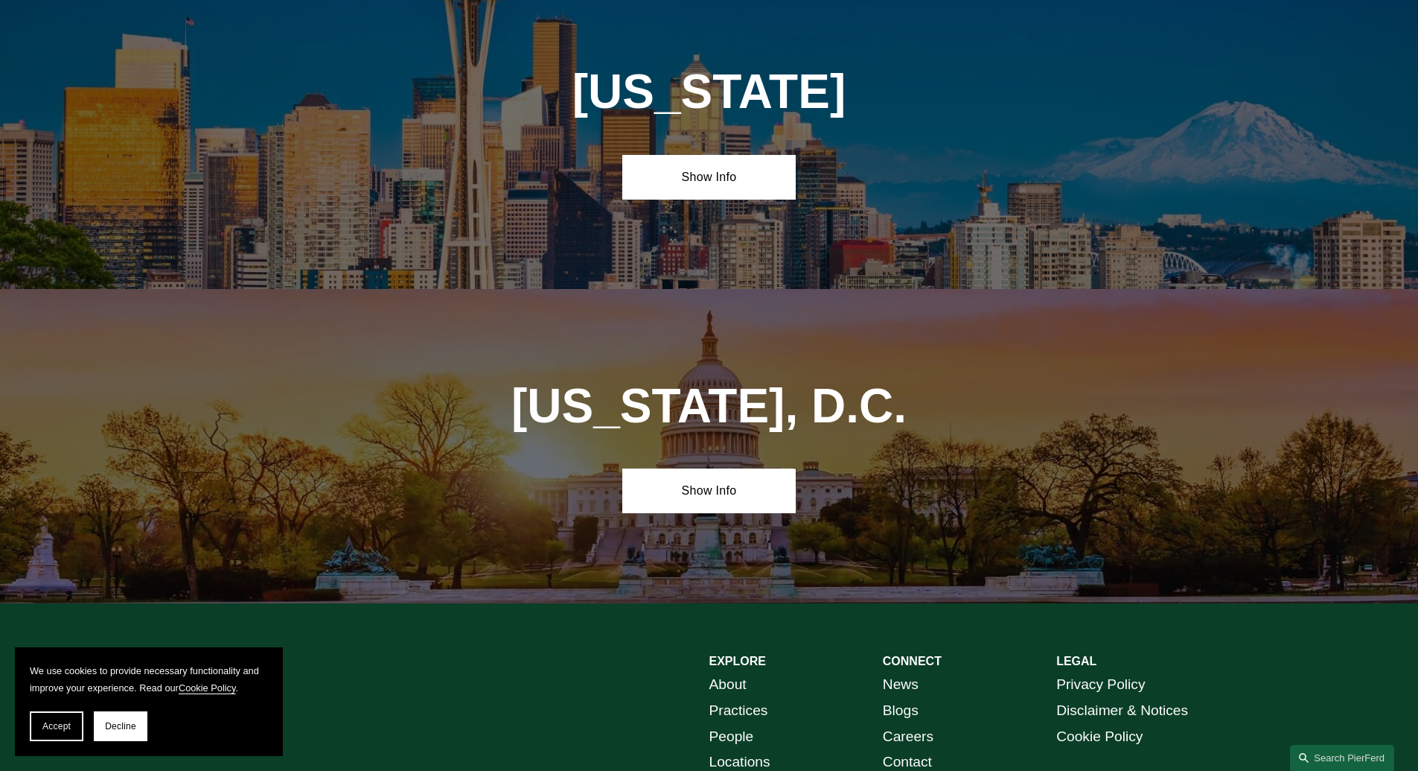
scroll to position [6231, 0]
